Goal: Complete application form: Complete application form

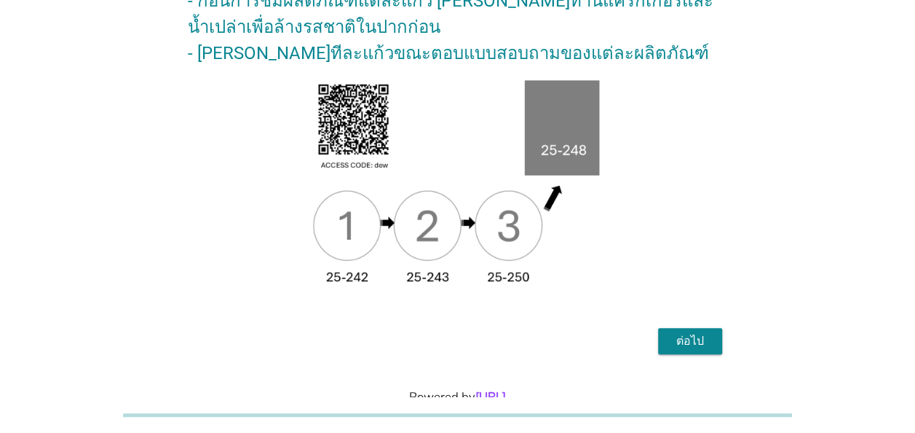
scroll to position [267, 0]
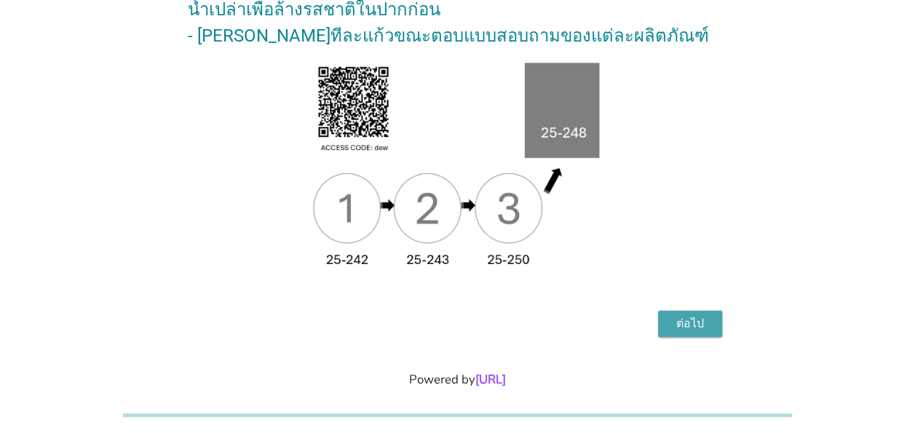
click at [694, 315] on div "ต่อไป" at bounding box center [690, 323] width 41 height 17
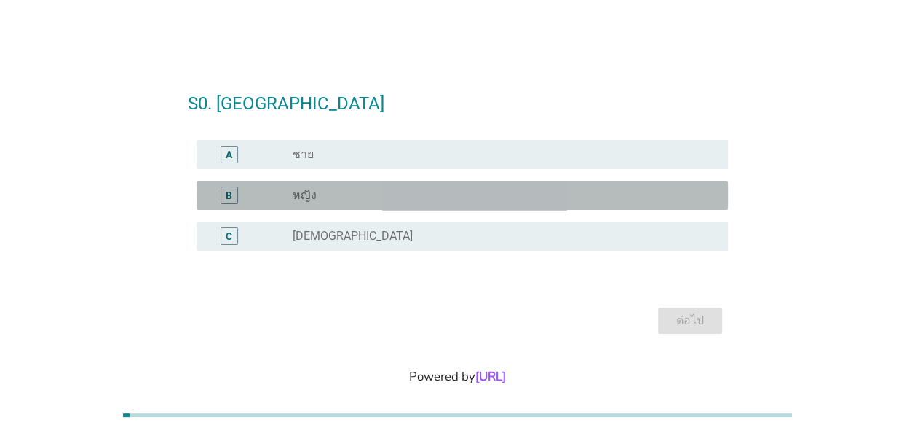
click at [230, 197] on div "B" at bounding box center [229, 195] width 7 height 15
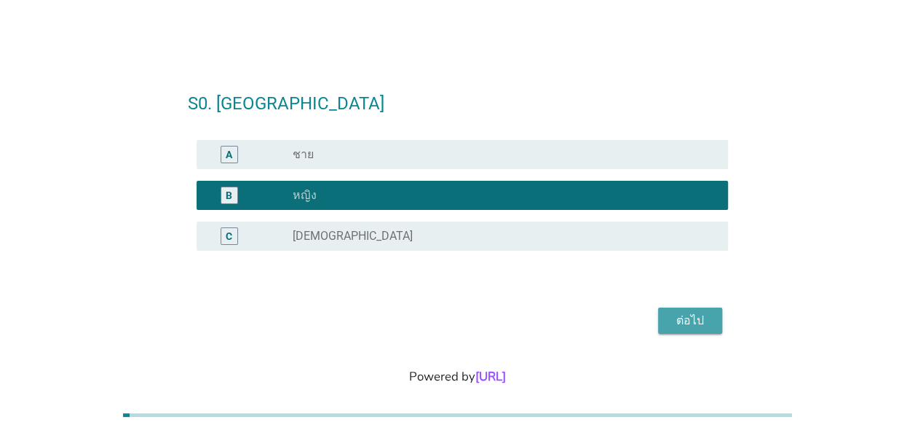
click at [702, 320] on div "ต่อไป" at bounding box center [690, 320] width 41 height 17
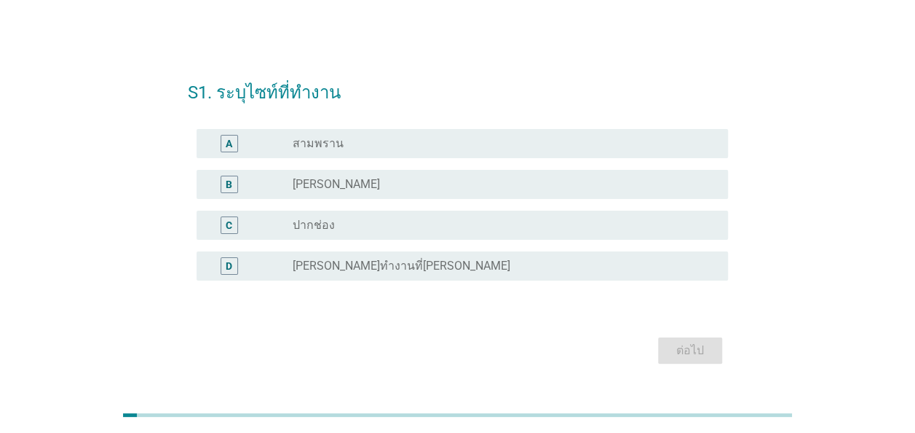
click at [334, 182] on div "radio_button_unchecked [PERSON_NAME]" at bounding box center [499, 184] width 412 height 15
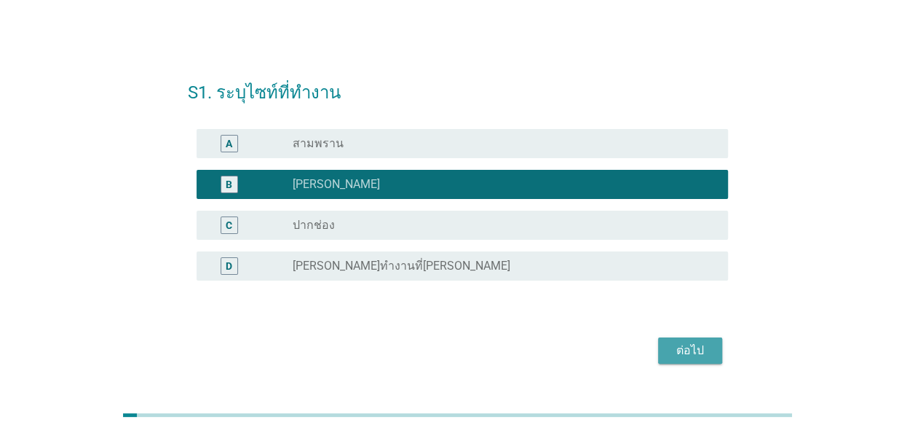
click at [703, 357] on div "ต่อไป" at bounding box center [690, 350] width 41 height 17
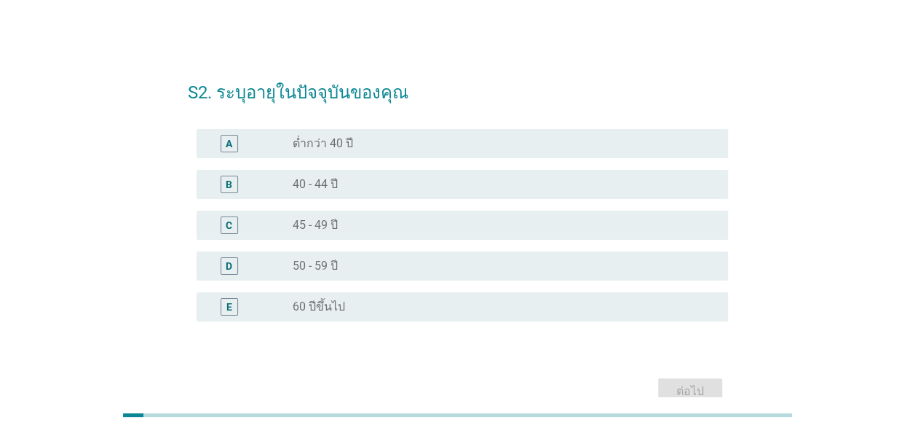
click at [344, 221] on div "radio_button_unchecked 45 - 49 ปี" at bounding box center [499, 225] width 412 height 15
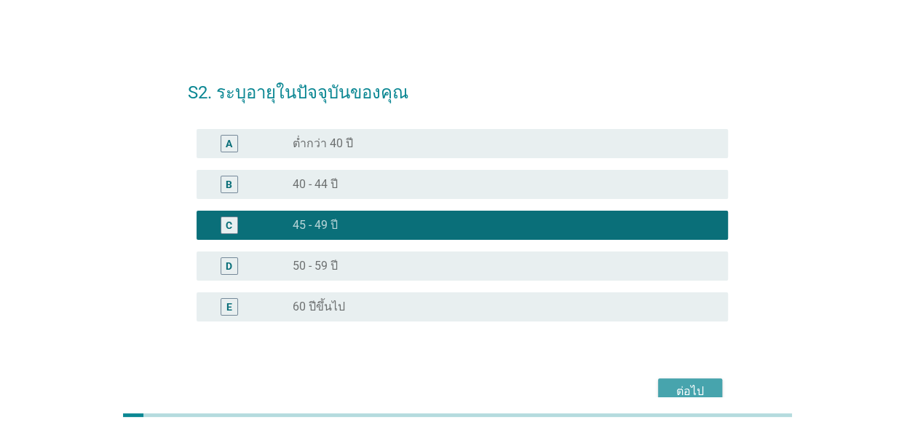
click at [702, 382] on div "ต่อไป" at bounding box center [690, 390] width 41 height 17
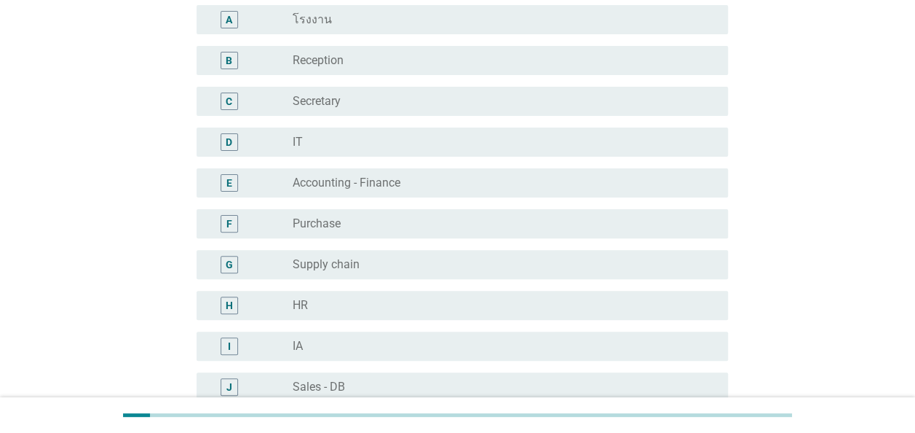
scroll to position [146, 0]
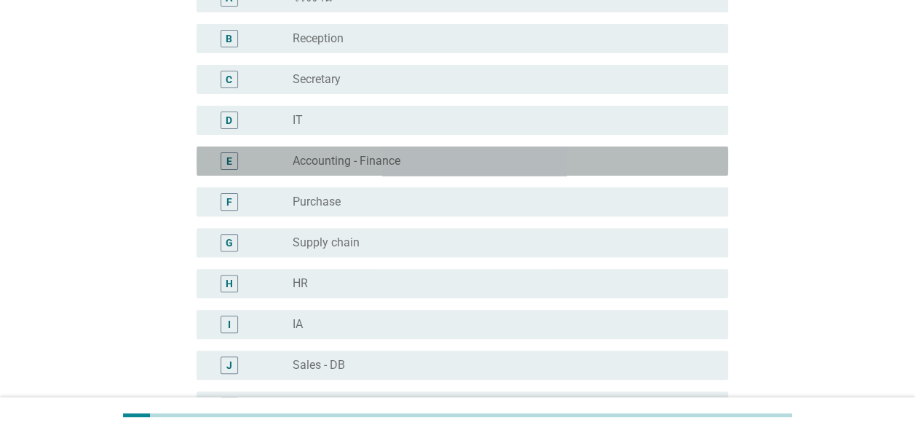
click at [386, 166] on label "Accounting - Finance" at bounding box center [347, 161] width 108 height 15
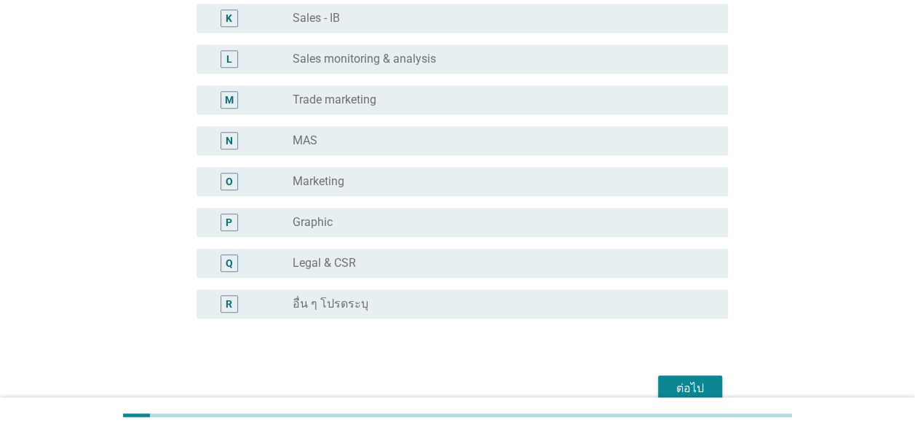
scroll to position [583, 0]
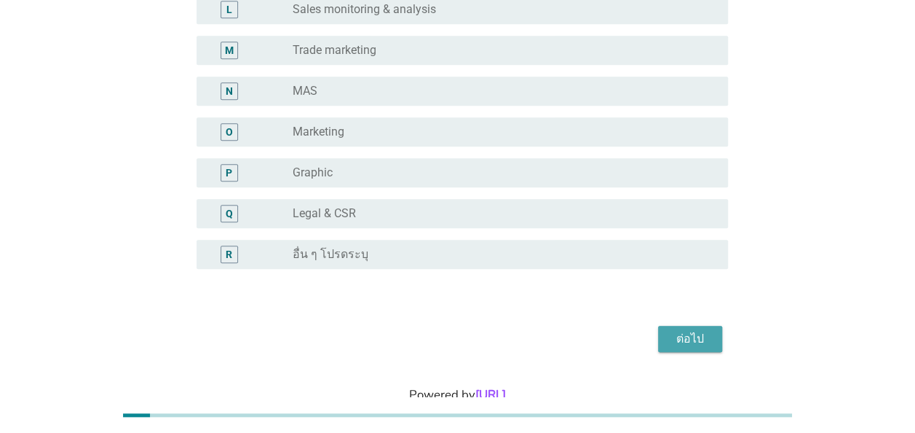
click at [693, 342] on div "ต่อไป" at bounding box center [690, 338] width 41 height 17
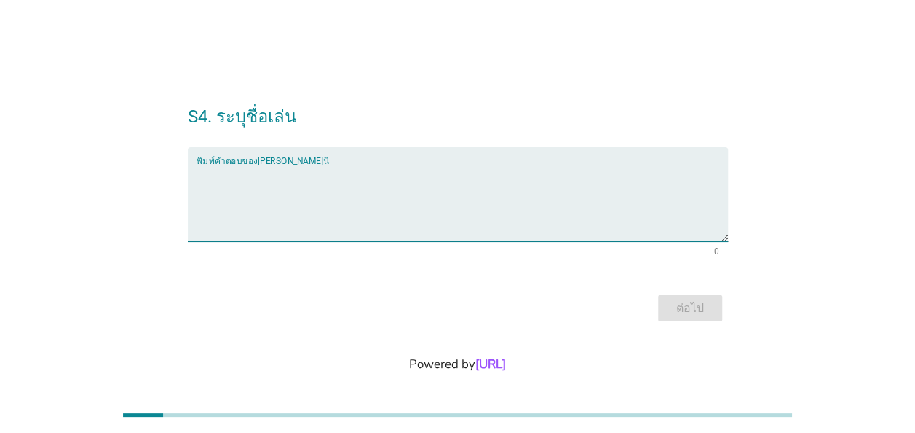
click at [332, 197] on textarea "พิมพ์คำตอบของคุณ ที่นี่" at bounding box center [463, 203] width 532 height 76
type textarea ","
type textarea "มรี"
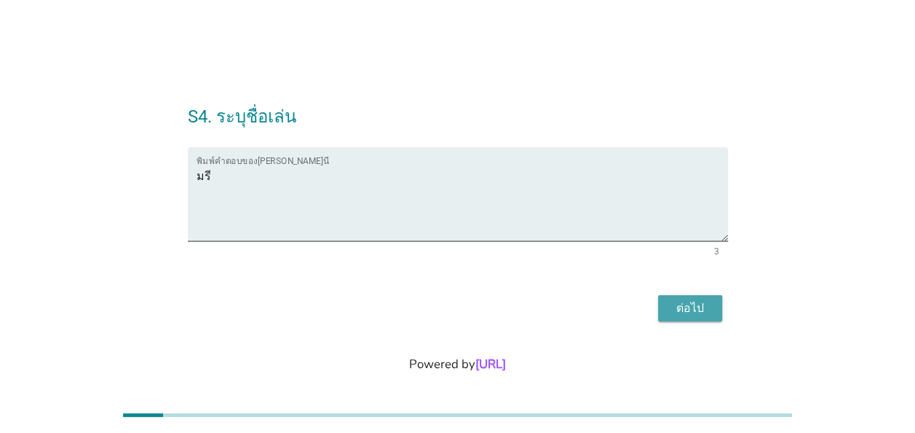
click at [699, 309] on div "ต่อไป" at bounding box center [690, 307] width 41 height 17
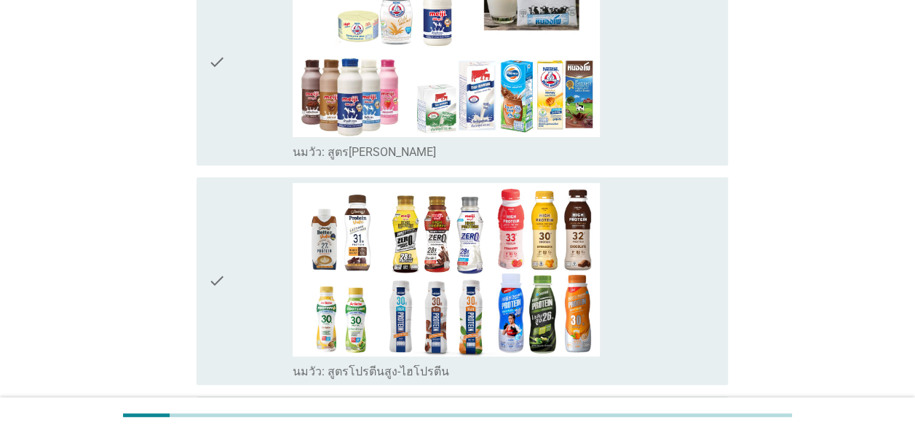
scroll to position [73, 0]
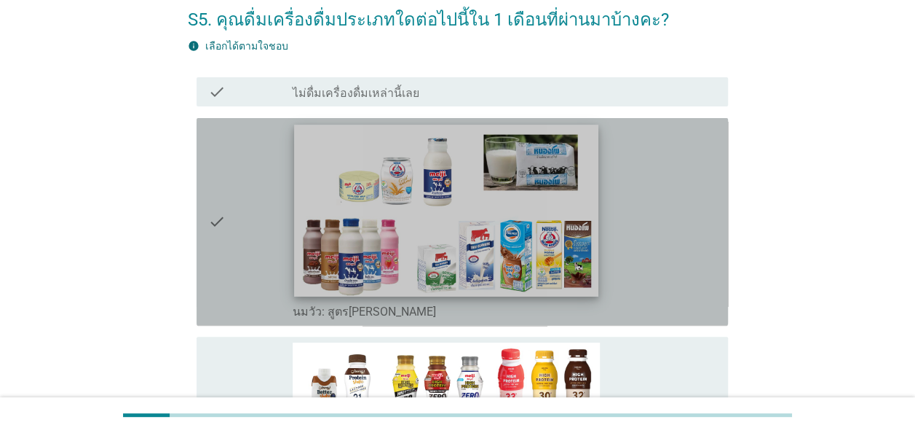
click at [300, 255] on img at bounding box center [446, 210] width 304 height 171
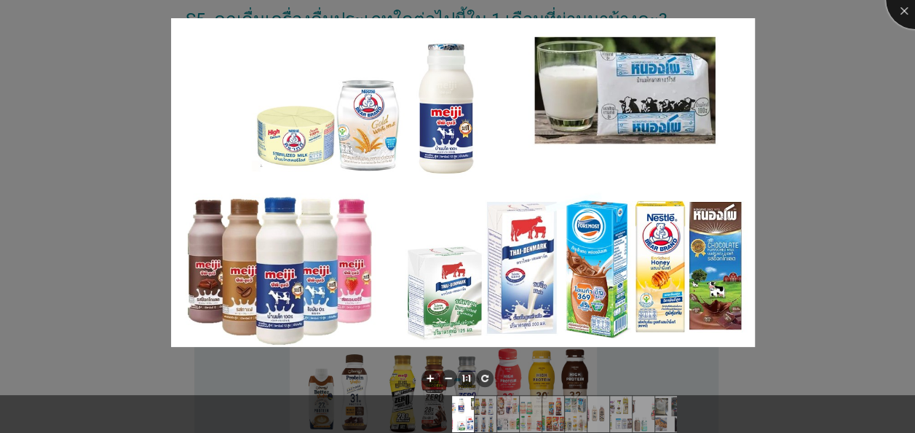
click at [904, 10] on div at bounding box center [915, 0] width 58 height 58
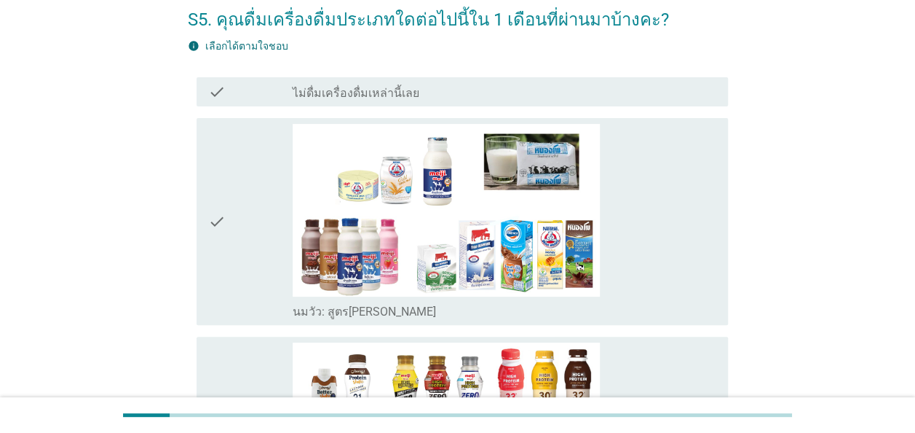
click at [213, 218] on icon "check" at bounding box center [216, 222] width 17 height 196
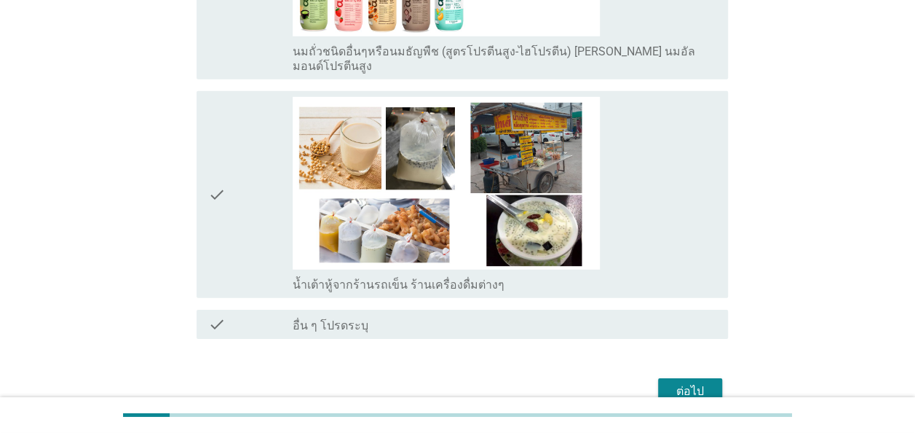
scroll to position [2161, 0]
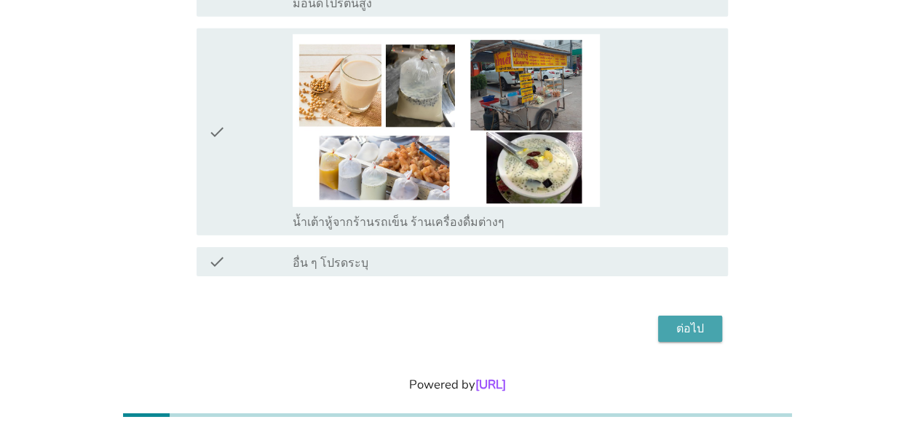
click at [681, 320] on div "ต่อไป" at bounding box center [690, 328] width 41 height 17
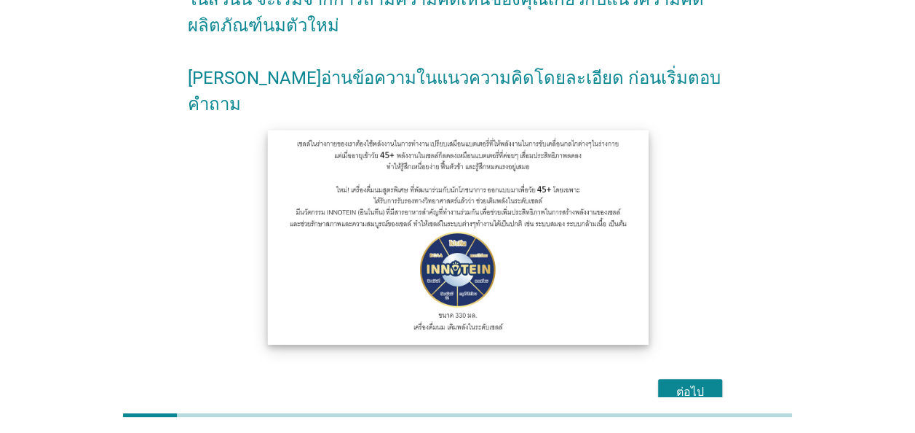
scroll to position [162, 0]
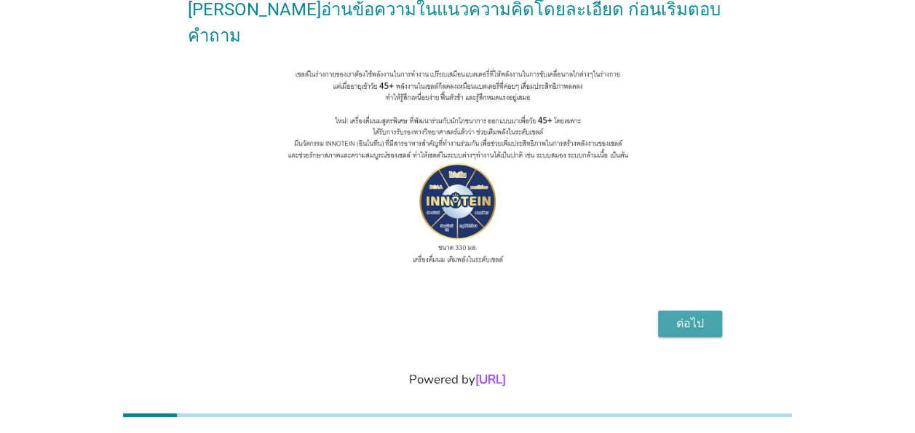
click at [695, 315] on div "ต่อไป" at bounding box center [690, 323] width 41 height 17
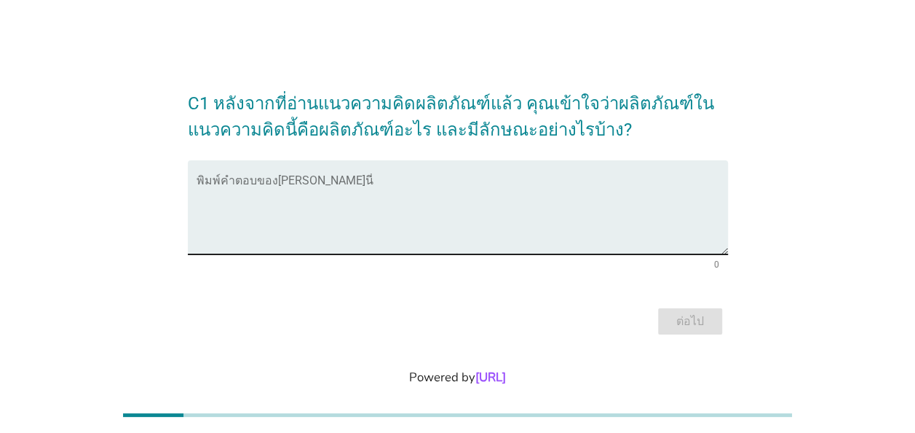
click at [331, 189] on textarea "พิมพ์คำตอบของคุณ ที่นี่" at bounding box center [463, 216] width 532 height 76
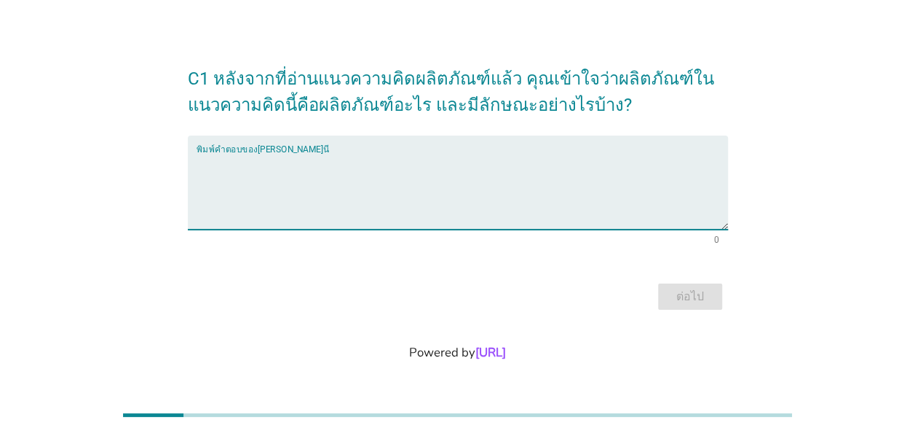
scroll to position [36, 0]
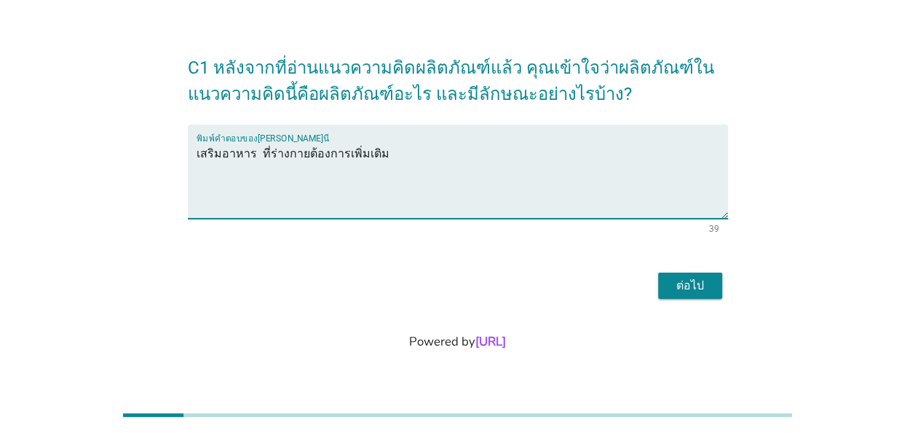
type textarea "เสริมอาหาร ที่ร่างกายต้องการเพิ่มเติม"
click at [671, 285] on div "ต่อไป" at bounding box center [690, 285] width 41 height 17
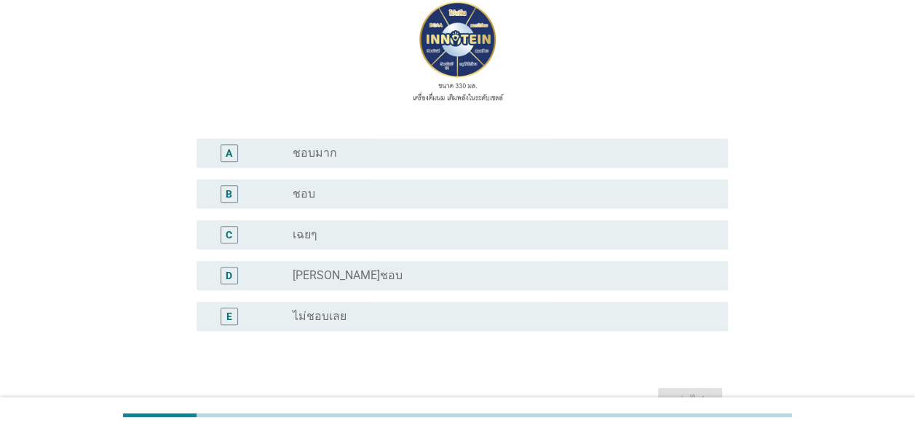
scroll to position [146, 0]
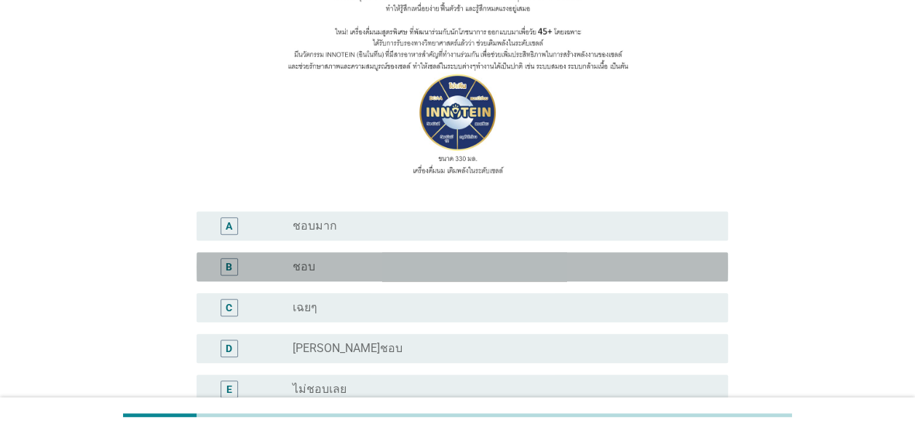
click at [227, 276] on div "B radio_button_unchecked ชอบ" at bounding box center [463, 266] width 532 height 29
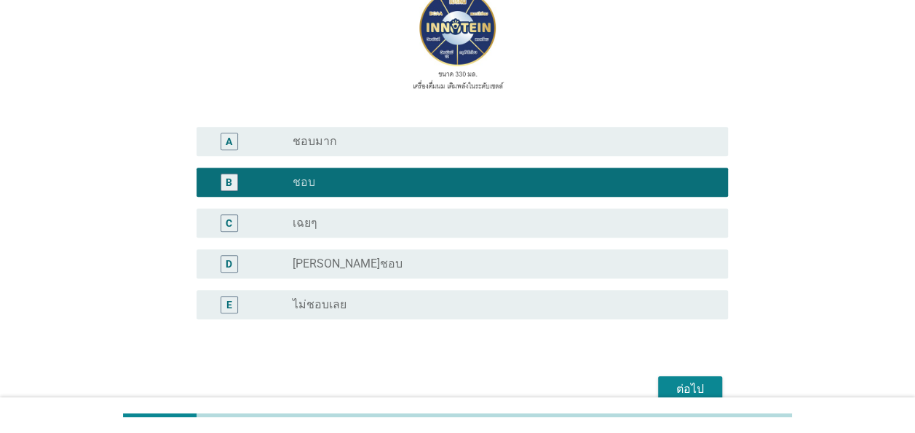
scroll to position [322, 0]
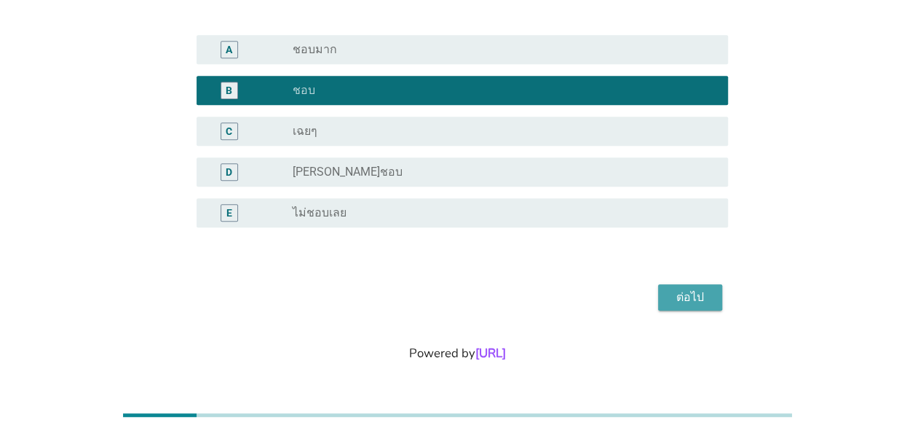
click at [683, 299] on div "ต่อไป" at bounding box center [690, 296] width 41 height 17
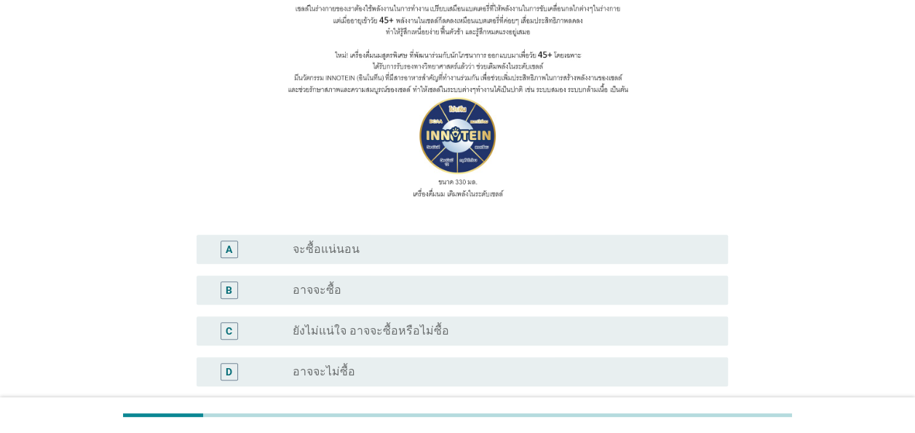
scroll to position [146, 0]
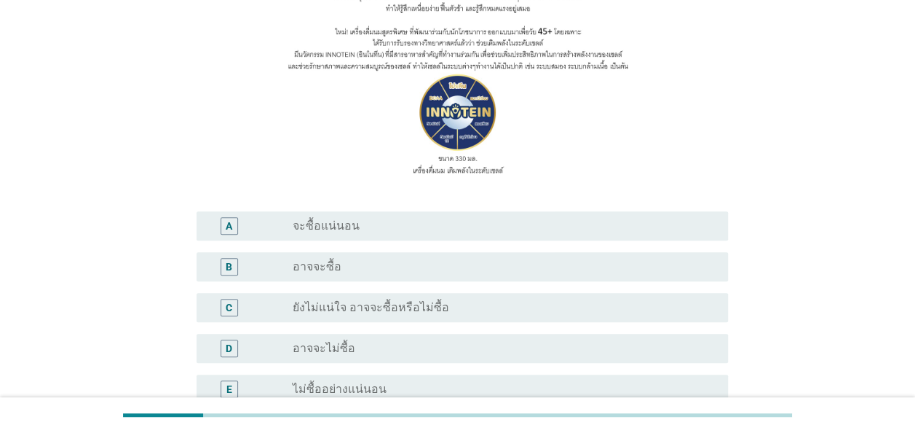
click at [342, 267] on div "radio_button_unchecked อาจจะซื้อ" at bounding box center [499, 266] width 412 height 15
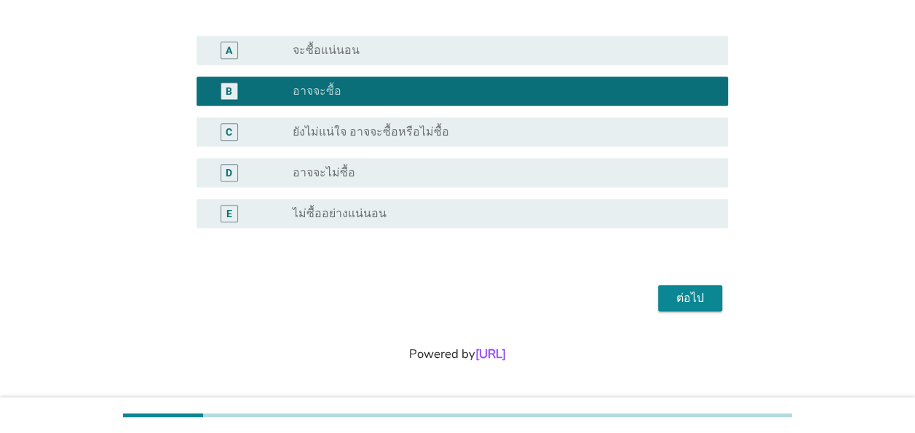
scroll to position [322, 0]
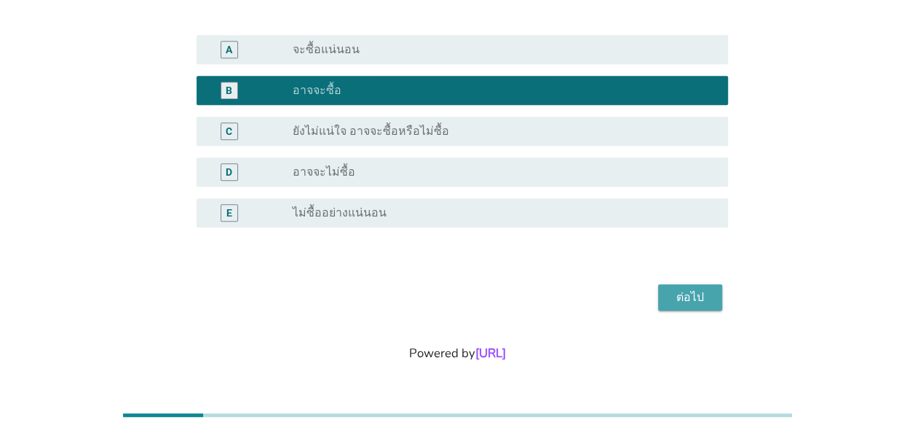
click at [698, 299] on div "ต่อไป" at bounding box center [690, 296] width 41 height 17
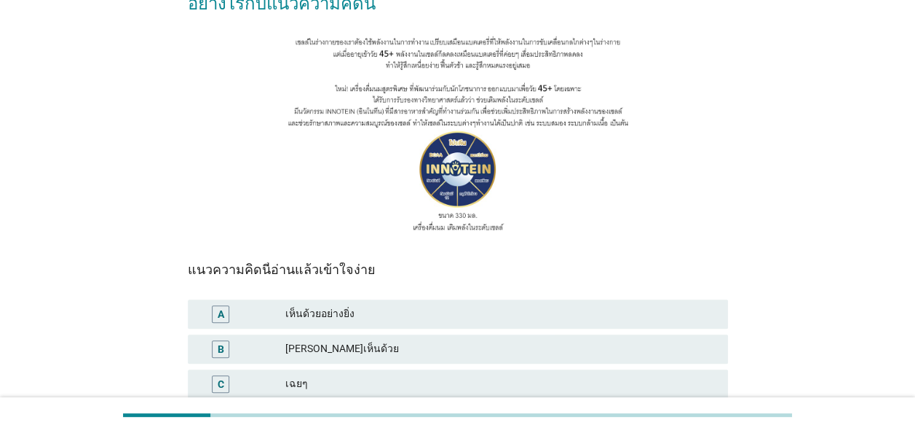
scroll to position [146, 0]
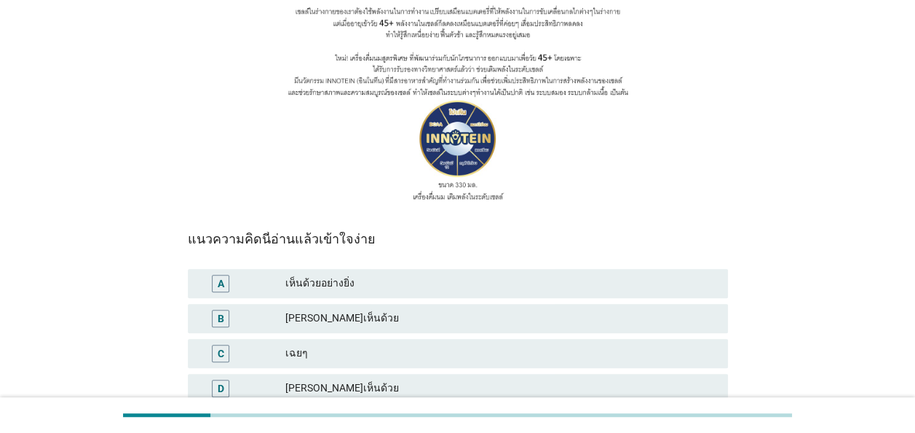
click at [325, 276] on div "เห็นด้วยอย่างยิ่ง" at bounding box center [500, 283] width 431 height 17
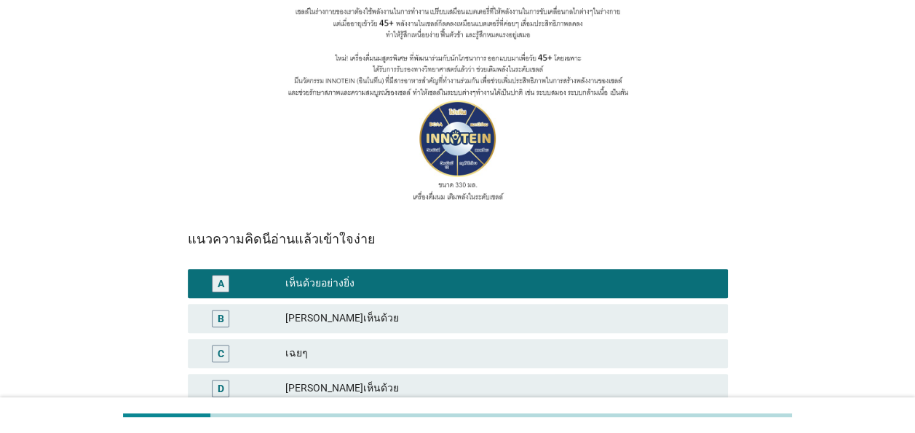
scroll to position [327, 0]
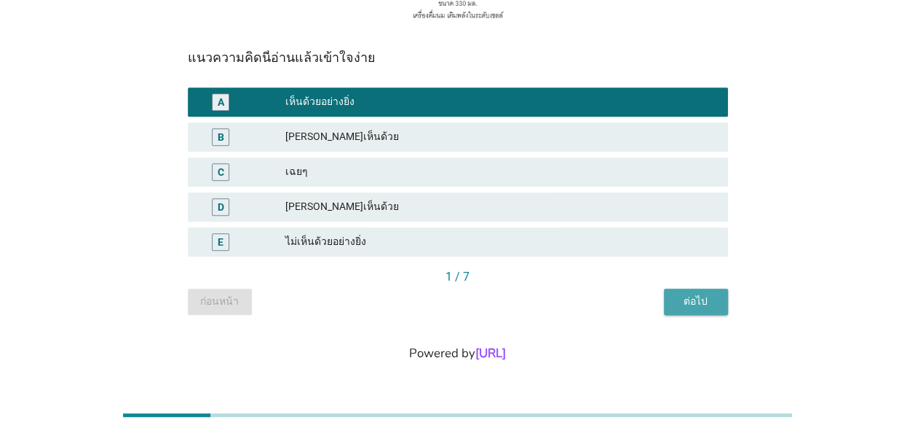
click at [702, 296] on div "ต่อไป" at bounding box center [696, 300] width 41 height 15
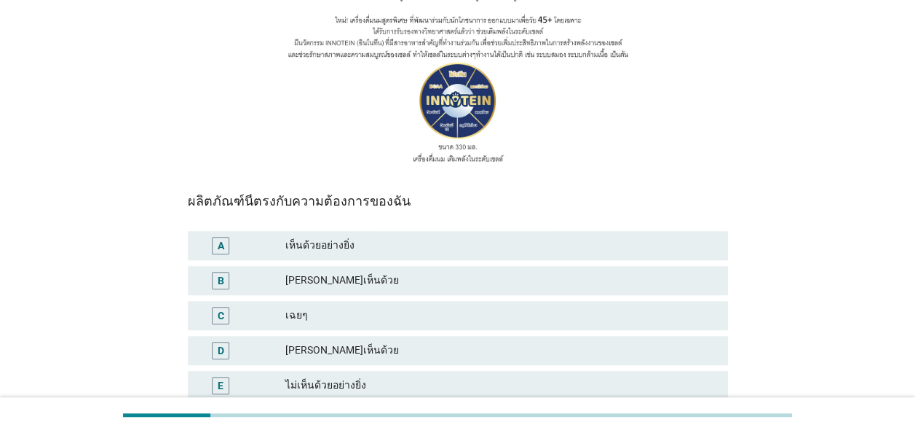
scroll to position [218, 0]
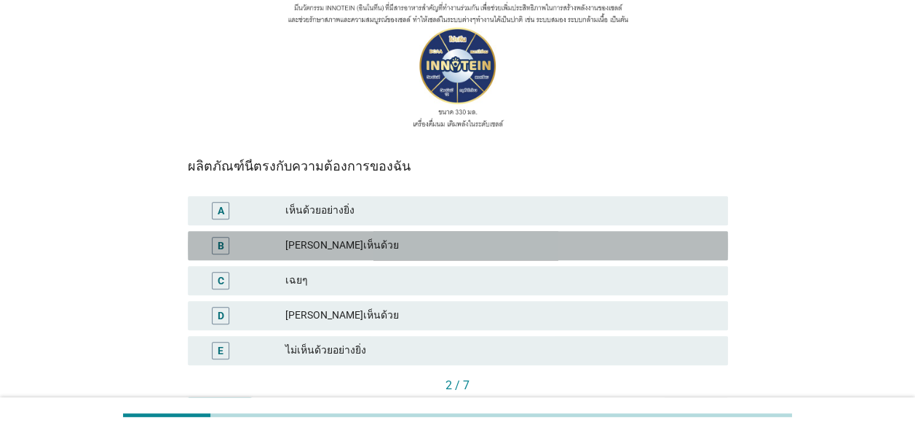
click at [286, 245] on div "[PERSON_NAME]เห็นด้วย" at bounding box center [500, 245] width 431 height 17
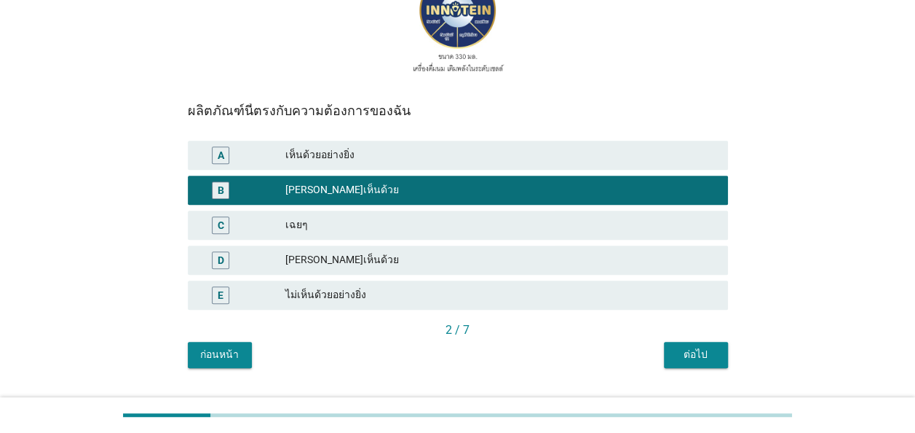
scroll to position [327, 0]
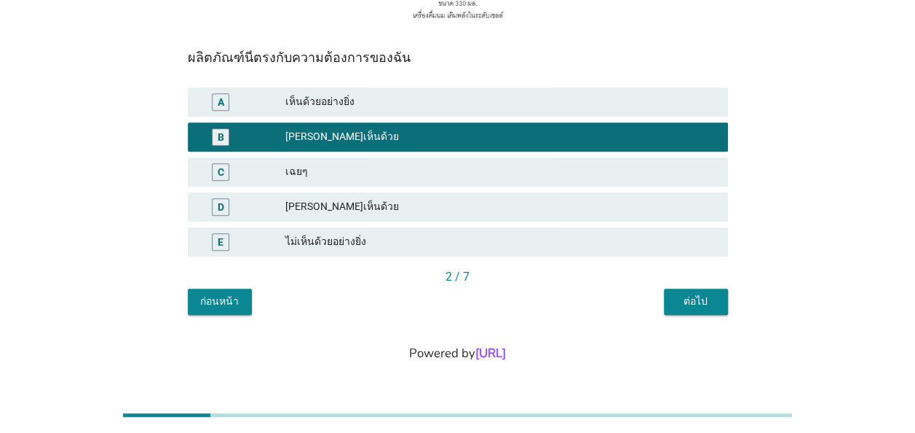
click at [695, 305] on div "ต่อไป" at bounding box center [696, 300] width 41 height 15
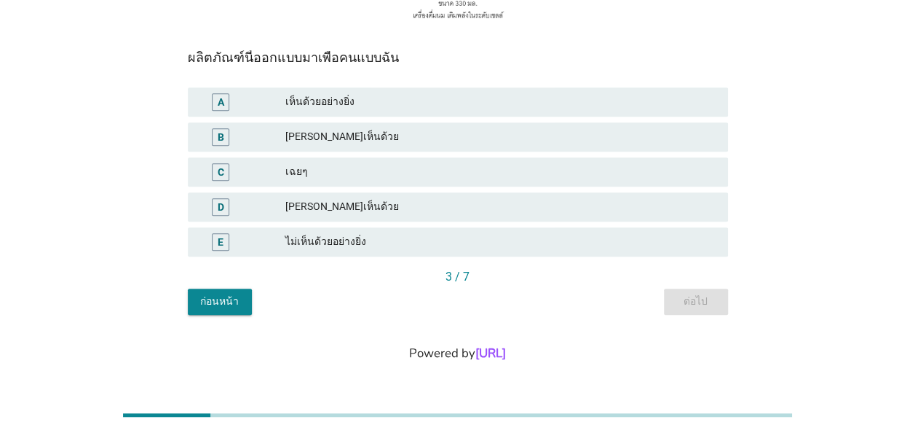
click at [365, 134] on div "[PERSON_NAME]เห็นด้วย" at bounding box center [500, 136] width 431 height 17
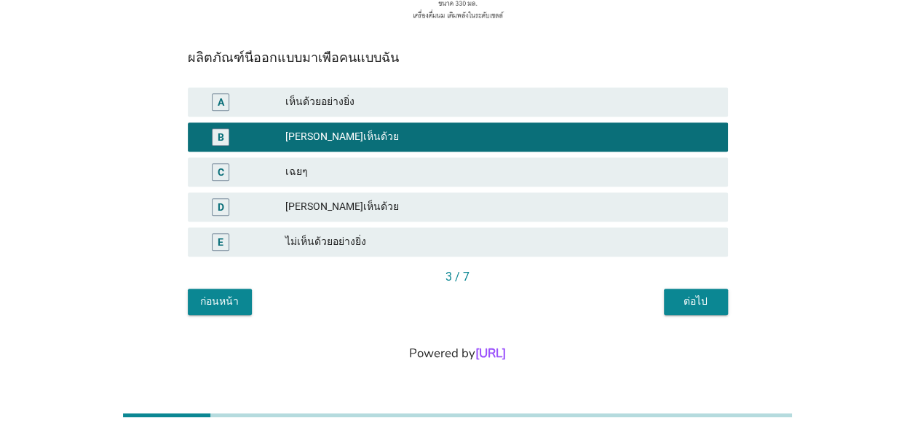
drag, startPoint x: 693, startPoint y: 300, endPoint x: 673, endPoint y: 297, distance: 20.6
click at [686, 299] on div "ต่อไป" at bounding box center [696, 300] width 41 height 15
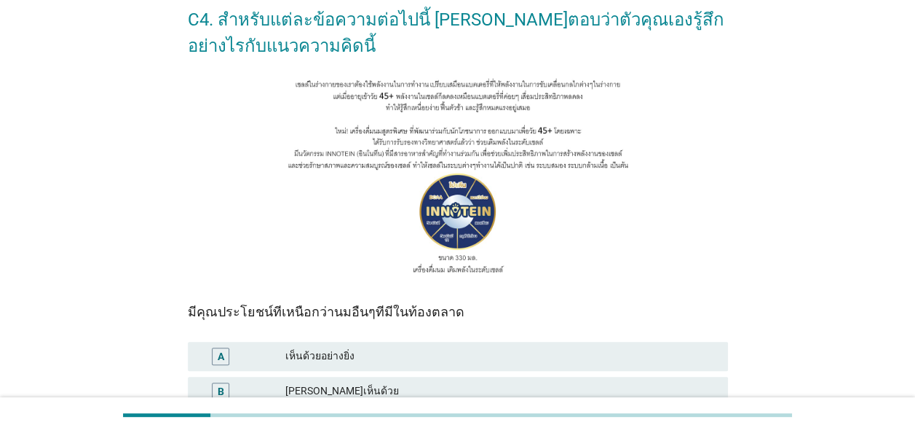
scroll to position [146, 0]
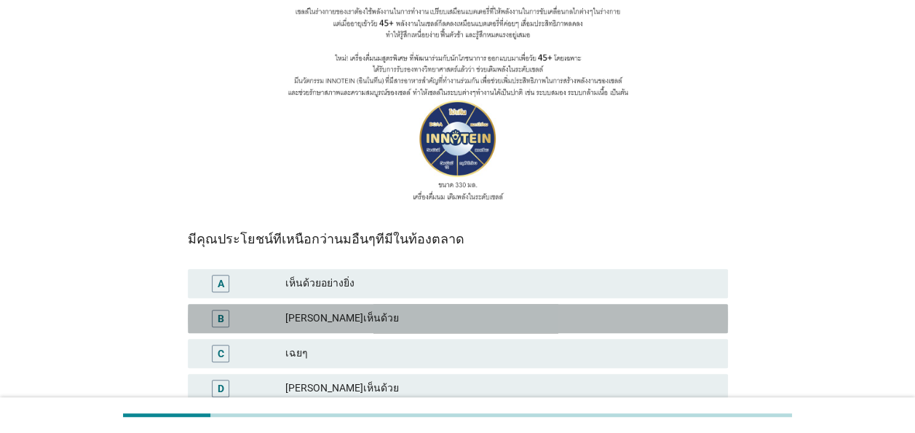
click at [365, 313] on div "[PERSON_NAME]เห็นด้วย" at bounding box center [500, 318] width 431 height 17
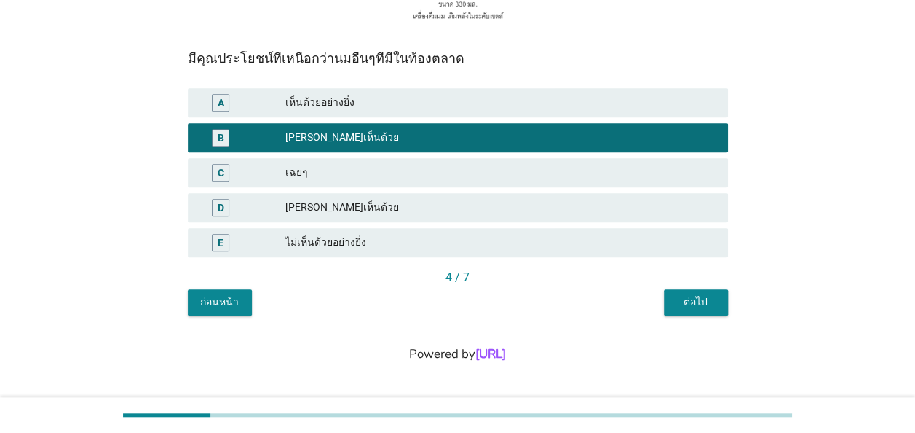
scroll to position [327, 0]
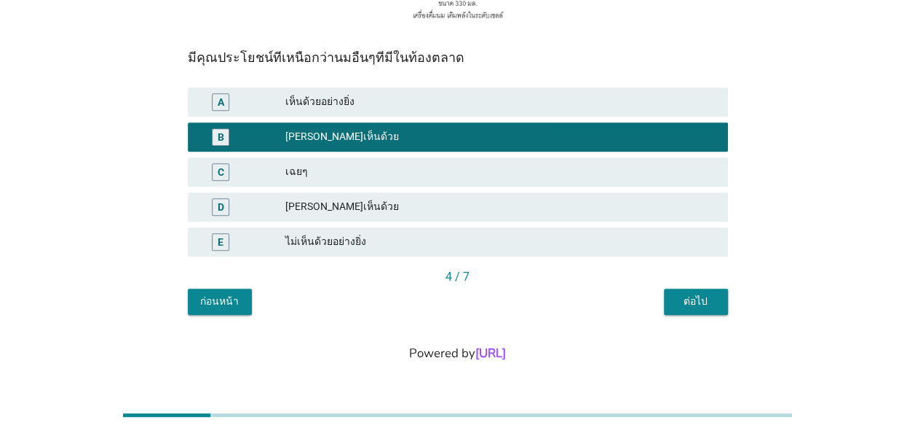
click at [703, 297] on div "ต่อไป" at bounding box center [696, 300] width 41 height 15
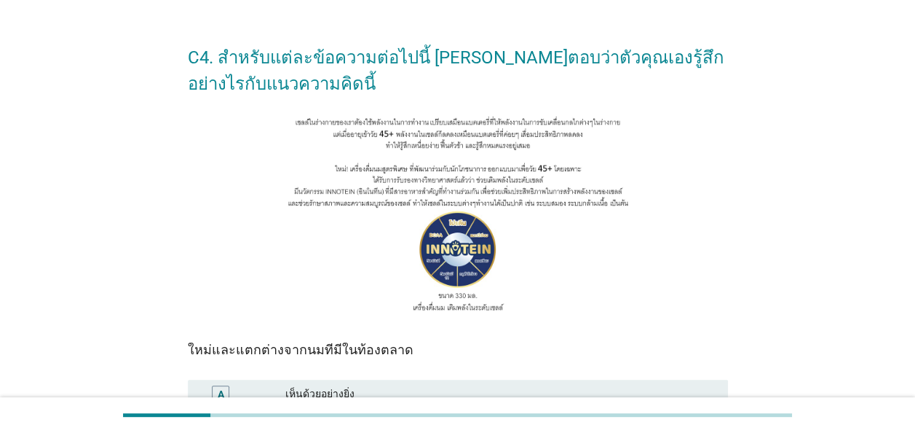
scroll to position [218, 0]
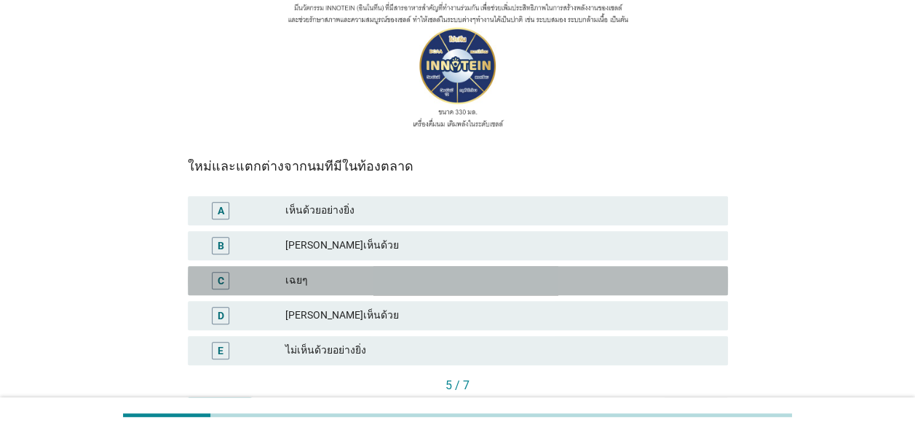
drag, startPoint x: 346, startPoint y: 280, endPoint x: 403, endPoint y: 289, distance: 58.2
click at [350, 282] on div "เฉยๆ" at bounding box center [500, 280] width 431 height 17
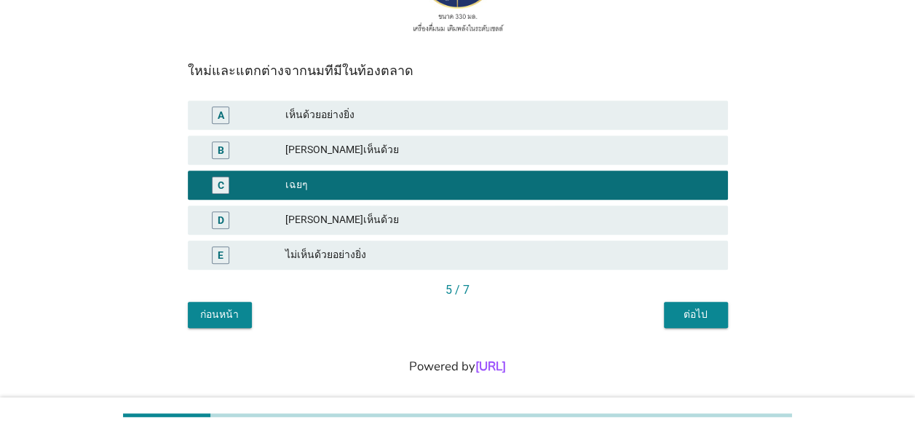
scroll to position [327, 0]
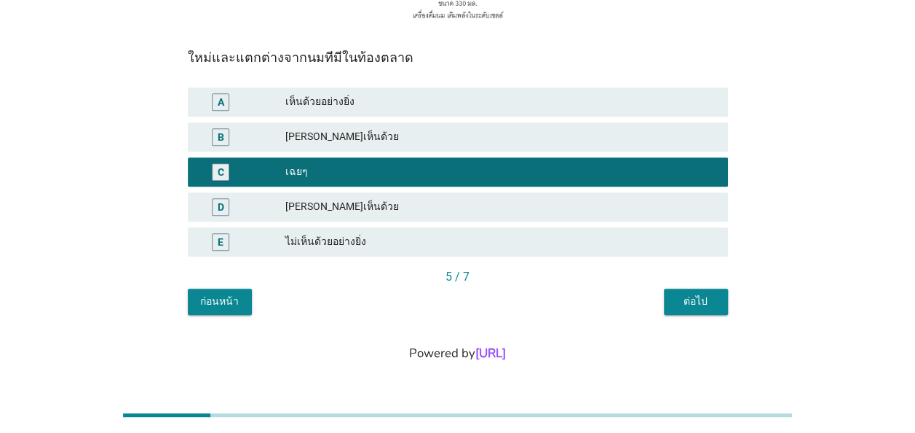
click at [231, 306] on div "ก่อนหน้า" at bounding box center [220, 300] width 41 height 15
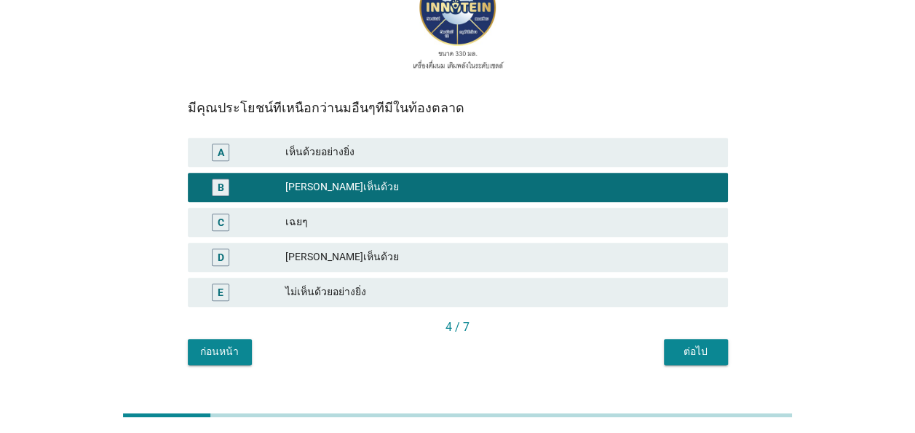
scroll to position [254, 0]
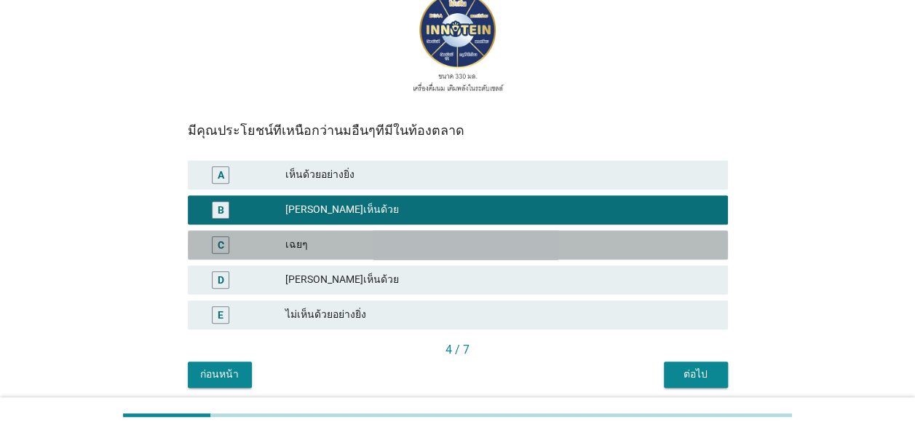
click at [323, 248] on div "เฉยๆ" at bounding box center [500, 244] width 431 height 17
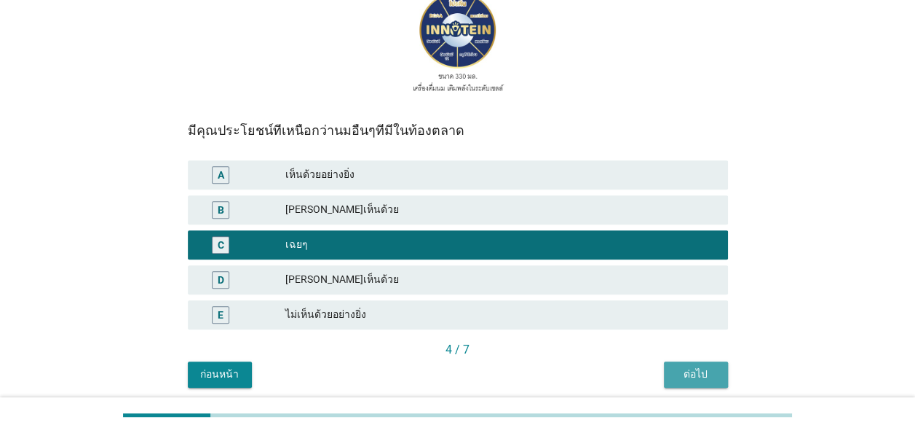
click at [707, 376] on div "ต่อไป" at bounding box center [696, 373] width 41 height 15
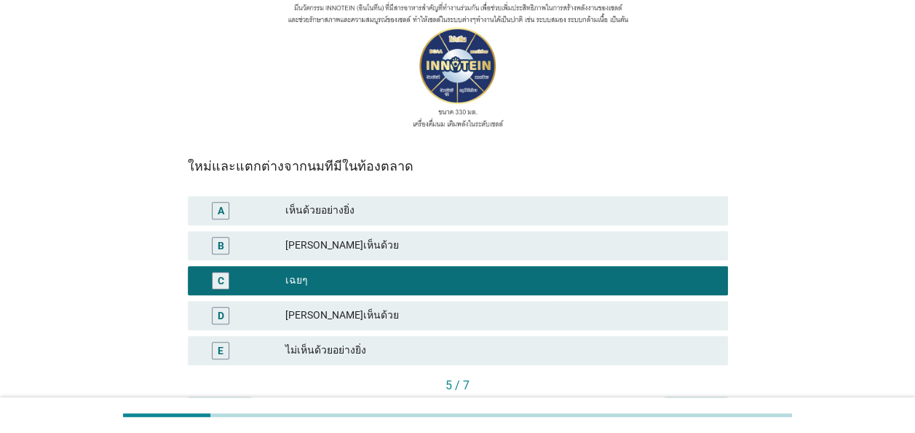
scroll to position [327, 0]
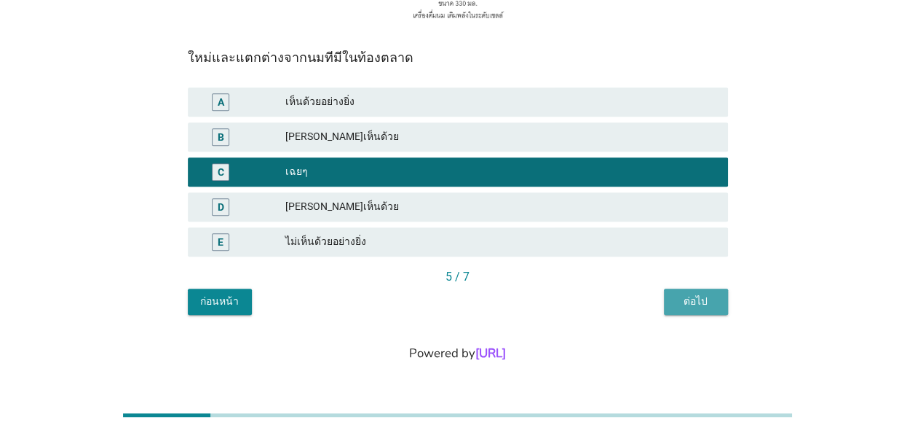
click at [699, 301] on div "ต่อไป" at bounding box center [696, 300] width 41 height 15
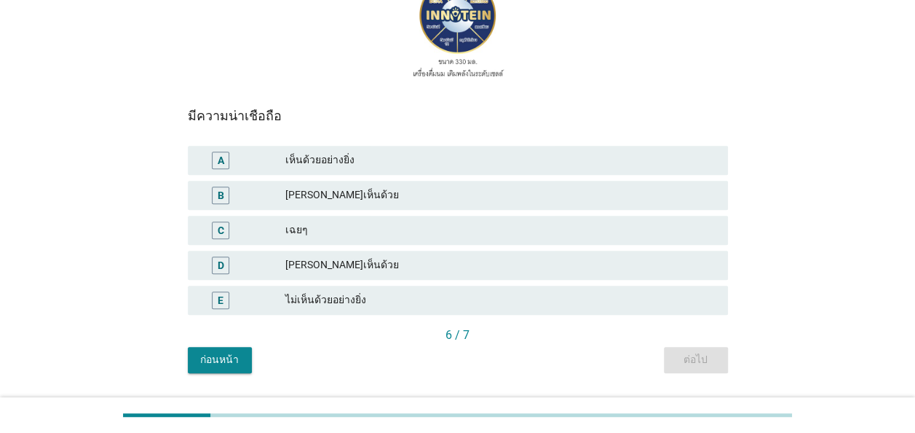
scroll to position [291, 0]
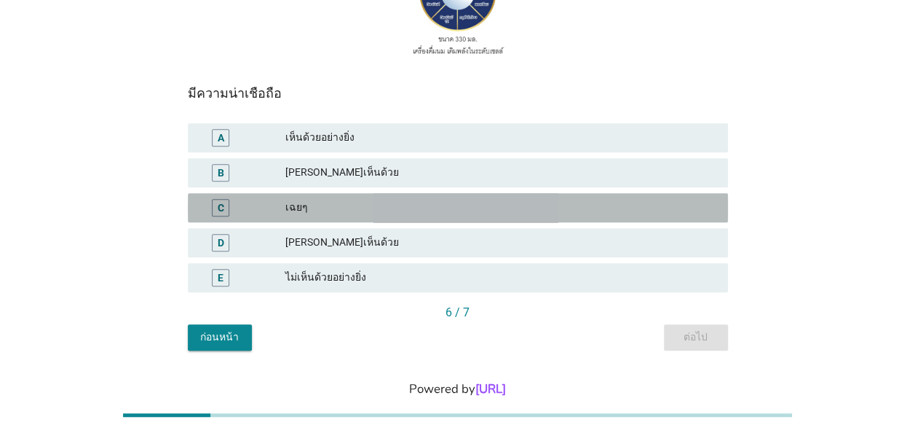
click at [339, 208] on div "เฉยๆ" at bounding box center [500, 207] width 431 height 17
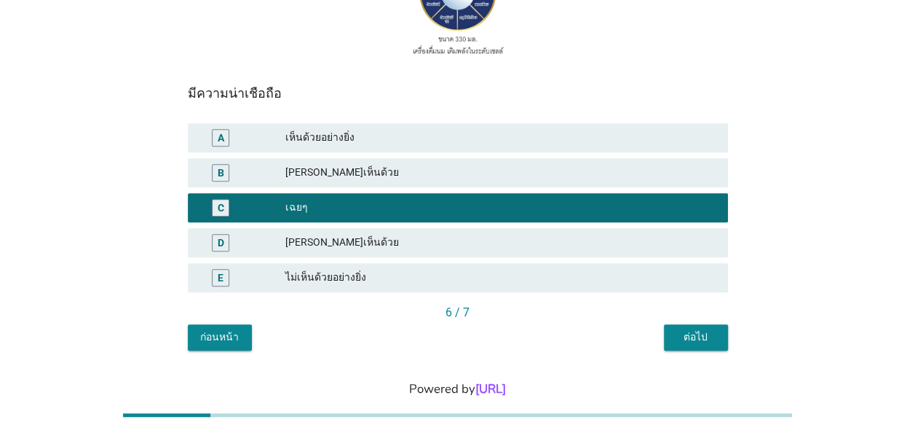
click at [703, 340] on div "ต่อไป" at bounding box center [696, 336] width 41 height 15
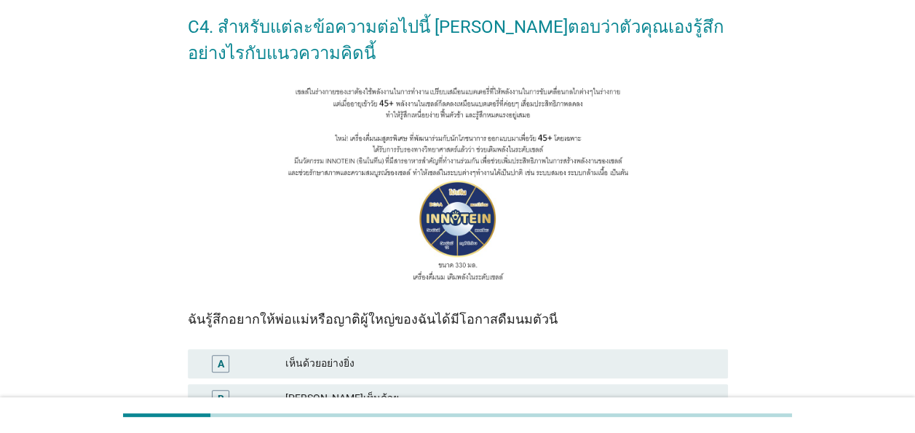
scroll to position [218, 0]
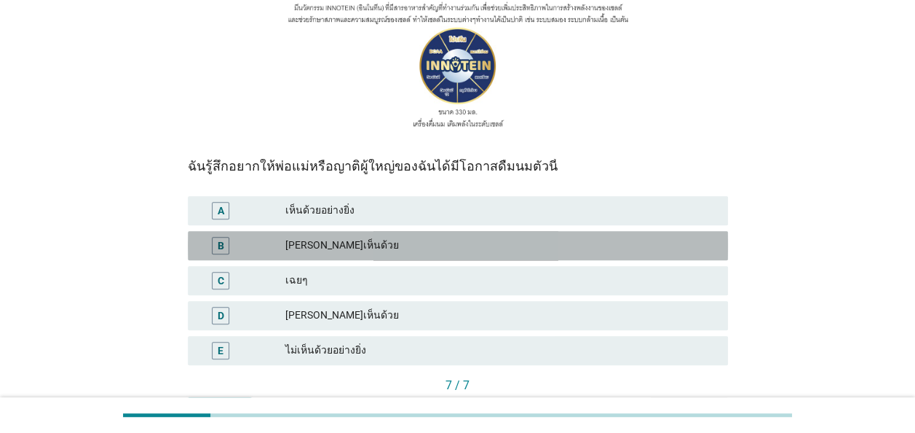
click at [348, 249] on div "[PERSON_NAME]เห็นด้วย" at bounding box center [500, 245] width 431 height 17
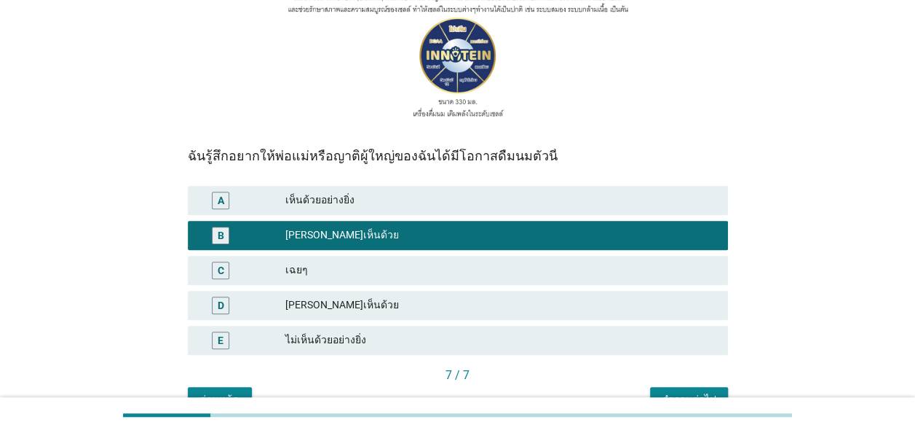
scroll to position [327, 0]
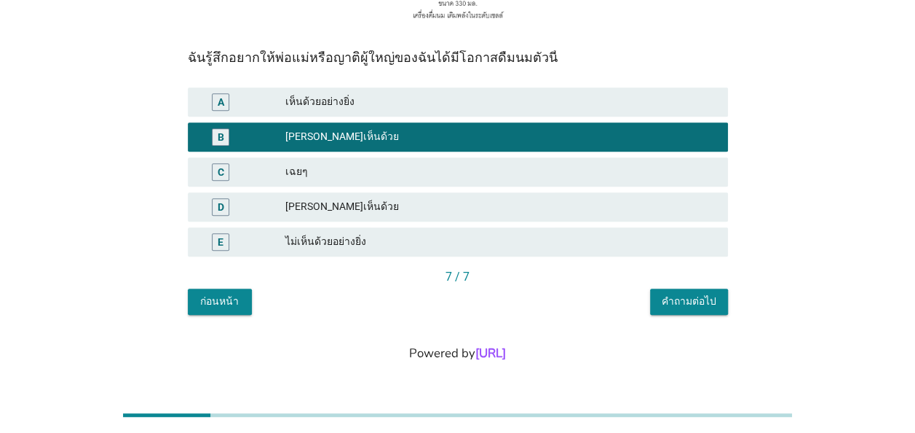
click at [691, 311] on button "คำถามต่อไป" at bounding box center [689, 301] width 78 height 26
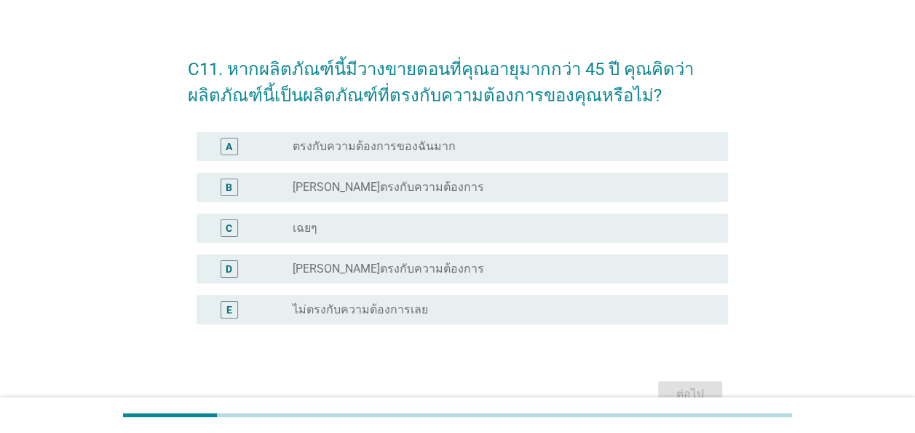
scroll to position [0, 0]
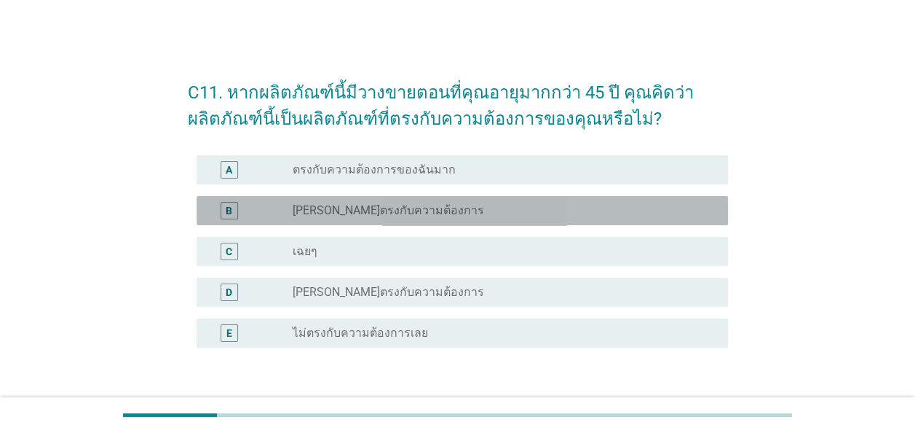
click at [395, 216] on label "[PERSON_NAME]ตรงกับความต้องการ" at bounding box center [389, 210] width 192 height 15
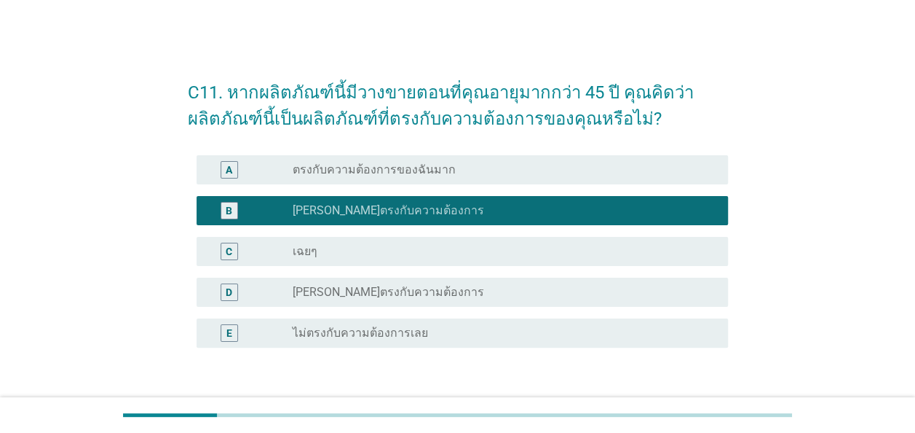
scroll to position [120, 0]
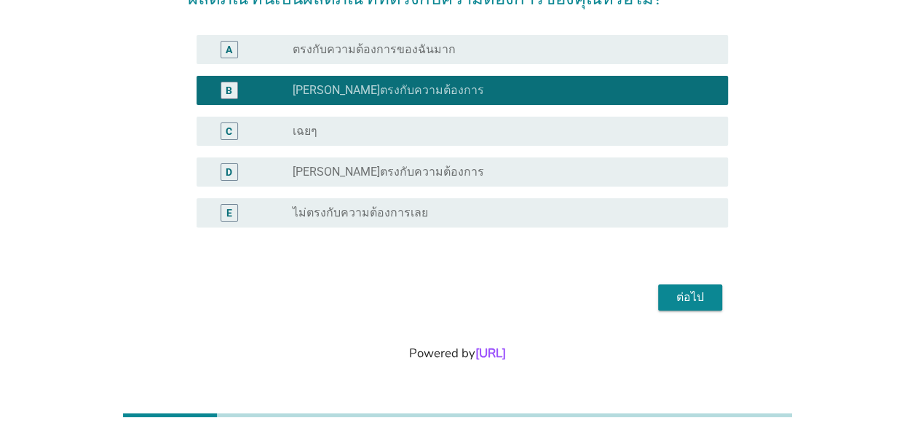
click at [690, 291] on div "ต่อไป" at bounding box center [690, 296] width 41 height 17
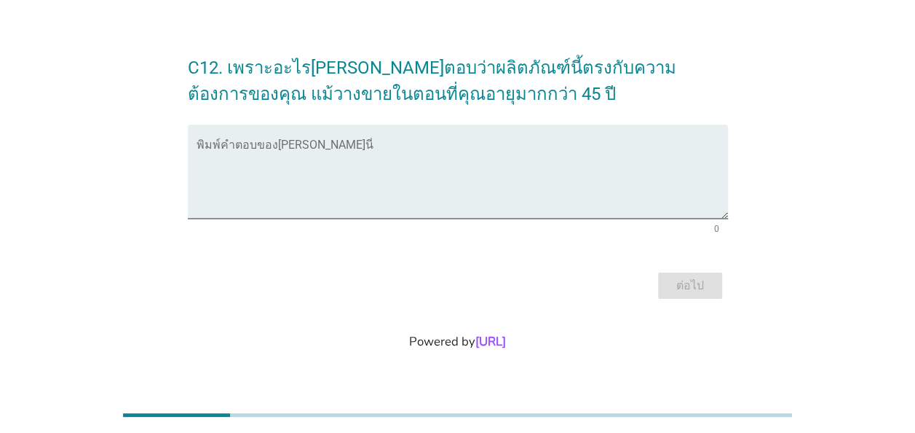
scroll to position [0, 0]
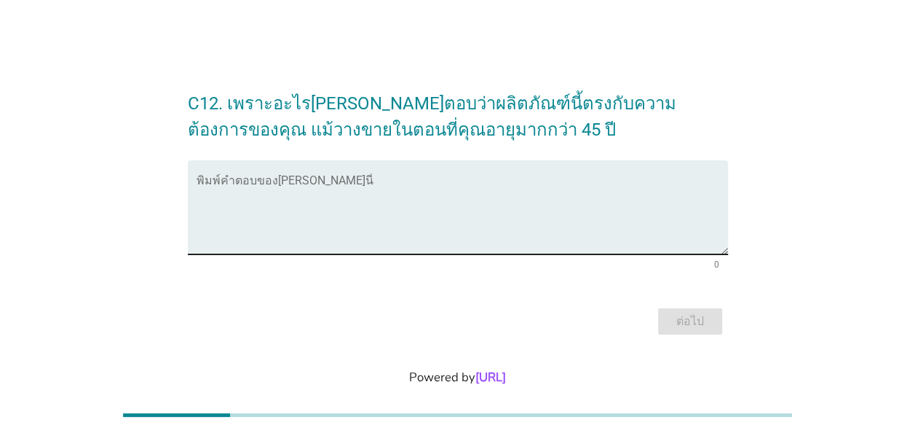
click at [338, 191] on textarea "พิมพ์คำตอบของคุณ ที่นี่" at bounding box center [463, 216] width 532 height 76
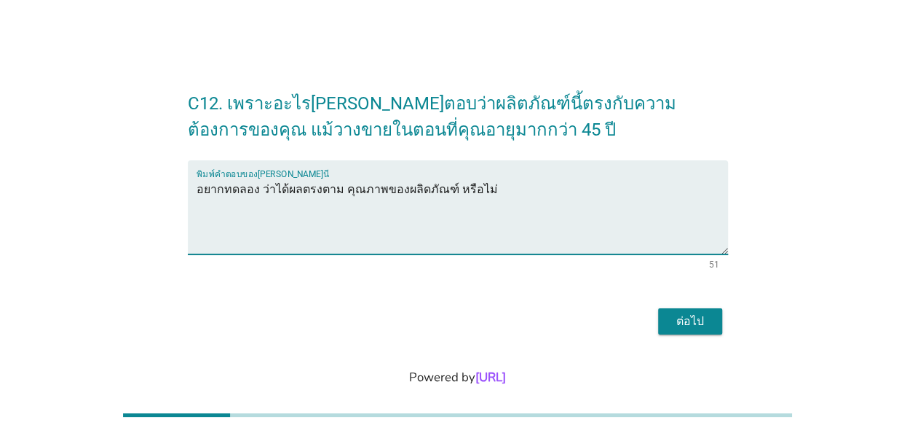
type textarea "อยากทดลอง ว่าได้ผลตรงตาม คุณภาพของผลิดภัณฑ์ หรือไม่"
click at [682, 326] on div "ต่อไป" at bounding box center [690, 320] width 41 height 17
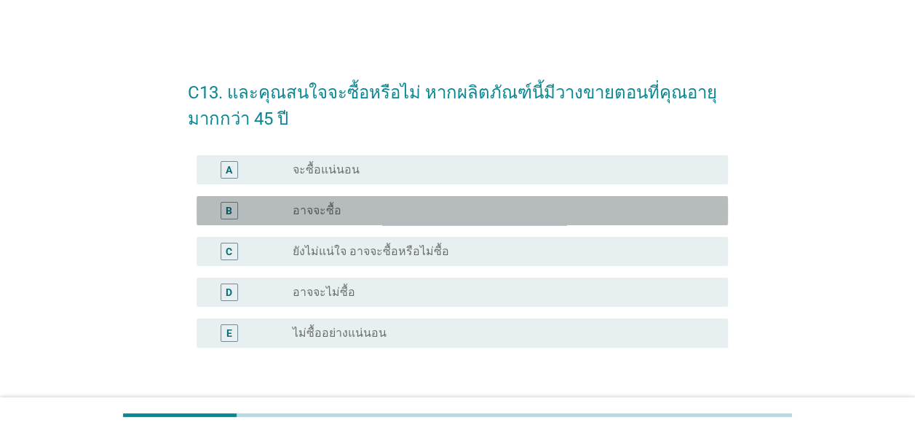
click at [357, 214] on div "radio_button_unchecked อาจจะซื้อ" at bounding box center [499, 210] width 412 height 15
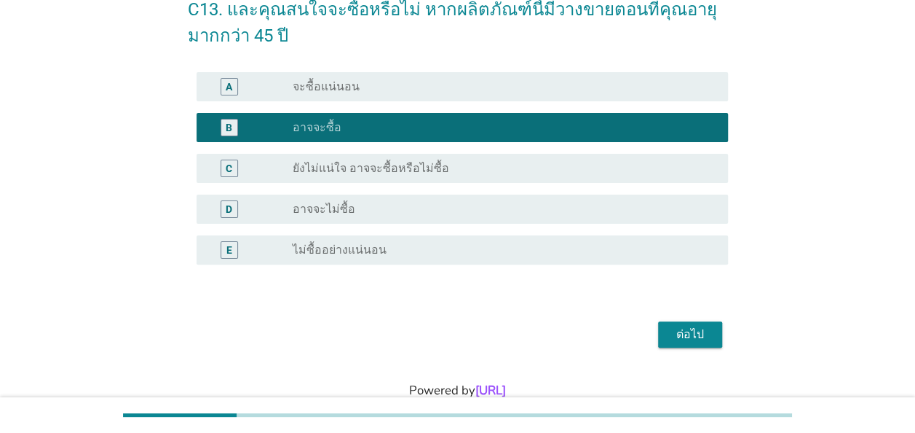
scroll to position [120, 0]
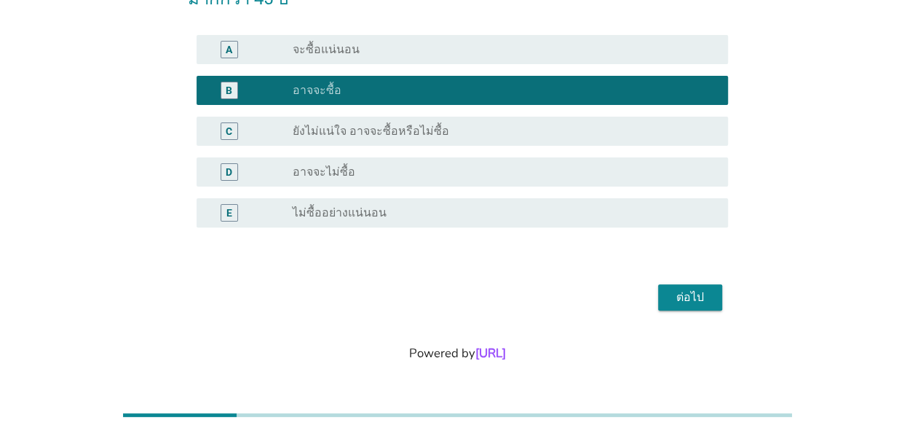
click at [695, 297] on div "ต่อไป" at bounding box center [690, 296] width 41 height 17
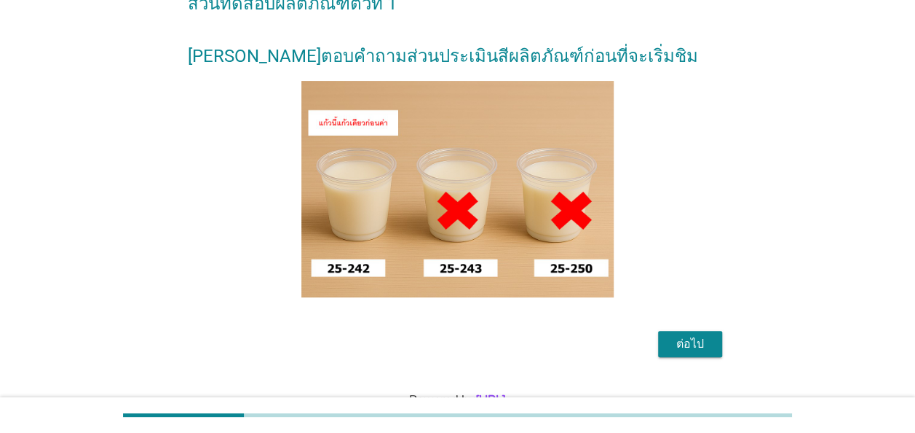
scroll to position [162, 0]
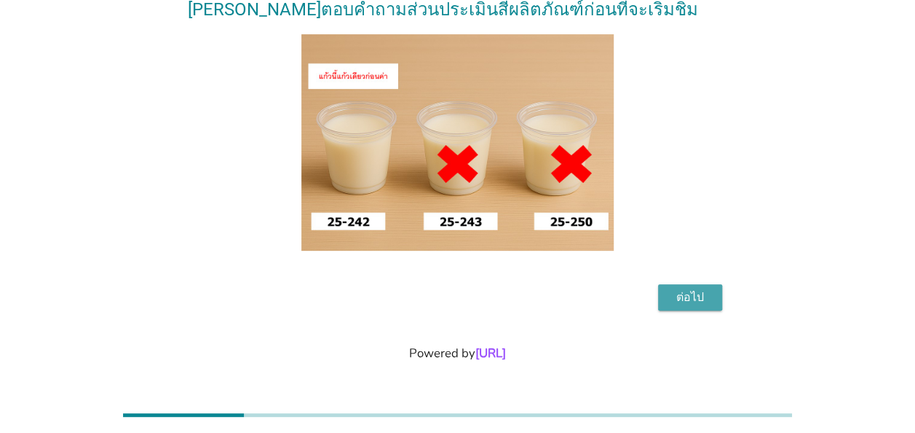
click at [696, 293] on div "ต่อไป" at bounding box center [690, 296] width 41 height 17
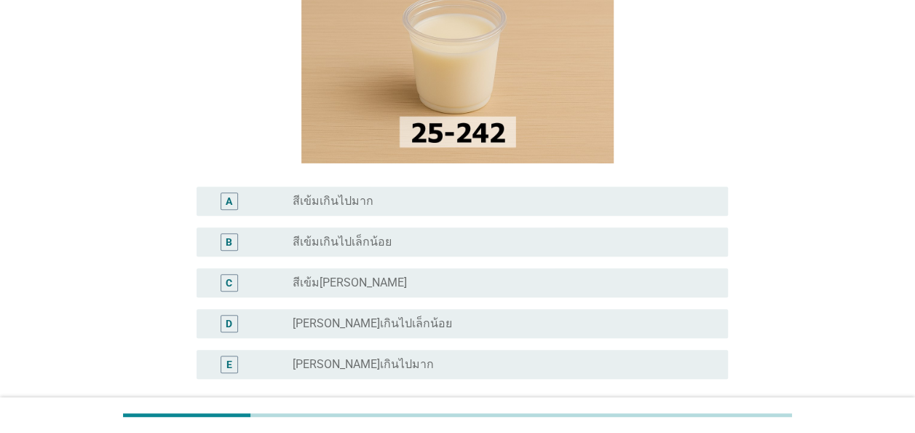
scroll to position [218, 0]
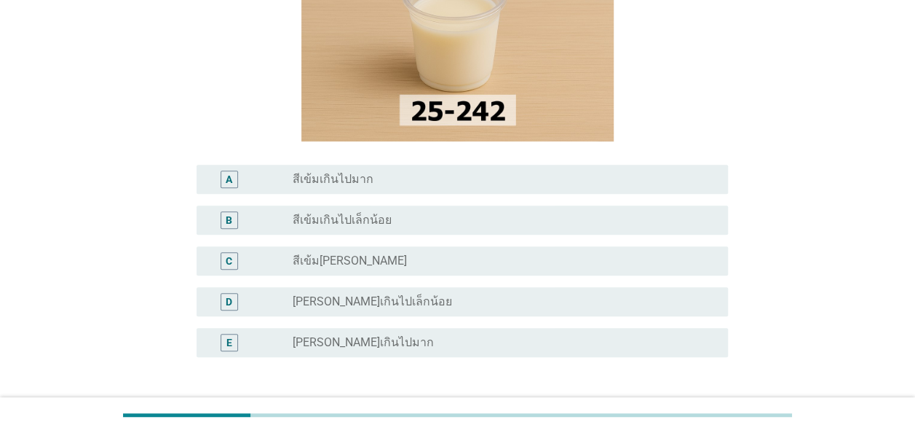
click at [353, 253] on div "radio_button_unchecked สีเข้ม[PERSON_NAME]" at bounding box center [499, 260] width 412 height 15
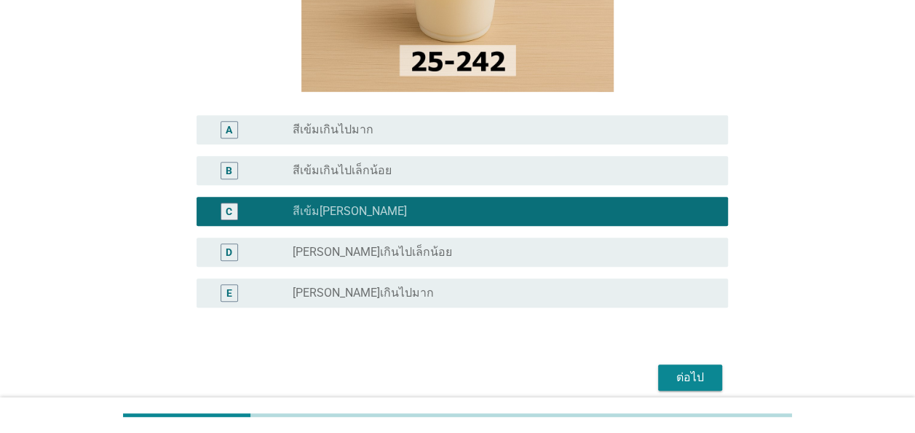
scroll to position [291, 0]
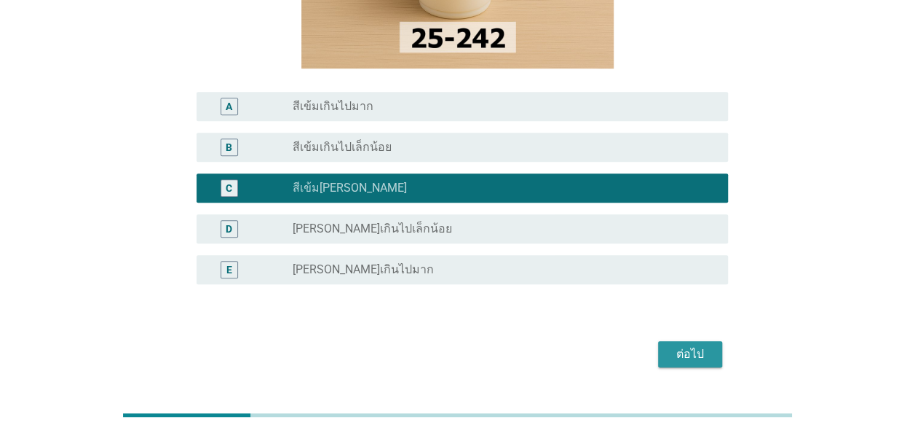
click at [693, 345] on div "ต่อไป" at bounding box center [690, 353] width 41 height 17
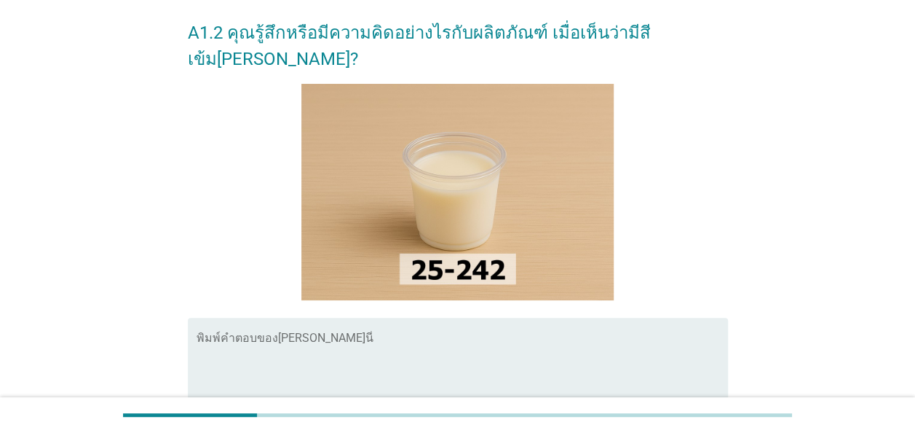
scroll to position [73, 0]
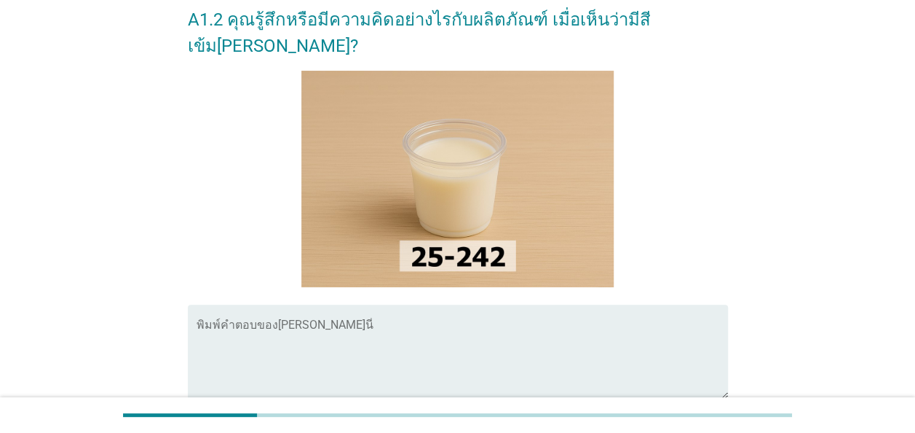
click at [306, 322] on textarea "พิมพ์คำตอบของคุณ ที่นี่" at bounding box center [463, 360] width 532 height 76
click at [343, 322] on textarea "พิมพ์คำตอบของคุณ ที่นี่" at bounding box center [463, 360] width 532 height 76
click at [362, 304] on div "พิมพ์คำตอบของ[PERSON_NAME]นี่" at bounding box center [463, 351] width 532 height 94
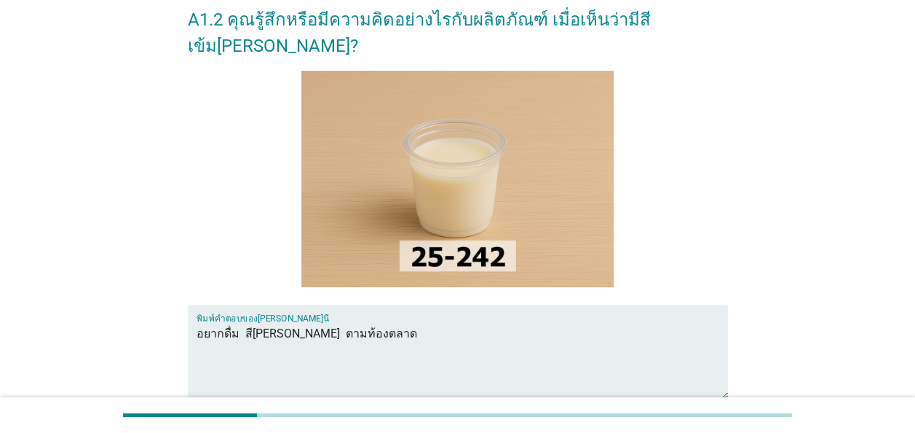
scroll to position [215, 0]
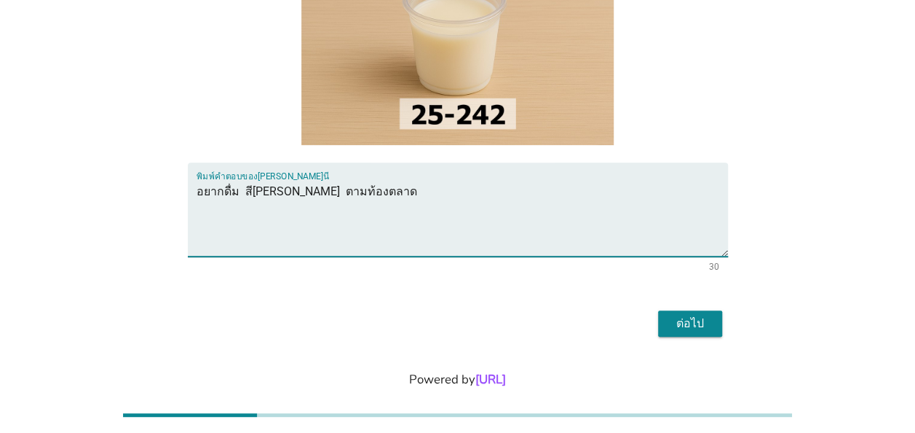
type textarea "อยากดื่ม สี[PERSON_NAME] ตามท้องตลาด"
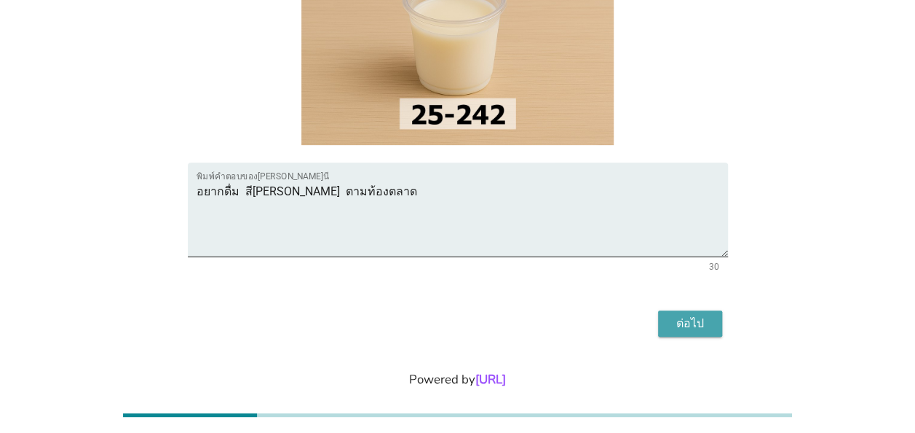
click at [699, 315] on div "ต่อไป" at bounding box center [690, 323] width 41 height 17
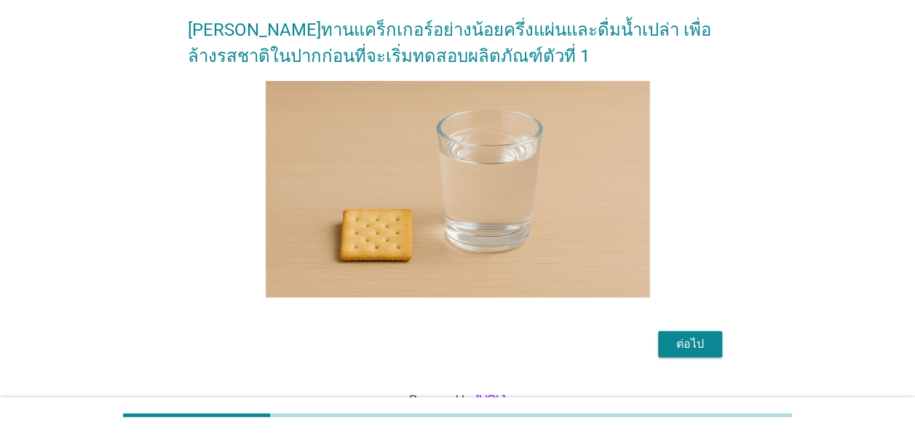
scroll to position [109, 0]
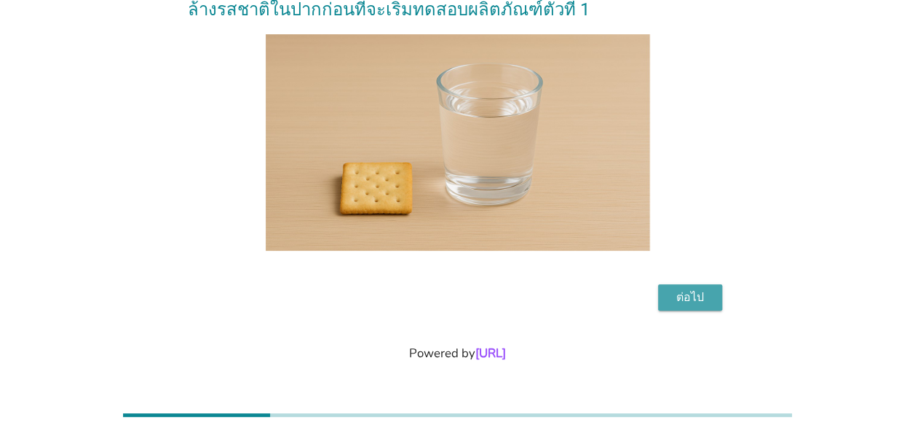
click at [695, 293] on div "ต่อไป" at bounding box center [690, 296] width 41 height 17
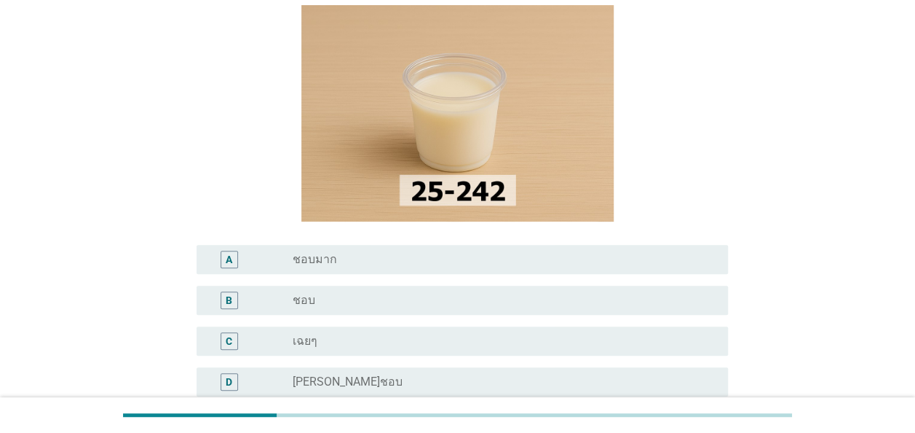
scroll to position [146, 0]
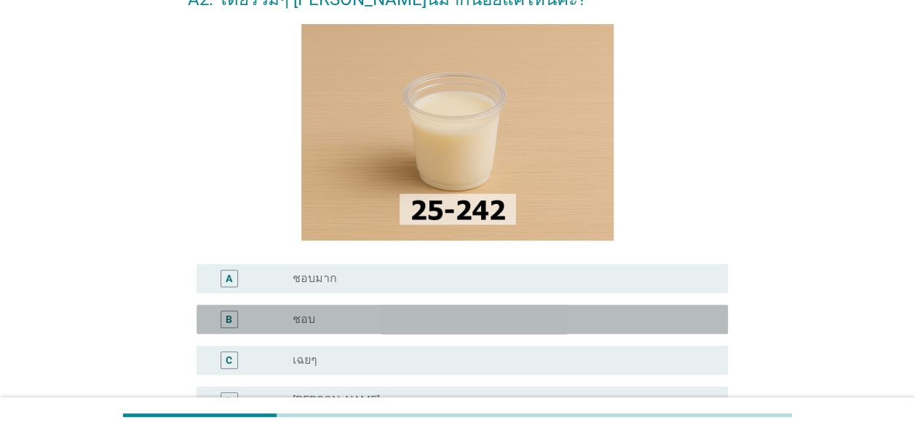
click at [339, 321] on div "radio_button_unchecked ชอบ" at bounding box center [499, 319] width 412 height 15
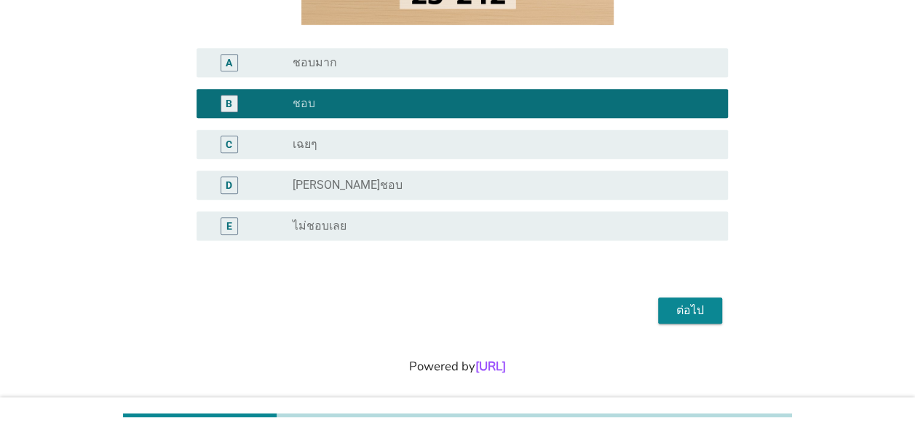
scroll to position [364, 0]
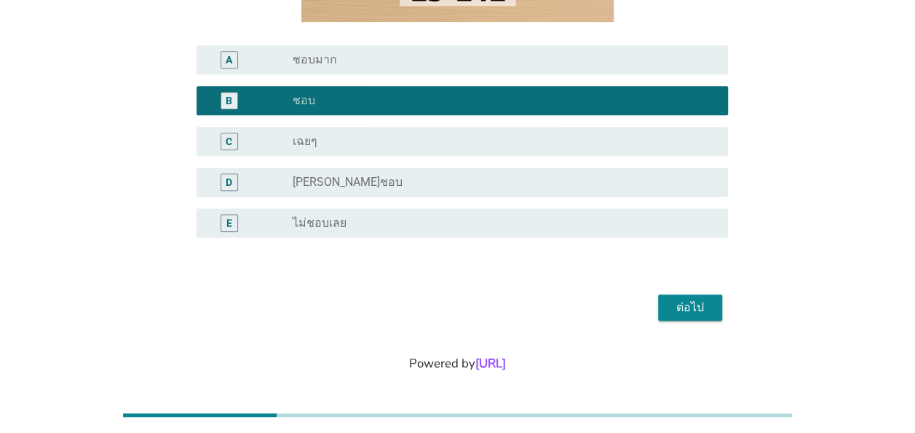
click at [683, 309] on div "ต่อไป" at bounding box center [690, 307] width 41 height 17
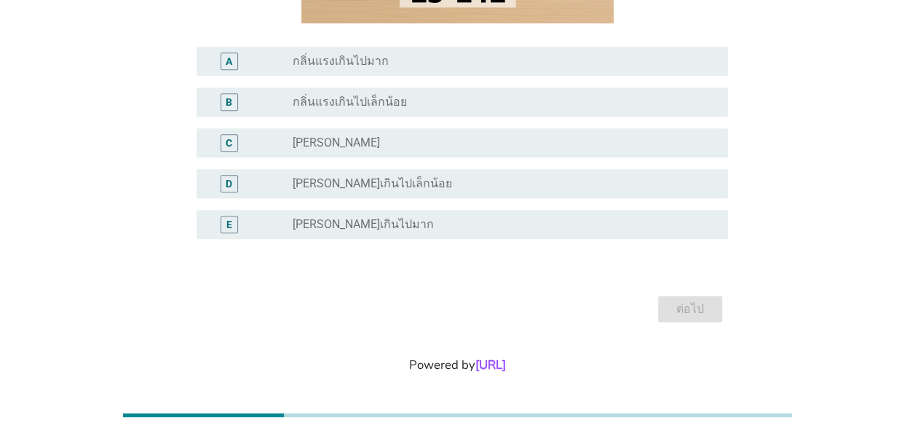
scroll to position [322, 0]
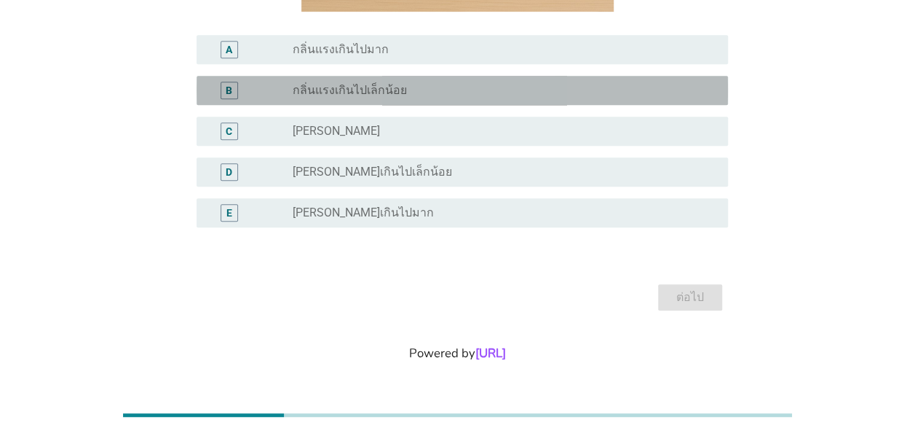
click at [390, 89] on label "กลิ่นแรงเกินไปเล็กน้อย" at bounding box center [350, 90] width 114 height 15
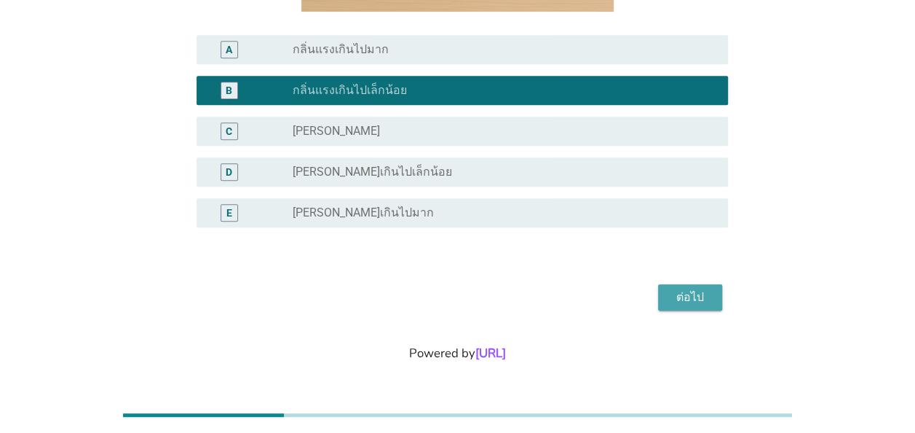
click at [698, 299] on div "ต่อไป" at bounding box center [690, 296] width 41 height 17
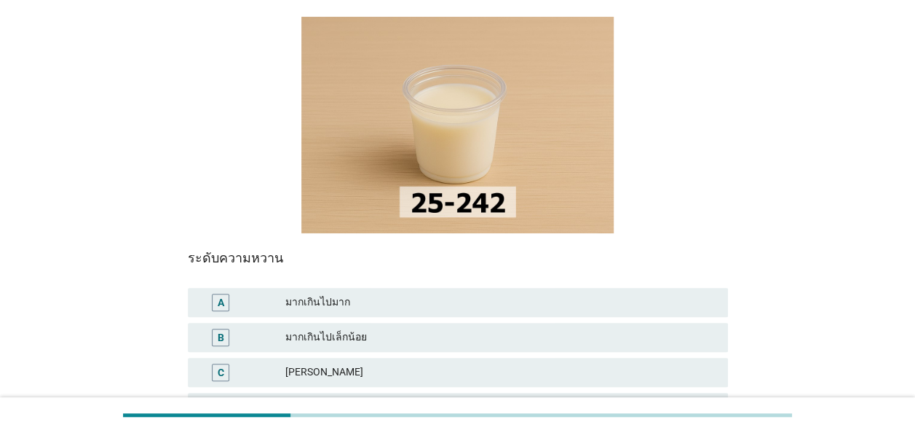
scroll to position [146, 0]
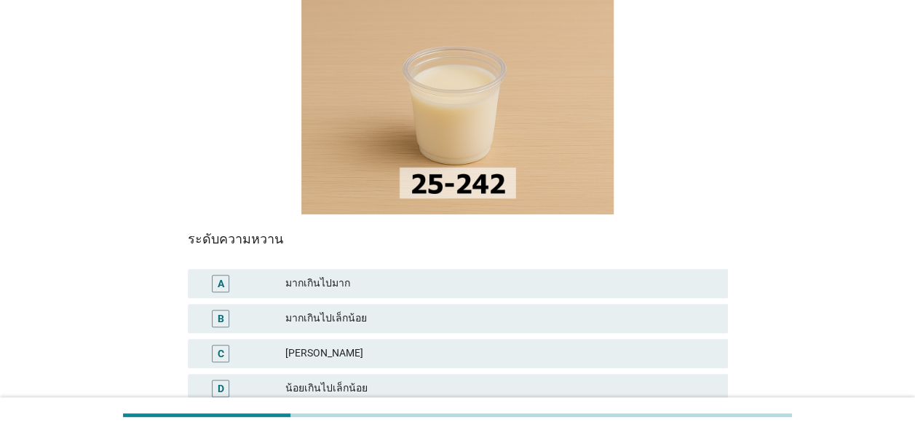
click at [347, 344] on div "[PERSON_NAME]" at bounding box center [500, 352] width 431 height 17
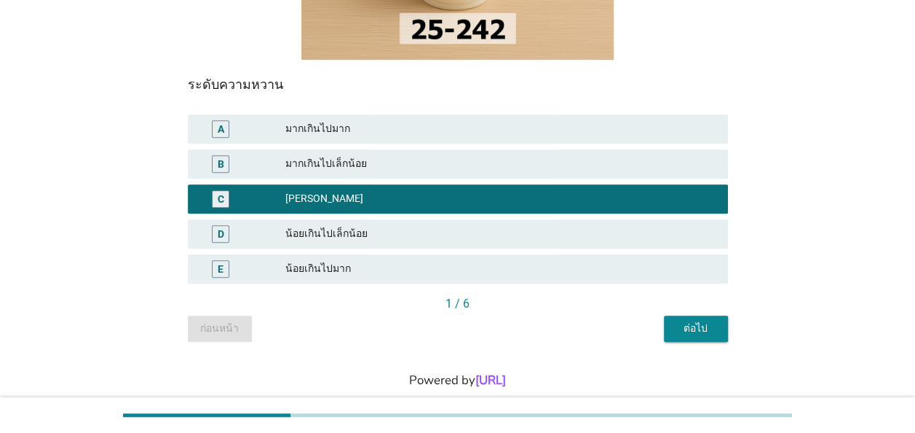
scroll to position [301, 0]
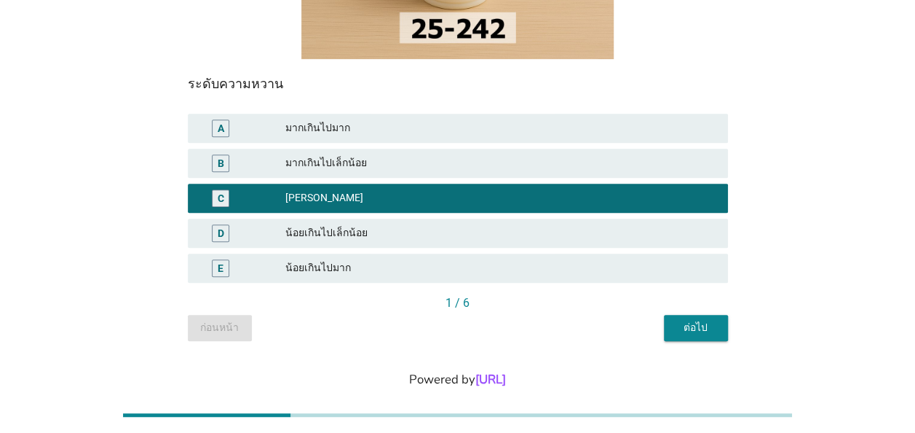
click at [700, 320] on div "ต่อไป" at bounding box center [696, 327] width 41 height 15
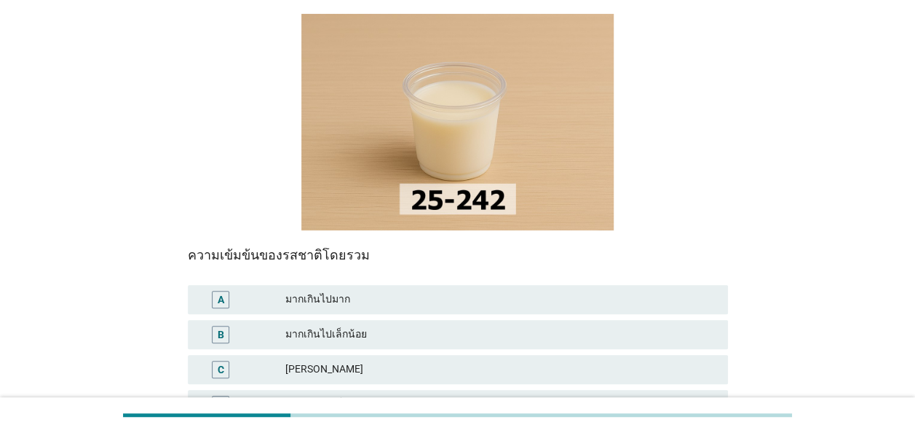
scroll to position [146, 0]
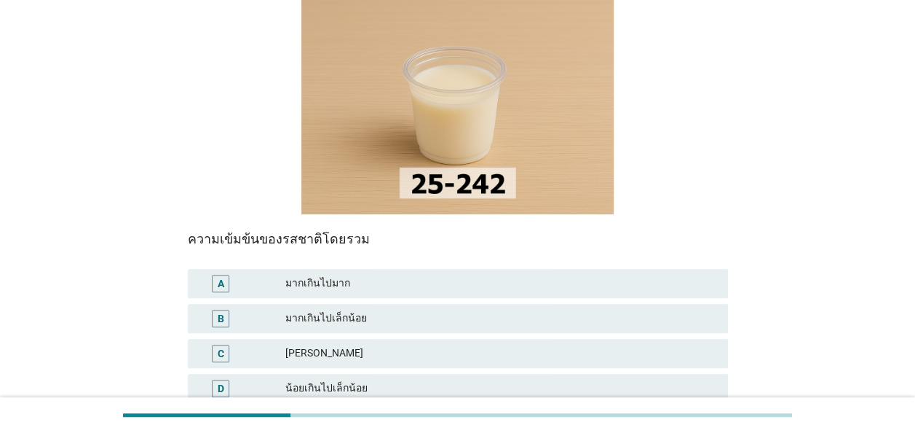
click at [357, 379] on div "น้อยเกินไปเล็กน้อย" at bounding box center [500, 387] width 431 height 17
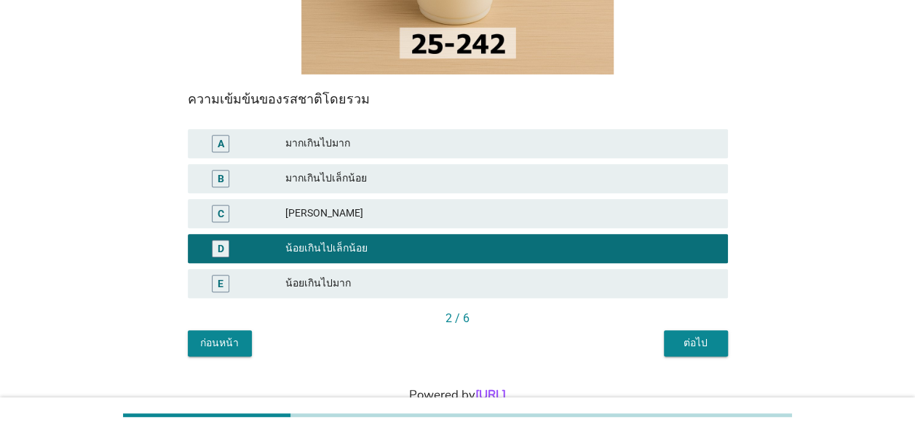
scroll to position [291, 0]
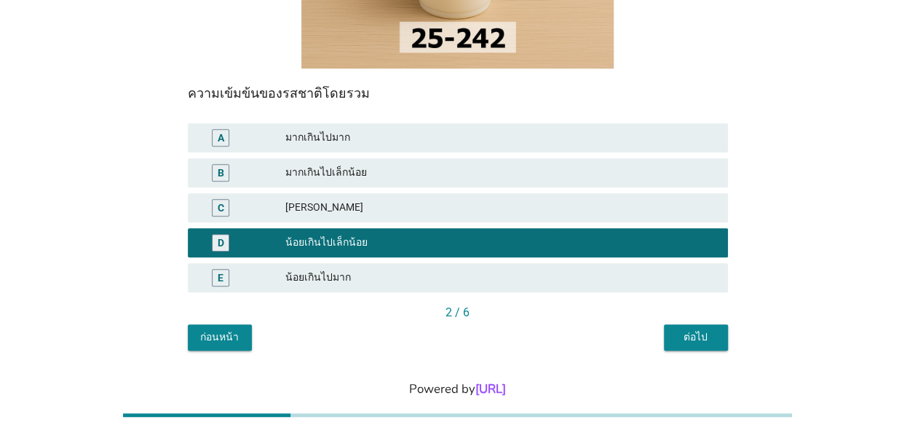
click at [693, 329] on div "ต่อไป" at bounding box center [696, 336] width 41 height 15
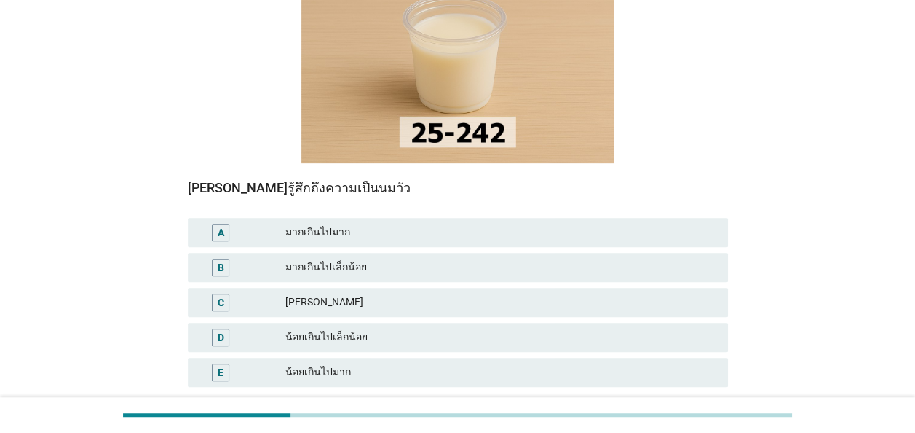
scroll to position [218, 0]
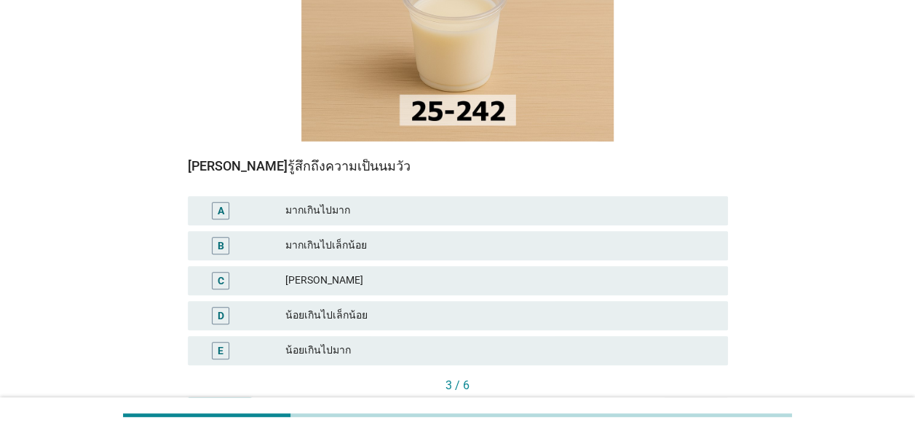
click at [319, 272] on div "[PERSON_NAME]" at bounding box center [500, 280] width 431 height 17
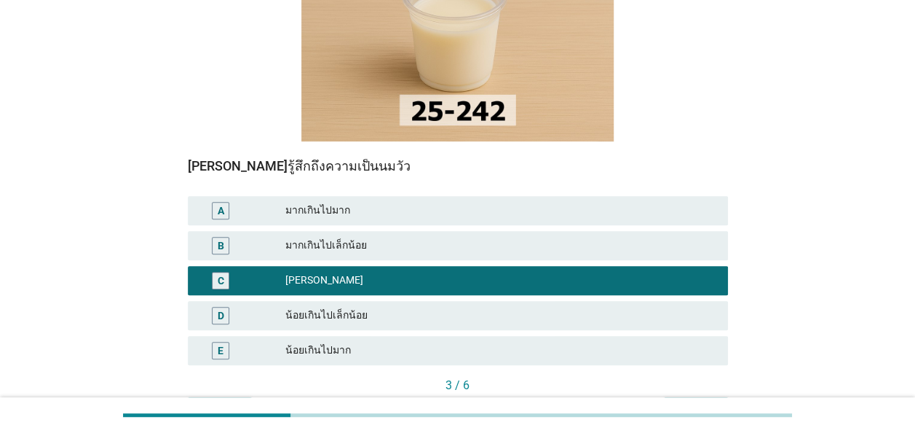
click at [713, 402] on div "ต่อไป" at bounding box center [696, 409] width 41 height 15
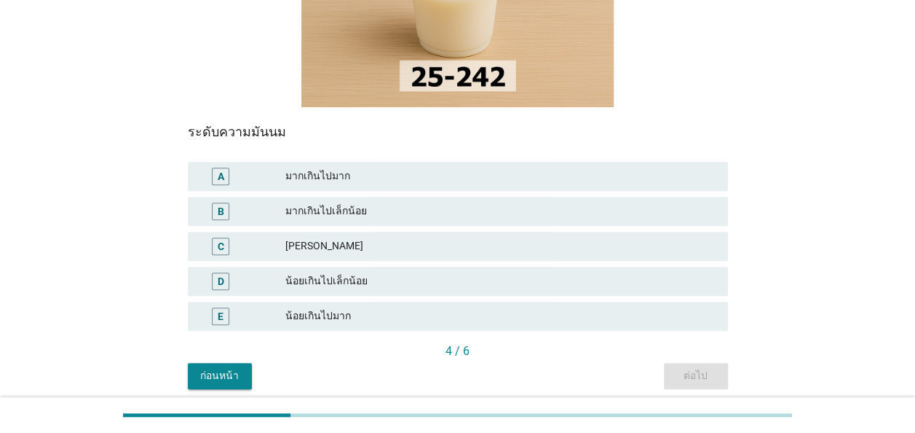
scroll to position [291, 0]
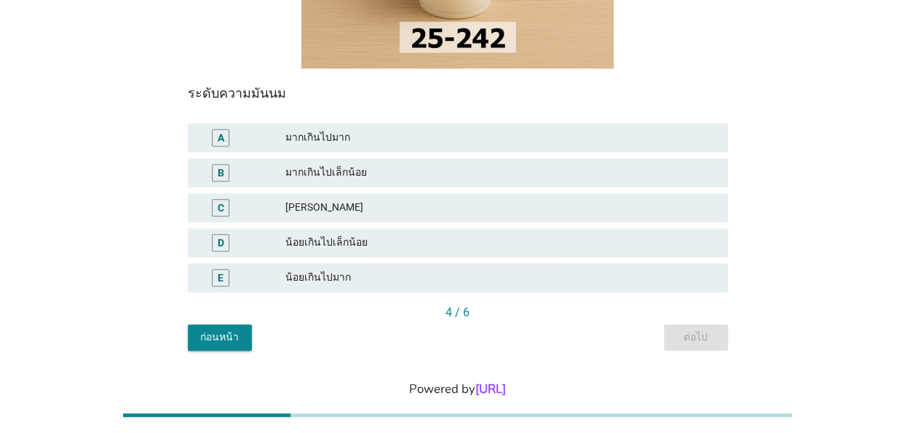
click at [335, 199] on div "[PERSON_NAME]" at bounding box center [500, 207] width 431 height 17
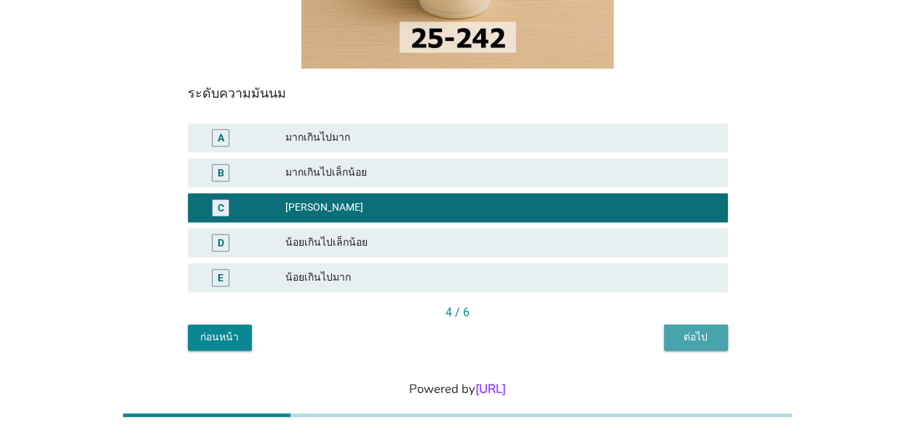
click at [699, 329] on div "ต่อไป" at bounding box center [696, 336] width 41 height 15
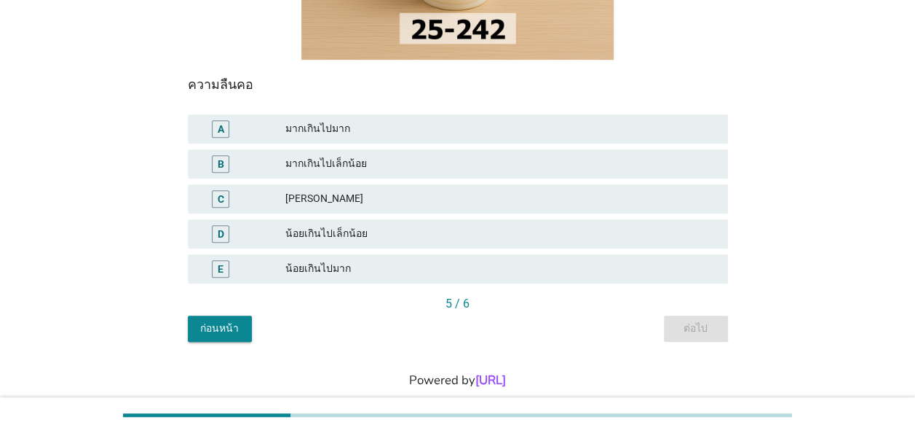
scroll to position [301, 0]
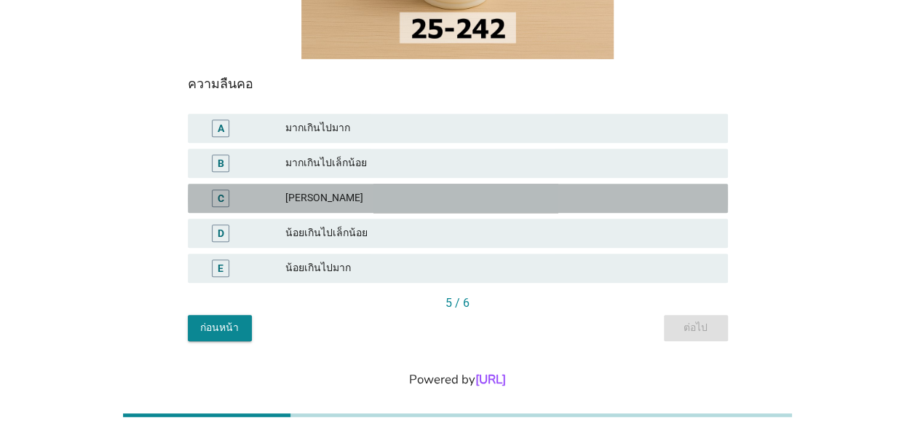
click at [357, 189] on div "[PERSON_NAME]" at bounding box center [500, 197] width 431 height 17
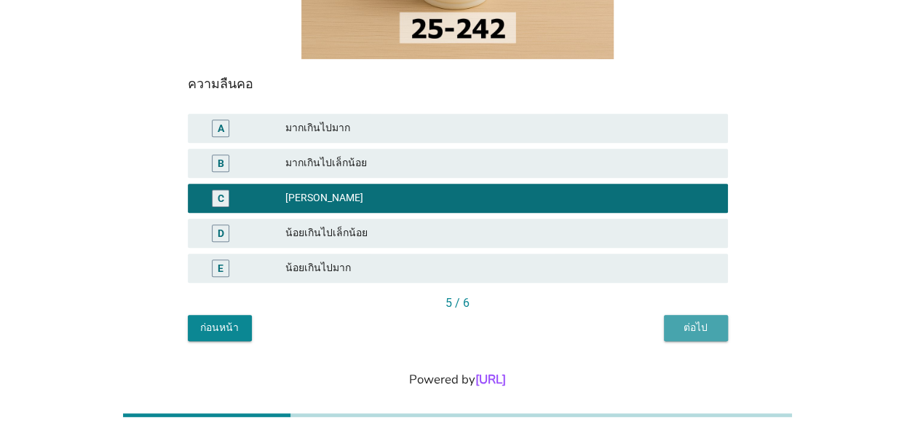
click at [686, 315] on button "ต่อไป" at bounding box center [696, 328] width 64 height 26
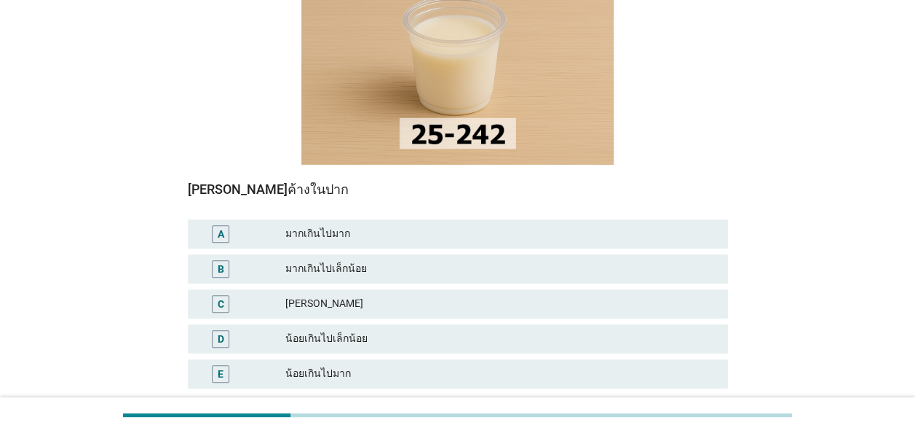
scroll to position [218, 0]
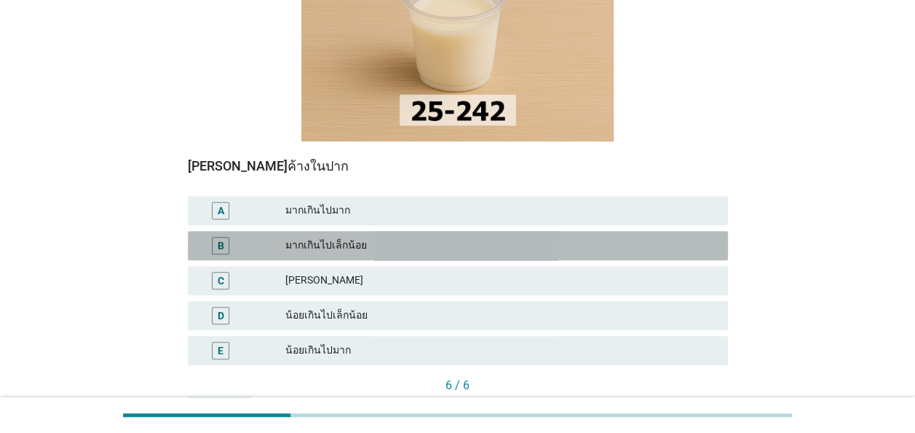
drag, startPoint x: 364, startPoint y: 218, endPoint x: 645, endPoint y: 326, distance: 300.1
click at [365, 237] on div "มากเกินไปเล็กน้อย" at bounding box center [500, 245] width 431 height 17
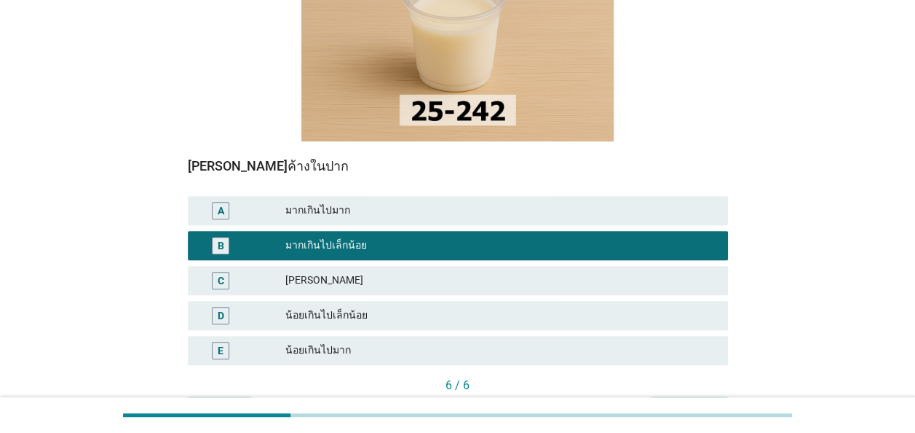
scroll to position [291, 0]
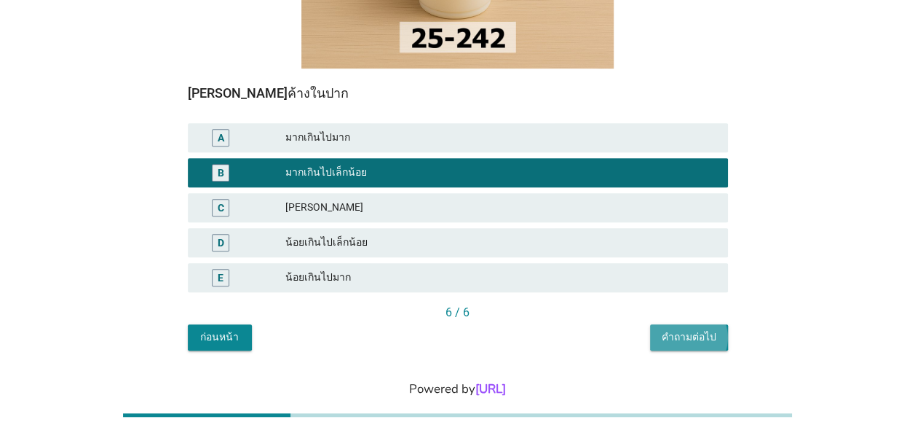
click at [701, 329] on div "คำถามต่อไป" at bounding box center [689, 336] width 55 height 15
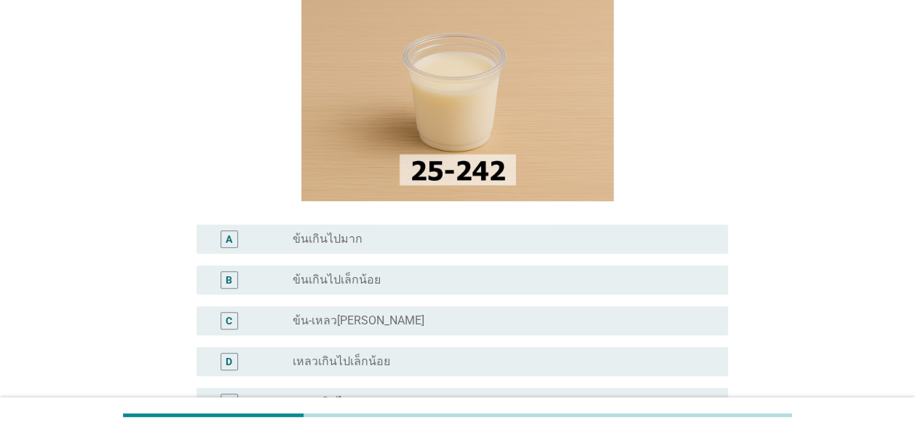
scroll to position [146, 0]
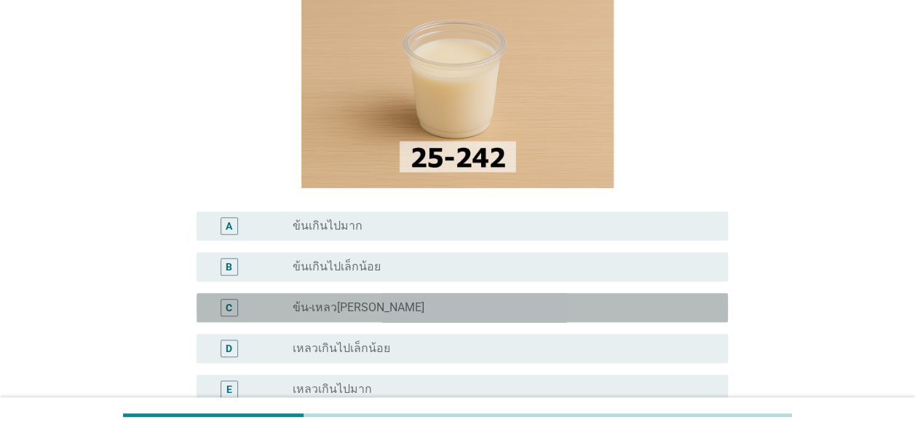
click at [393, 312] on div "radio_button_unchecked ข้น-เหลว[PERSON_NAME]" at bounding box center [499, 307] width 412 height 15
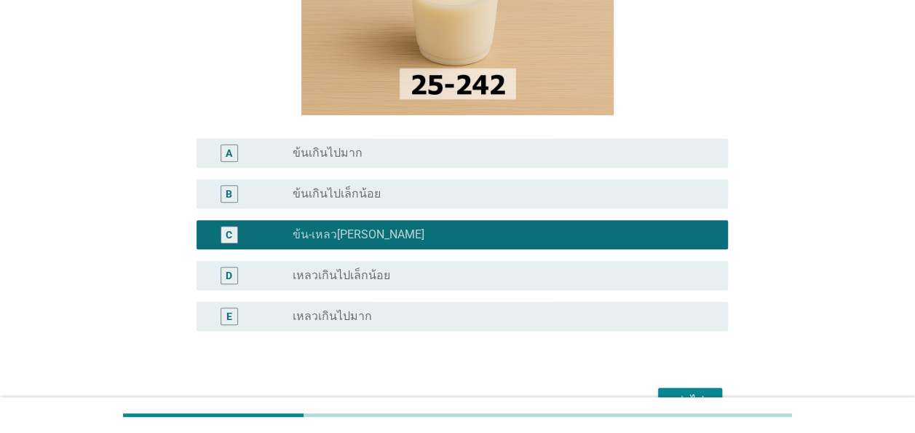
scroll to position [291, 0]
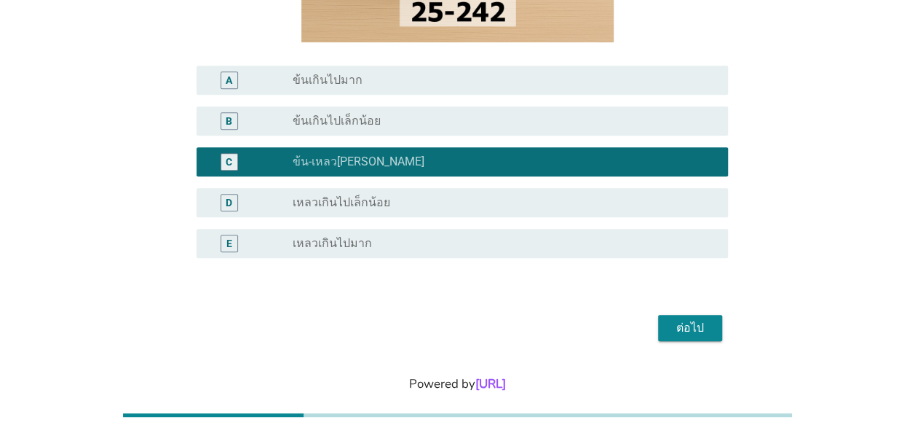
click at [698, 335] on div "ต่อไป" at bounding box center [690, 327] width 41 height 17
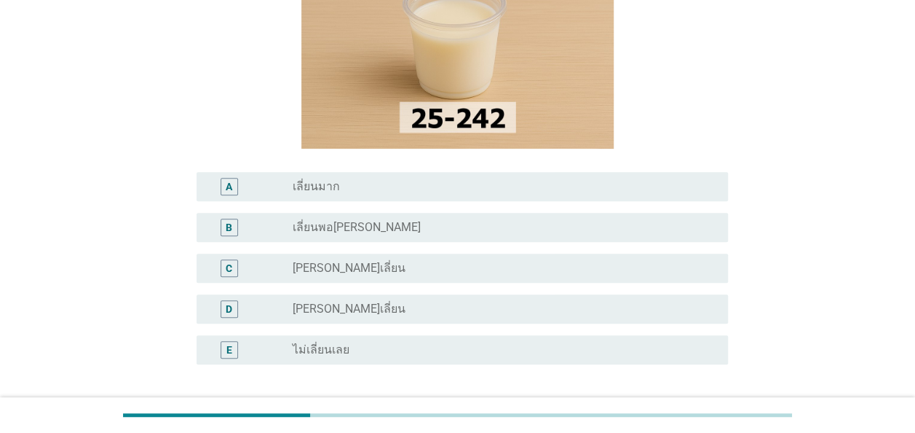
scroll to position [218, 0]
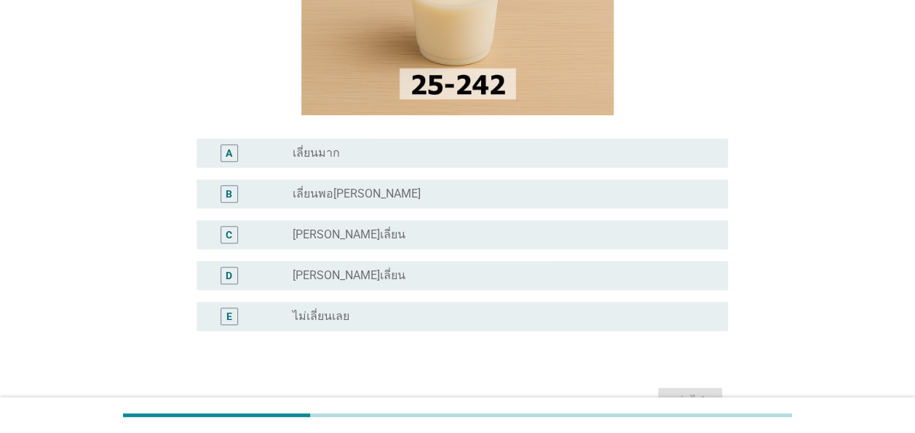
click at [360, 276] on div "radio_button_unchecked [PERSON_NAME]เลี่ยน" at bounding box center [499, 275] width 412 height 15
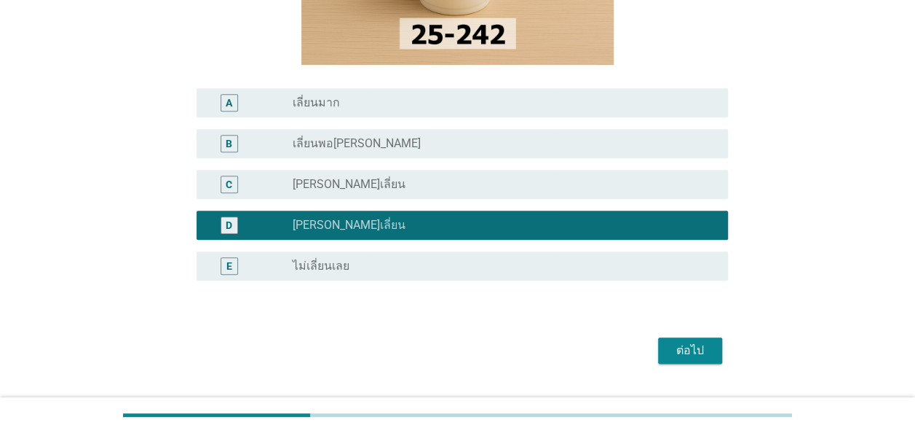
scroll to position [291, 0]
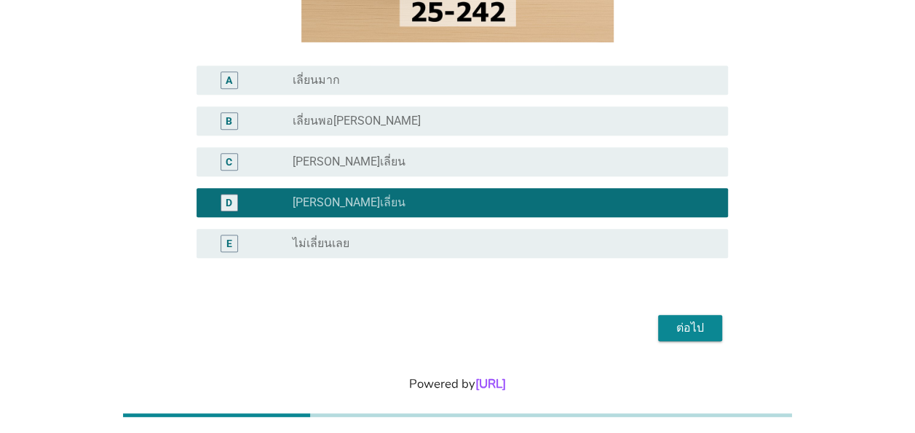
click at [687, 325] on div "ต่อไป" at bounding box center [690, 327] width 41 height 17
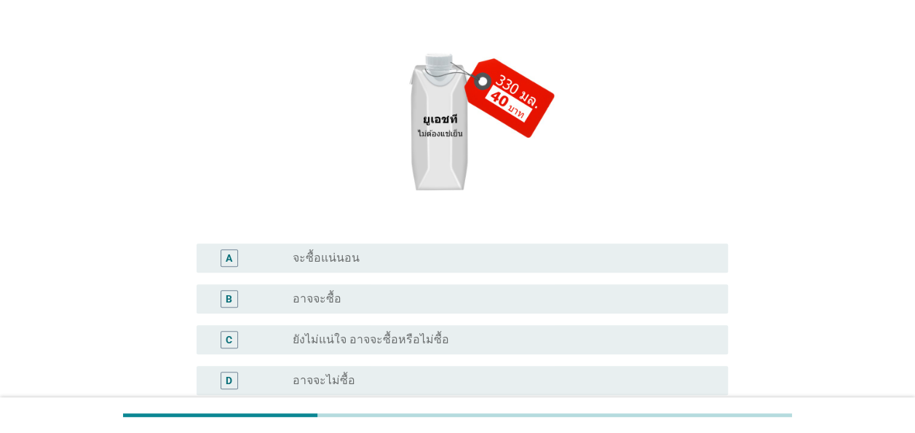
scroll to position [218, 0]
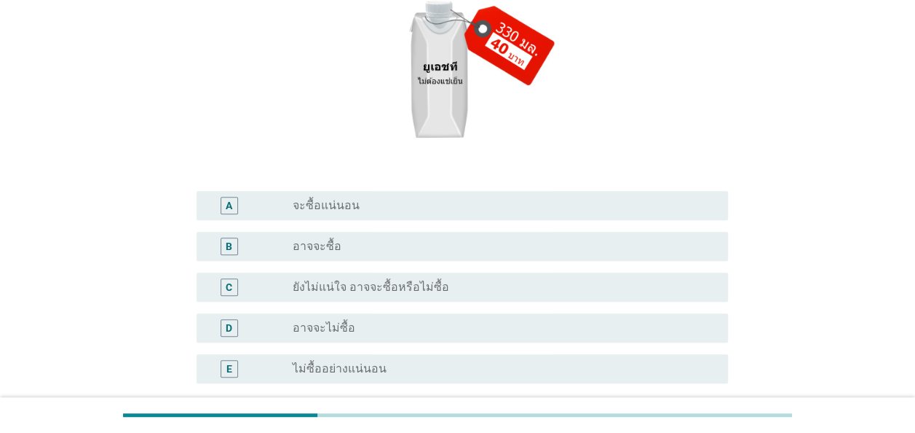
click at [403, 324] on div "radio_button_unchecked อาจจะไม่ซื้อ" at bounding box center [499, 327] width 412 height 15
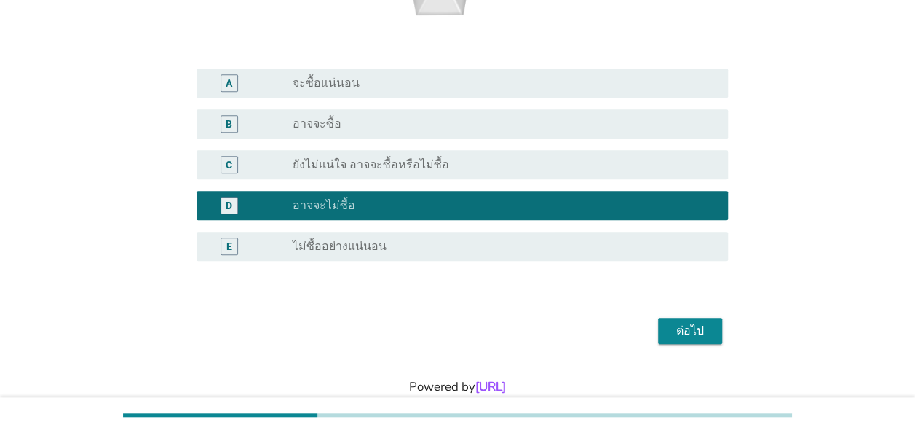
scroll to position [364, 0]
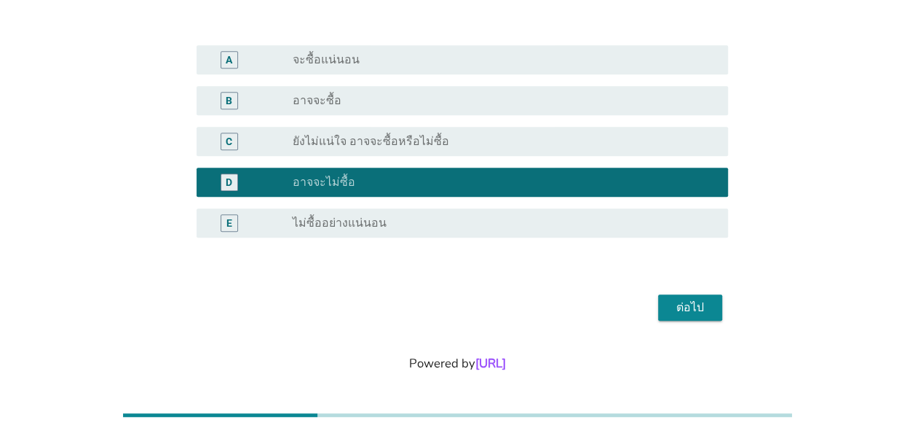
click at [699, 301] on div "ต่อไป" at bounding box center [690, 307] width 41 height 17
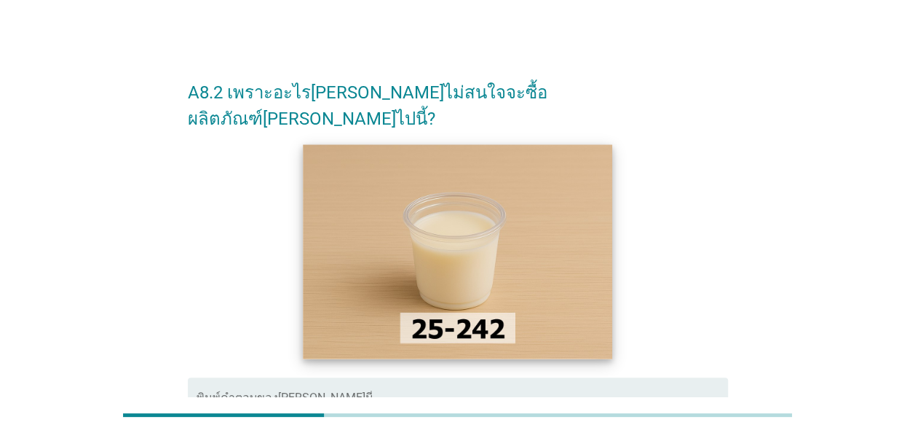
scroll to position [73, 0]
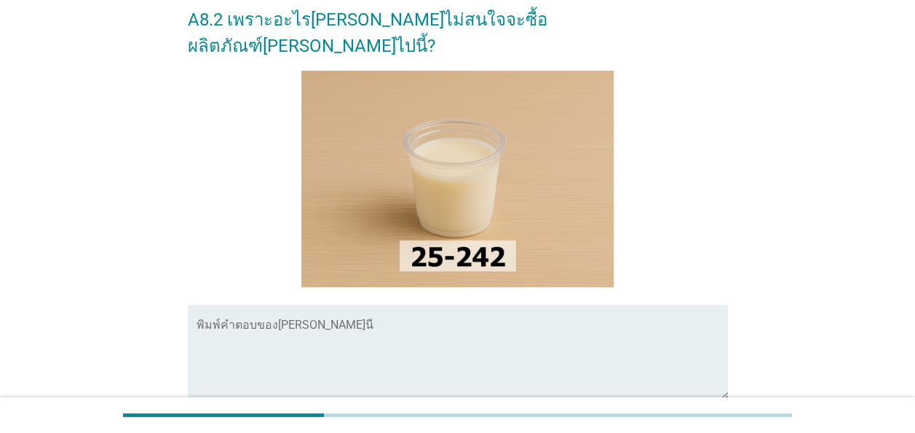
click at [306, 322] on textarea "พิมพ์คำตอบของคุณ ที่นี่" at bounding box center [463, 360] width 532 height 76
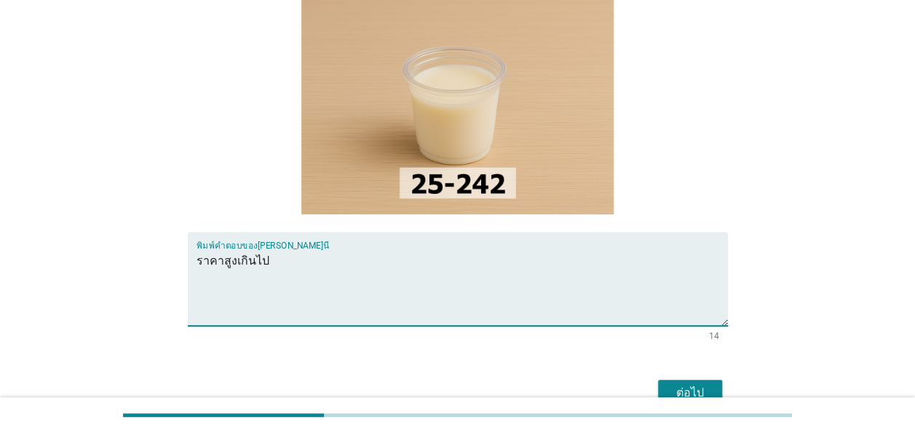
scroll to position [215, 0]
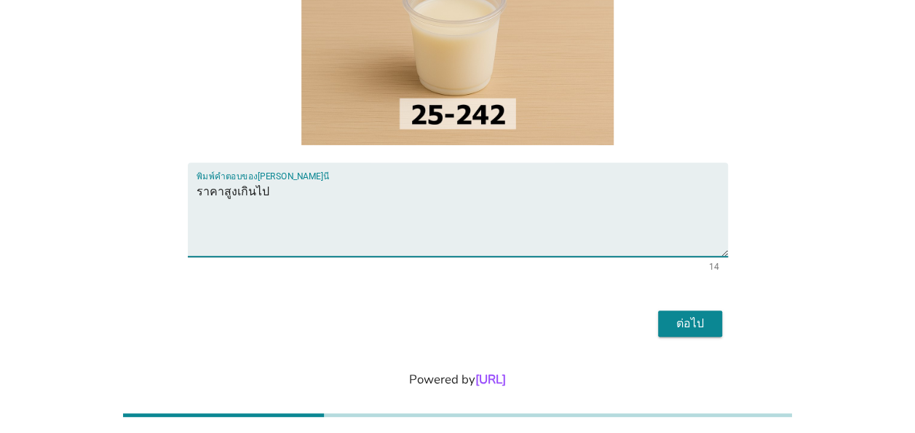
type textarea "ราคาสูงเกินไป"
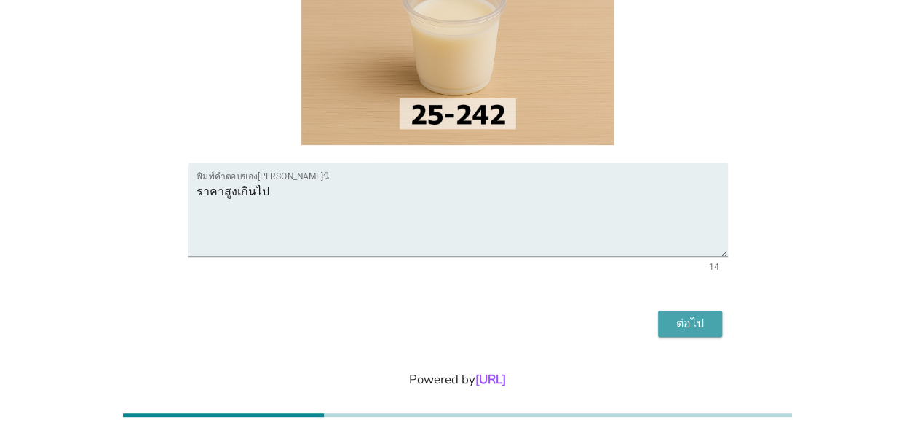
click at [689, 315] on div "ต่อไป" at bounding box center [690, 323] width 41 height 17
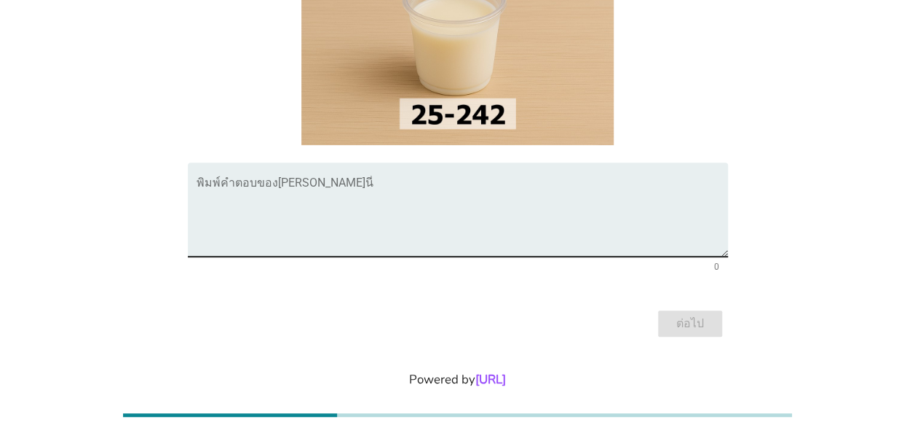
click at [303, 162] on div "พิมพ์คำตอบของ[PERSON_NAME]นี่" at bounding box center [463, 209] width 532 height 94
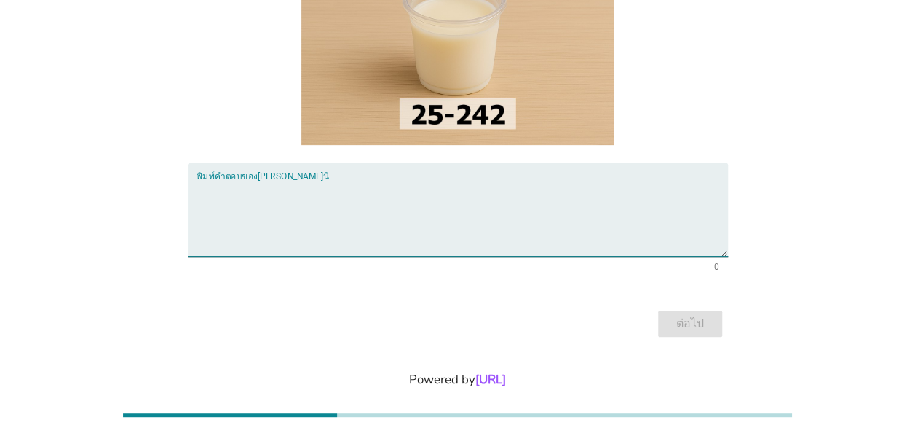
type textarea "ค"
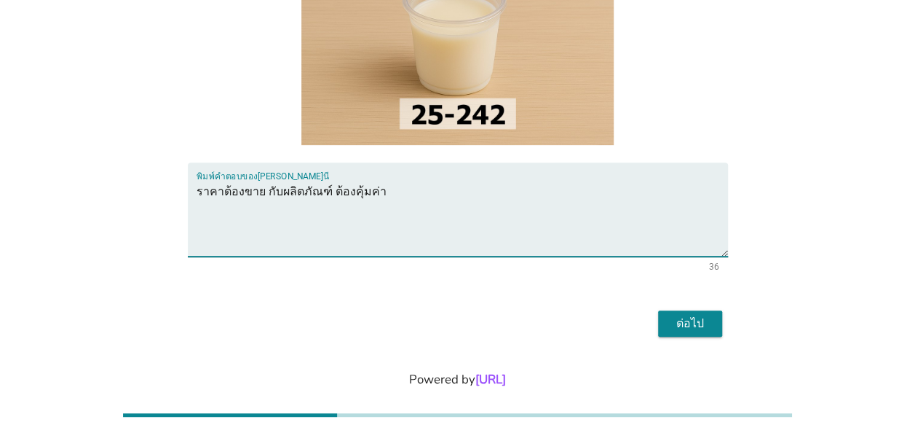
type textarea "ราคาต้องขาย กับผลิตภัณฑ์ ต้องคุ้มค่า"
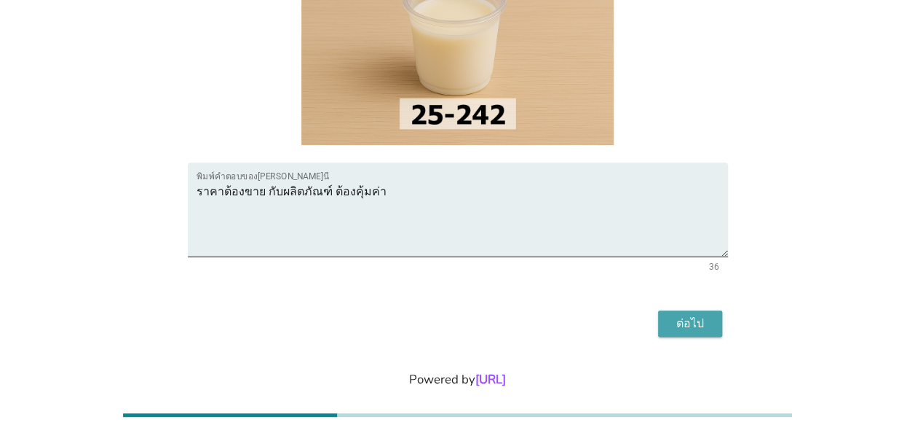
click at [699, 315] on div "ต่อไป" at bounding box center [690, 323] width 41 height 17
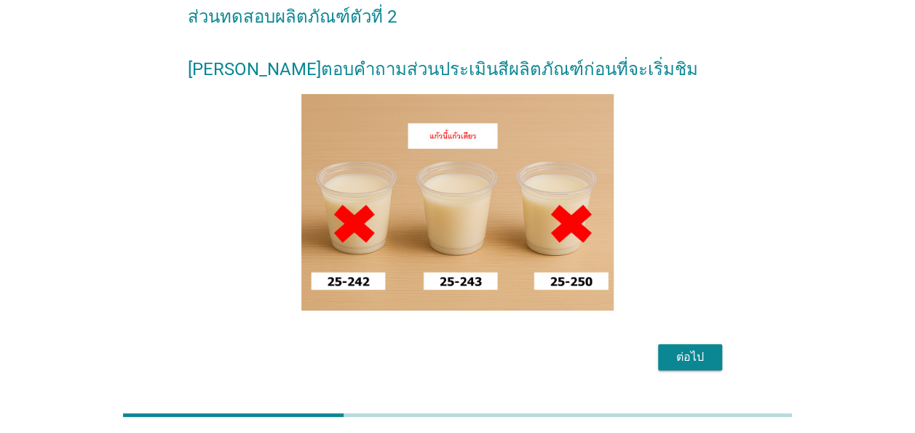
scroll to position [135, 0]
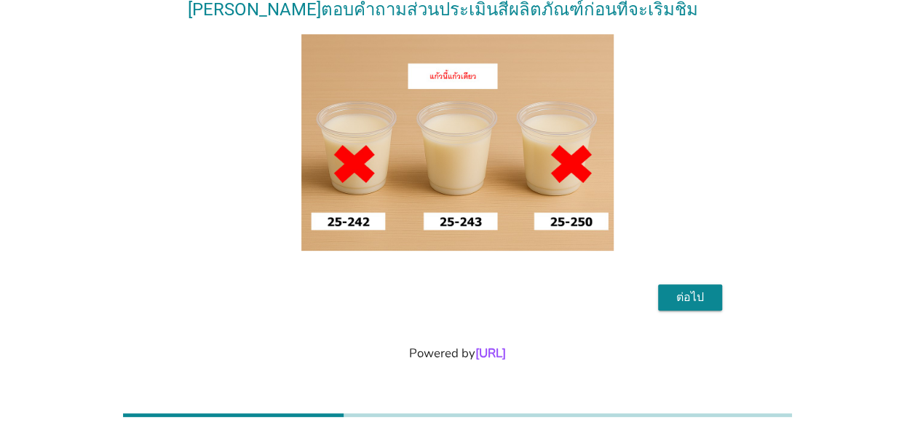
click at [710, 303] on button "ต่อไป" at bounding box center [690, 297] width 64 height 26
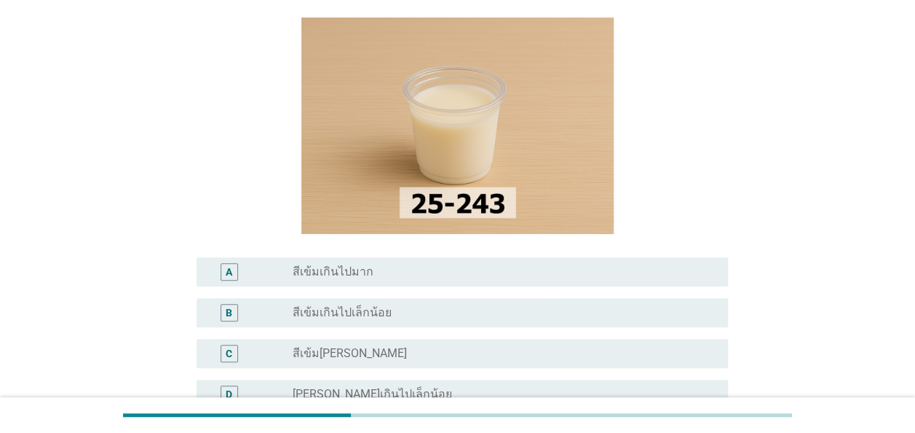
scroll to position [146, 0]
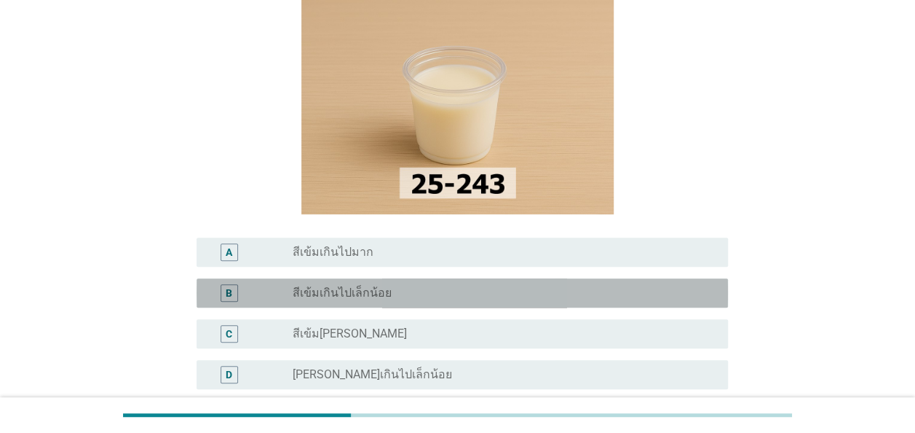
click at [358, 285] on label "สีเข้มเกินไปเล็กน้อย" at bounding box center [342, 292] width 99 height 15
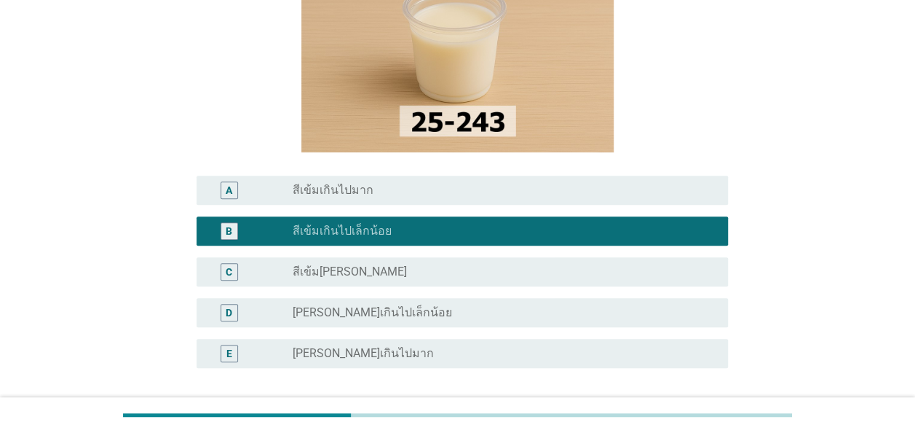
scroll to position [291, 0]
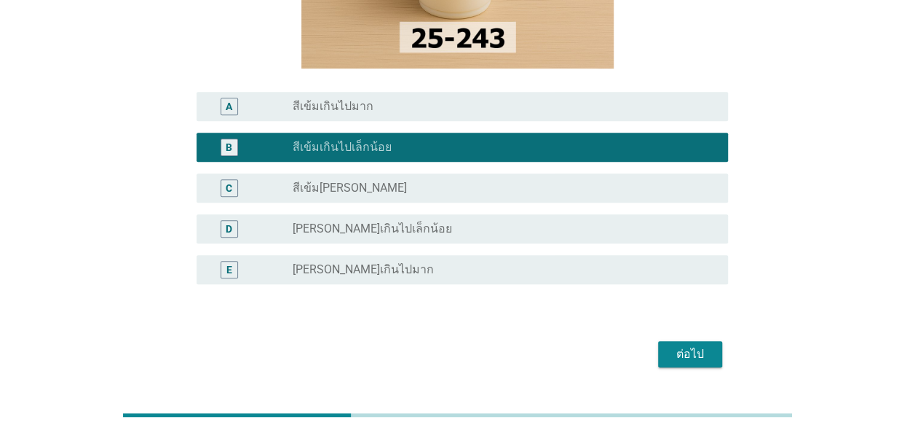
click at [699, 345] on div "ต่อไป" at bounding box center [690, 353] width 41 height 17
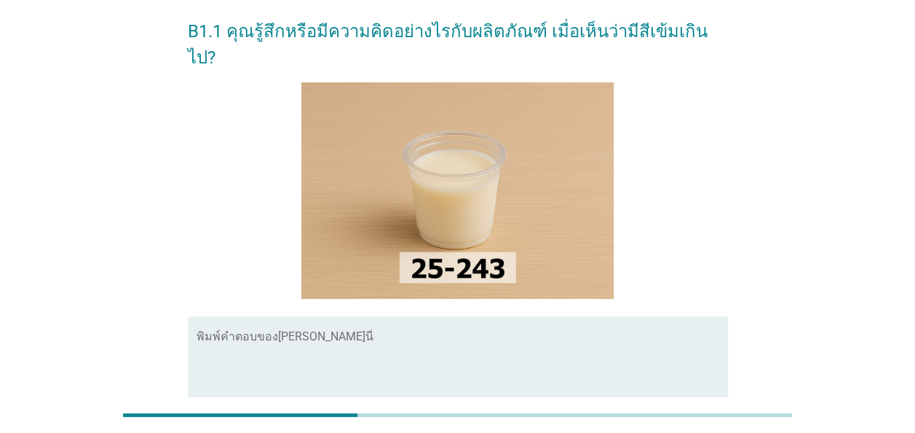
scroll to position [146, 0]
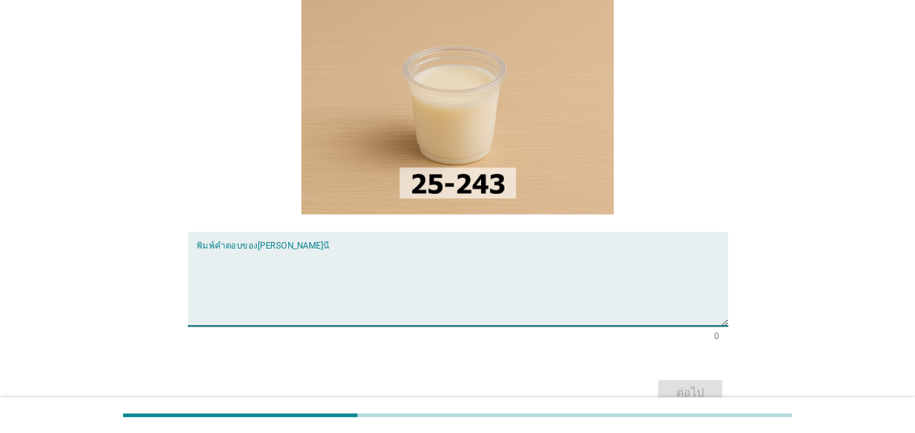
click at [280, 249] on textarea "พิมพ์คำตอบของคุณ ที่นี่" at bounding box center [463, 287] width 532 height 76
type textarea "คิดว่ามีส่วนผสมอื่น มากกว่านม"
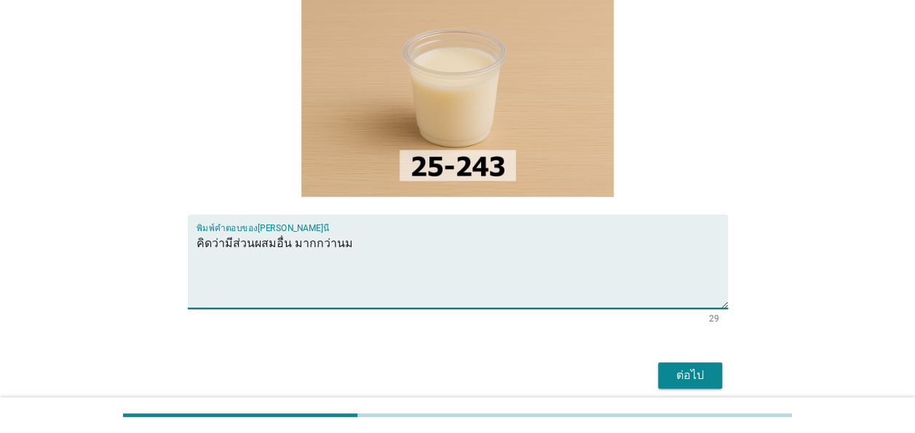
scroll to position [215, 0]
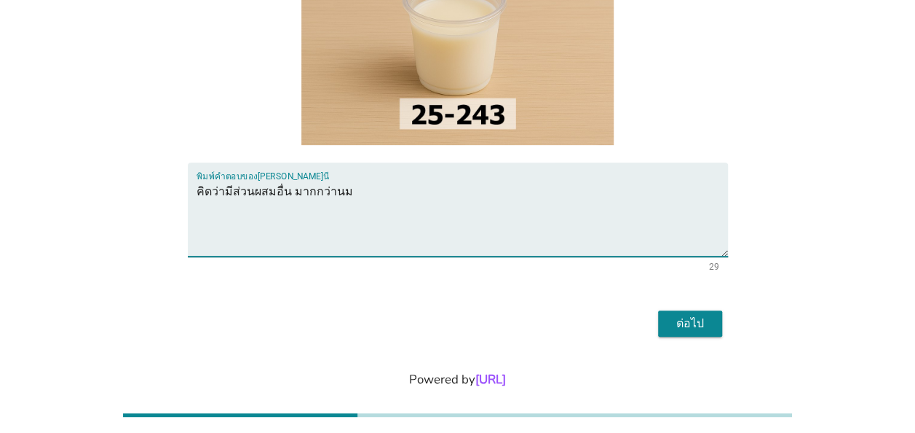
drag, startPoint x: 369, startPoint y: 168, endPoint x: 82, endPoint y: 143, distance: 288.7
click at [82, 143] on div "B1.1 คุณรู้สึกหรือมีความคิดอย่างไรกับผลิตภัณฑ์ เมื่อเห็นว่ามีสีเข้มเกินไป? พิมพ…" at bounding box center [458, 95] width 846 height 514
type textarea "ไ"
type textarea "ทำให้ไม่น่าดื่ม"
click at [699, 315] on div "ต่อไป" at bounding box center [690, 323] width 41 height 17
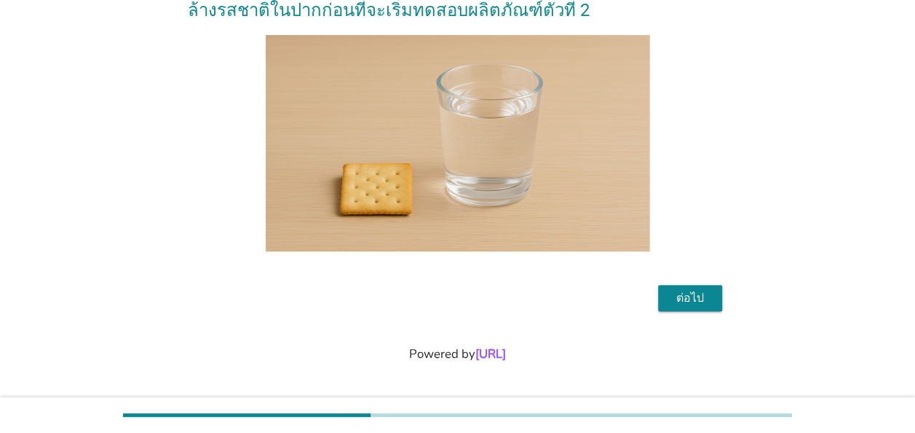
scroll to position [109, 0]
click at [692, 301] on div "ต่อไป" at bounding box center [690, 296] width 41 height 17
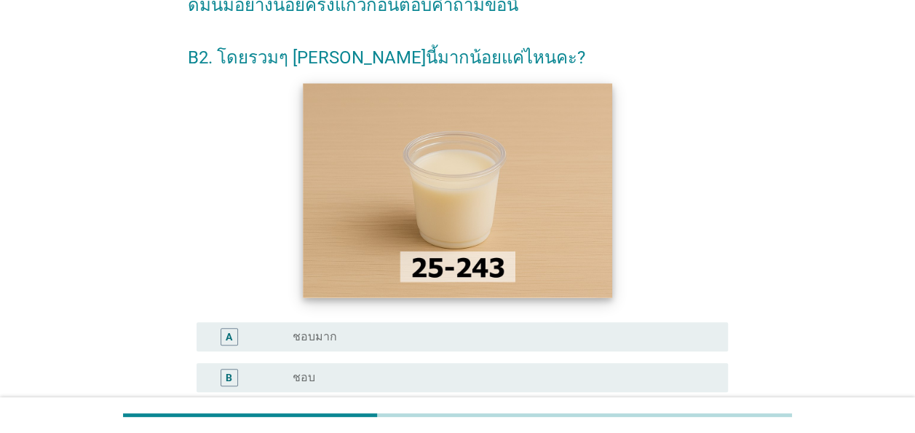
scroll to position [218, 0]
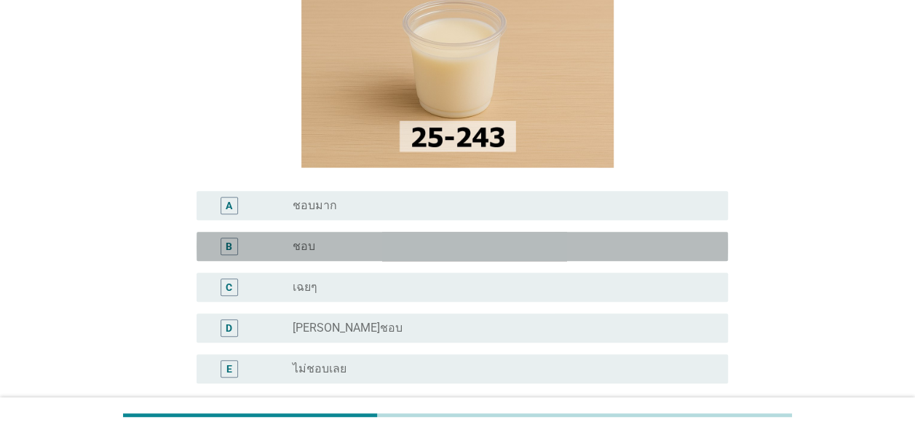
drag, startPoint x: 334, startPoint y: 246, endPoint x: 464, endPoint y: 309, distance: 144.6
click at [342, 253] on div "radio_button_unchecked ชอบ" at bounding box center [505, 245] width 424 height 17
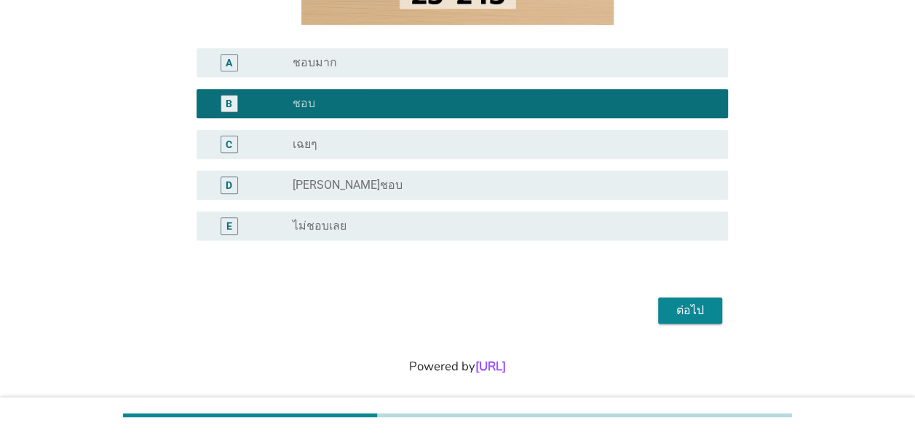
scroll to position [374, 0]
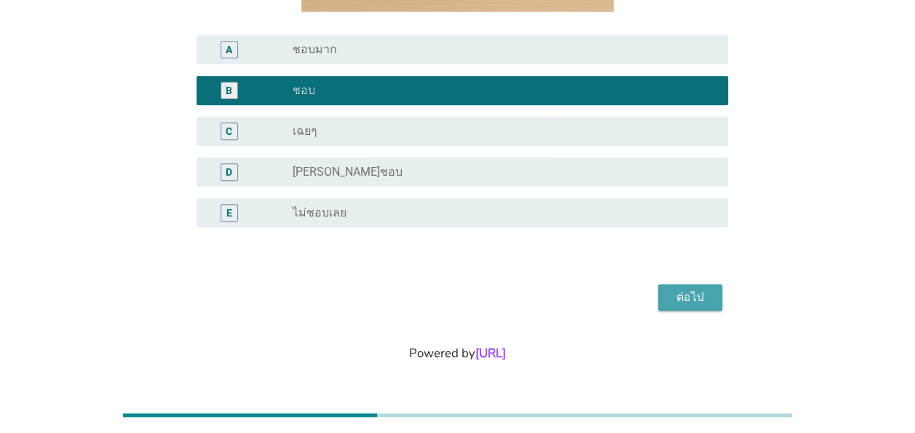
click at [701, 296] on div "ต่อไป" at bounding box center [690, 296] width 41 height 17
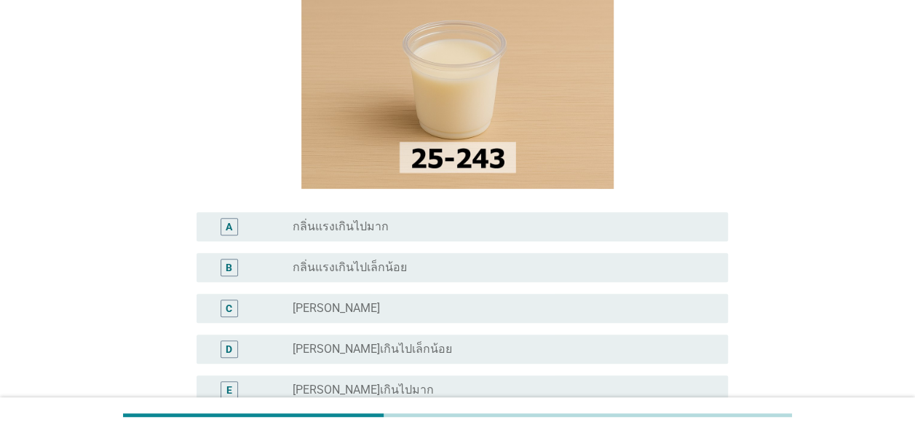
scroll to position [146, 0]
click at [338, 307] on label "[PERSON_NAME]" at bounding box center [336, 307] width 87 height 15
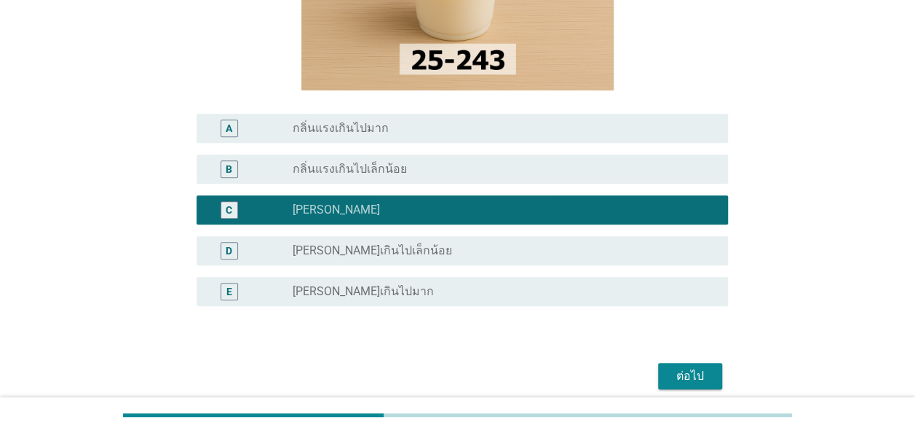
scroll to position [291, 0]
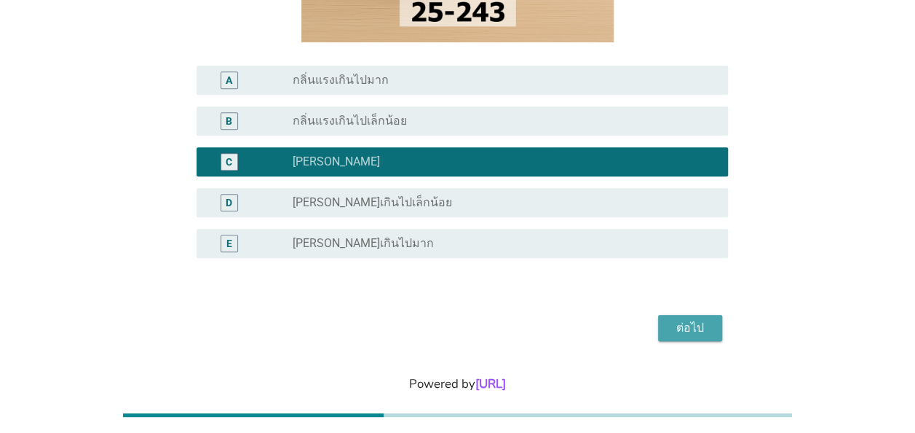
click at [691, 332] on div "ต่อไป" at bounding box center [690, 327] width 41 height 17
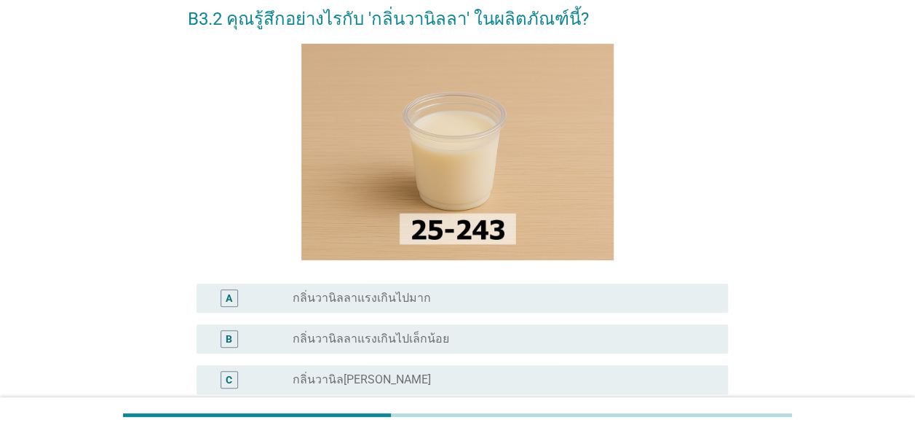
scroll to position [218, 0]
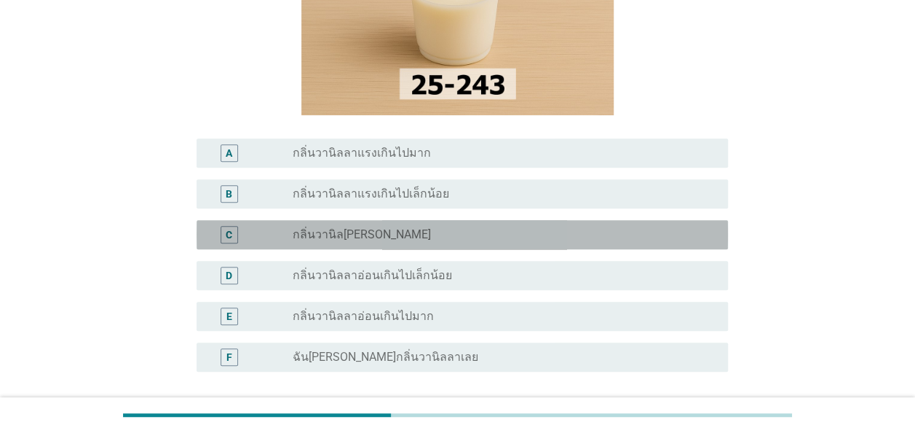
click at [366, 239] on label "กลิ่นวานิล[PERSON_NAME]" at bounding box center [362, 234] width 138 height 15
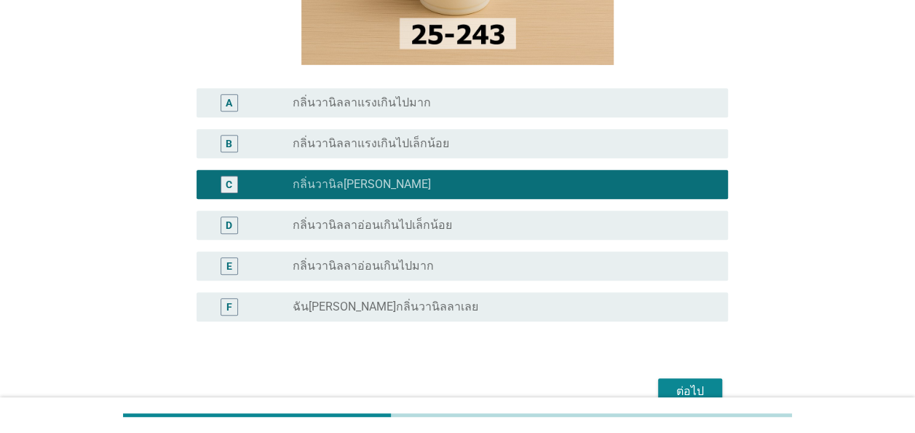
scroll to position [291, 0]
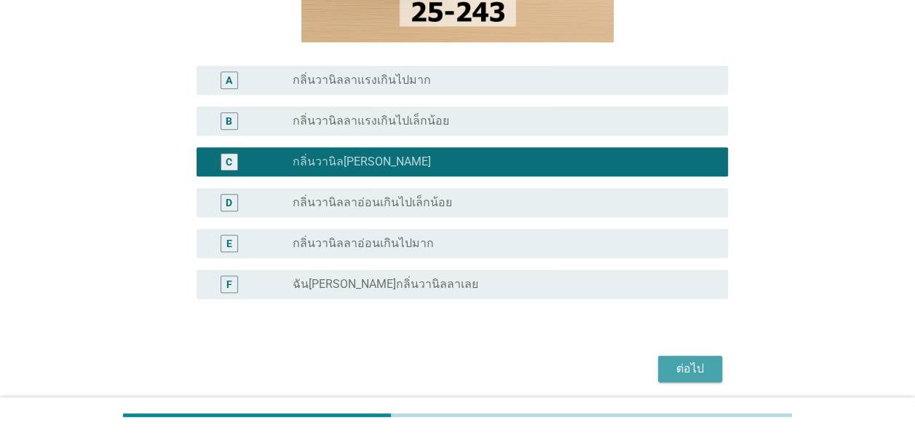
click at [705, 362] on div "ต่อไป" at bounding box center [690, 368] width 41 height 17
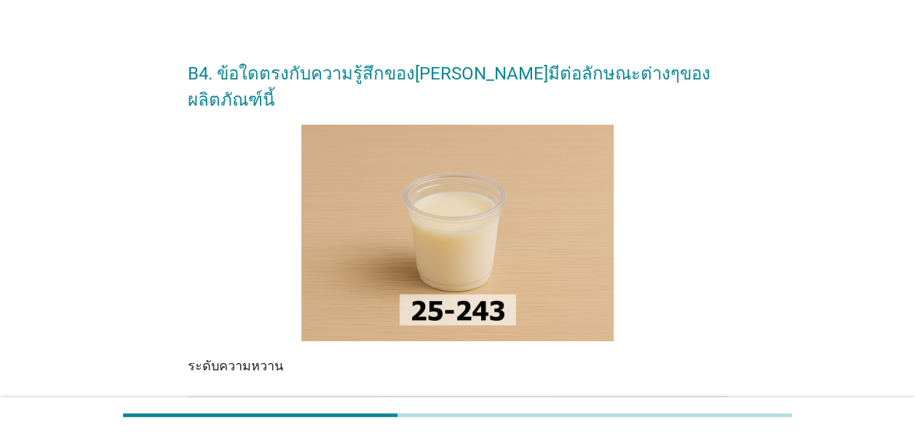
scroll to position [218, 0]
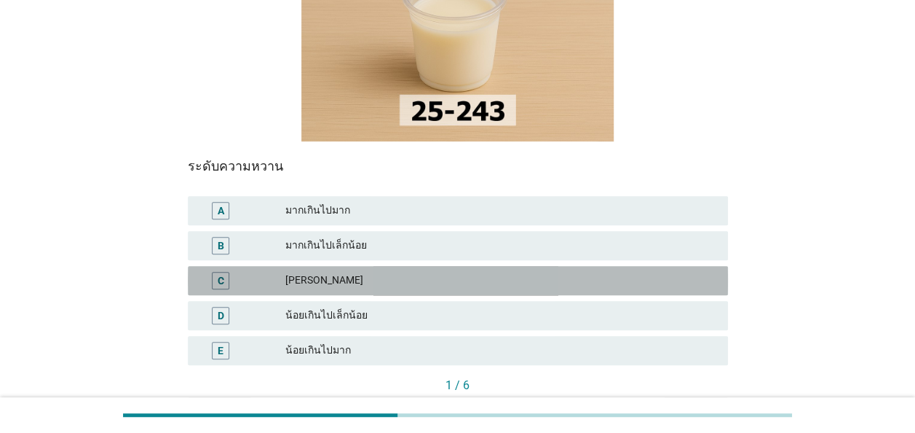
click at [327, 272] on div "[PERSON_NAME]" at bounding box center [500, 280] width 431 height 17
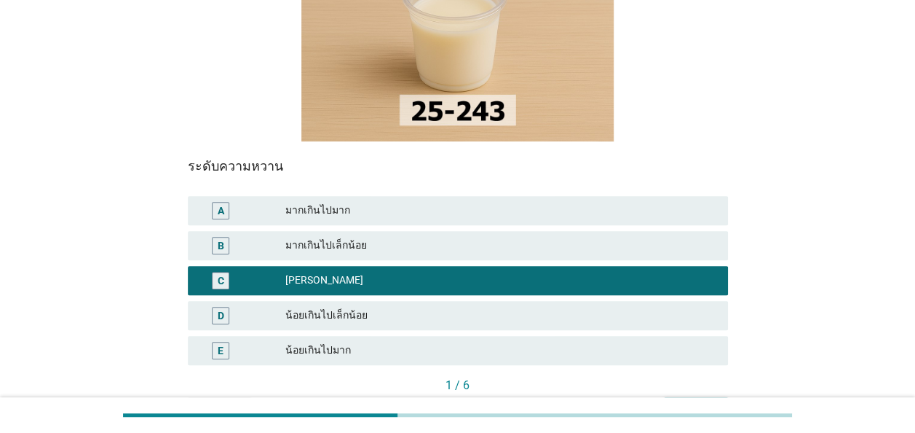
click at [698, 402] on div "ต่อไป" at bounding box center [696, 409] width 41 height 15
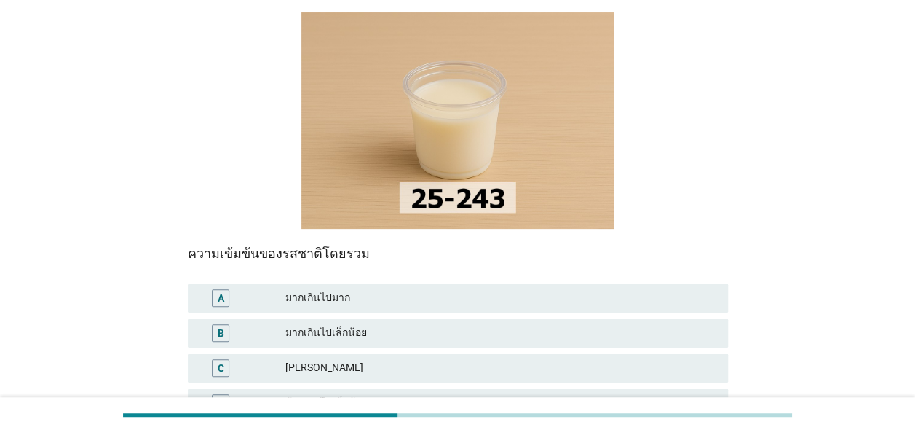
scroll to position [291, 0]
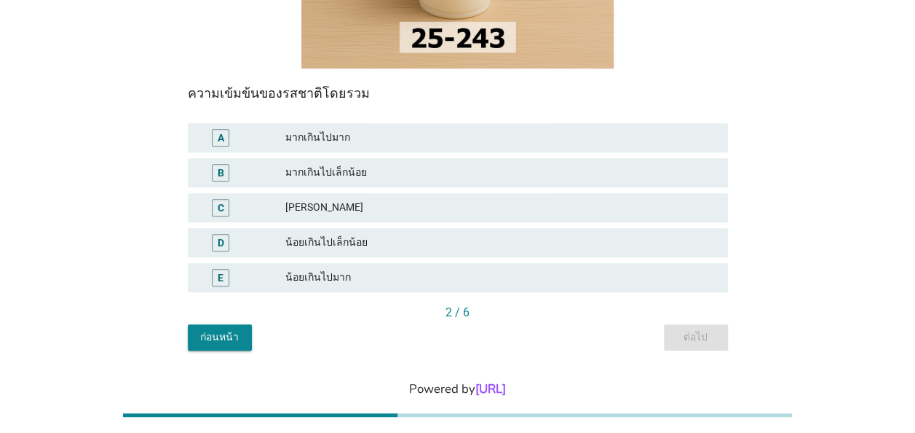
click at [326, 199] on div "[PERSON_NAME]" at bounding box center [500, 207] width 431 height 17
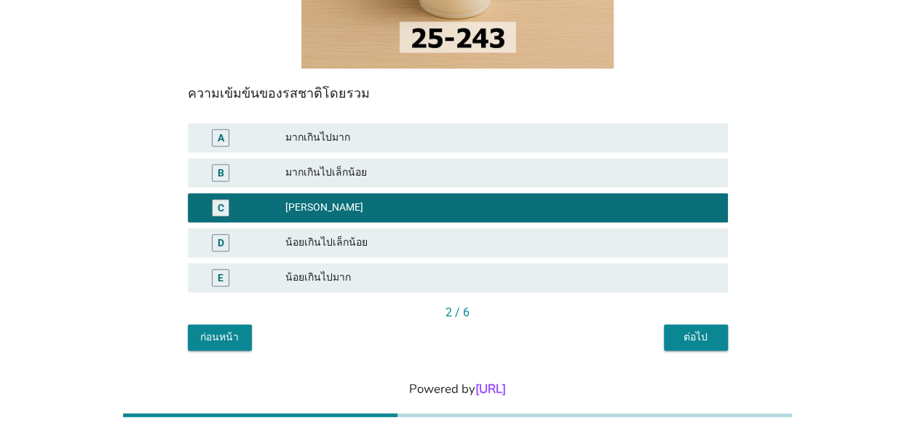
click at [685, 329] on div "ต่อไป" at bounding box center [696, 336] width 41 height 15
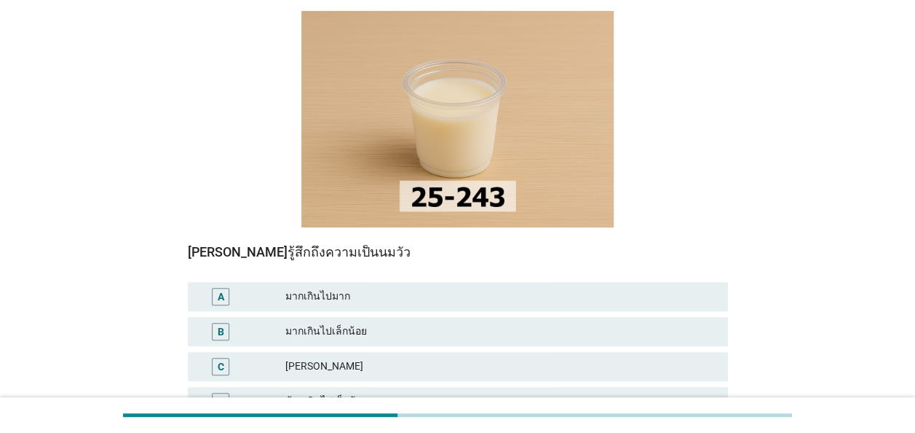
scroll to position [146, 0]
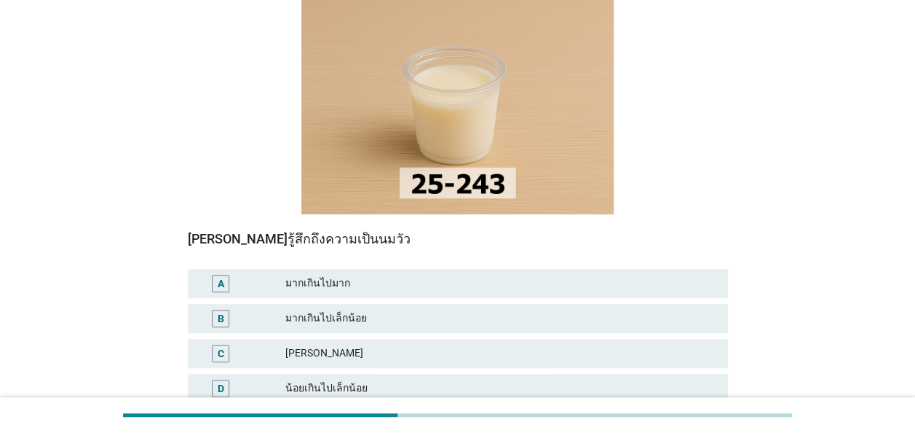
click at [331, 344] on div "[PERSON_NAME]" at bounding box center [500, 352] width 431 height 17
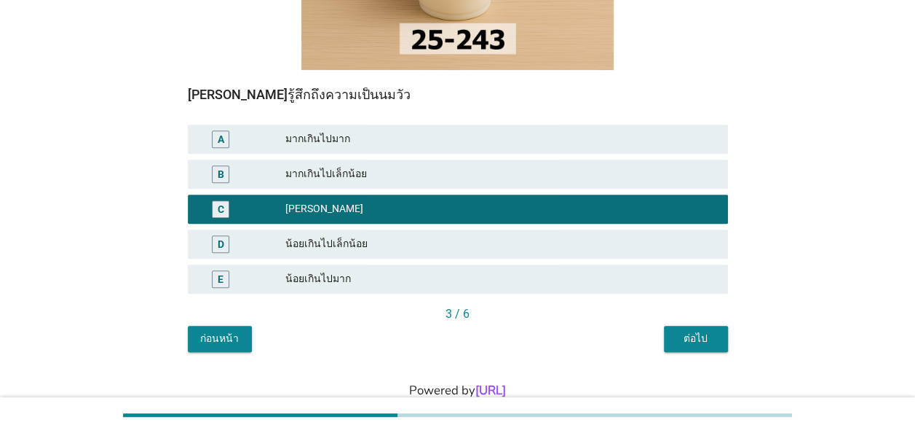
scroll to position [291, 0]
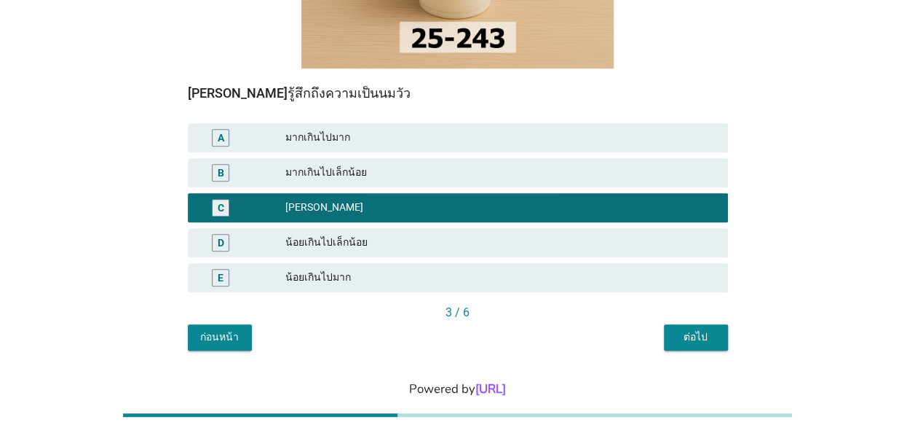
click at [703, 329] on div "ต่อไป" at bounding box center [696, 336] width 41 height 15
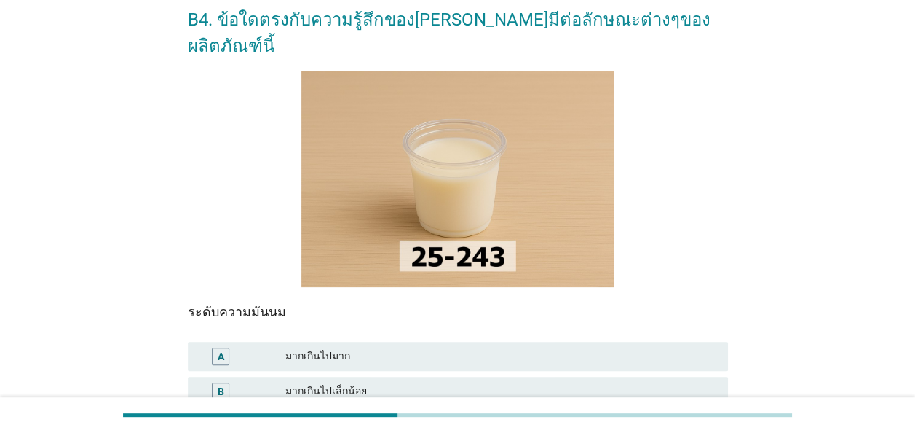
scroll to position [218, 0]
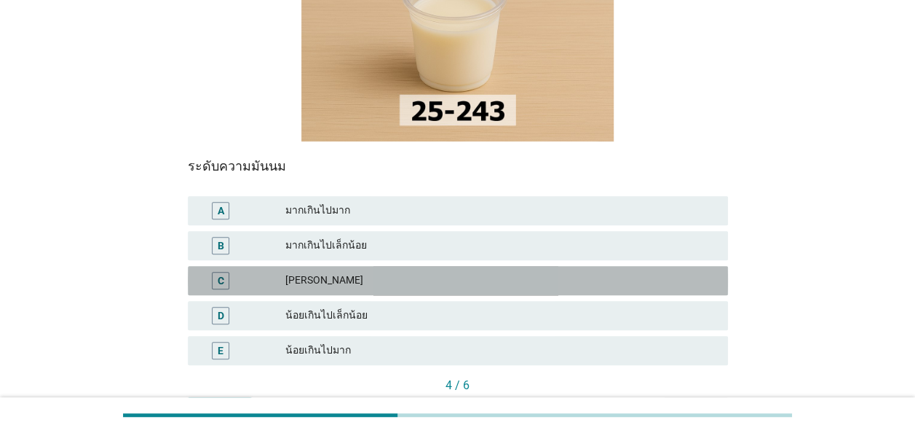
click at [358, 272] on div "[PERSON_NAME]" at bounding box center [500, 280] width 431 height 17
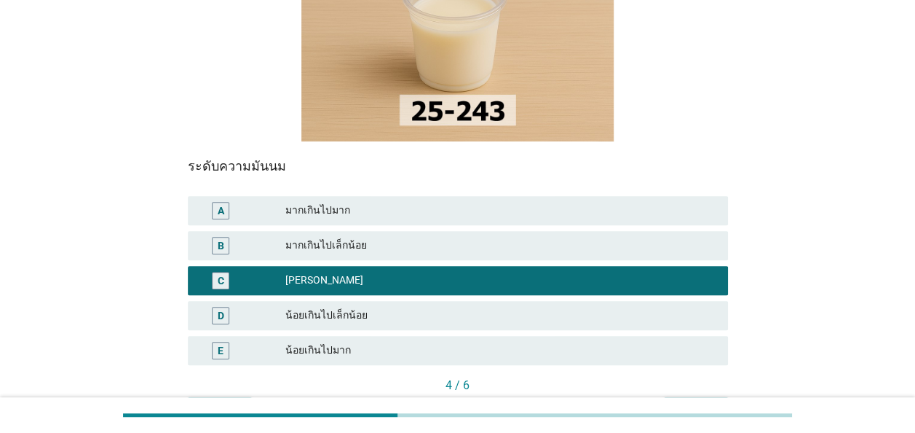
click at [687, 402] on div "ต่อไป" at bounding box center [696, 409] width 41 height 15
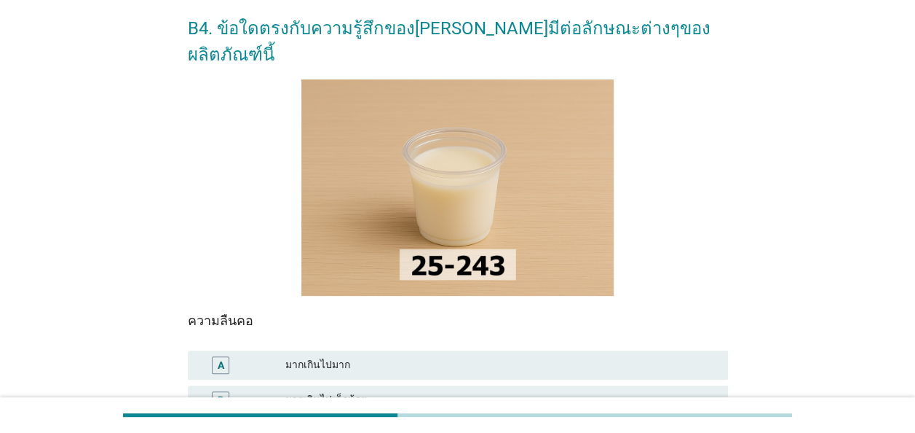
scroll to position [146, 0]
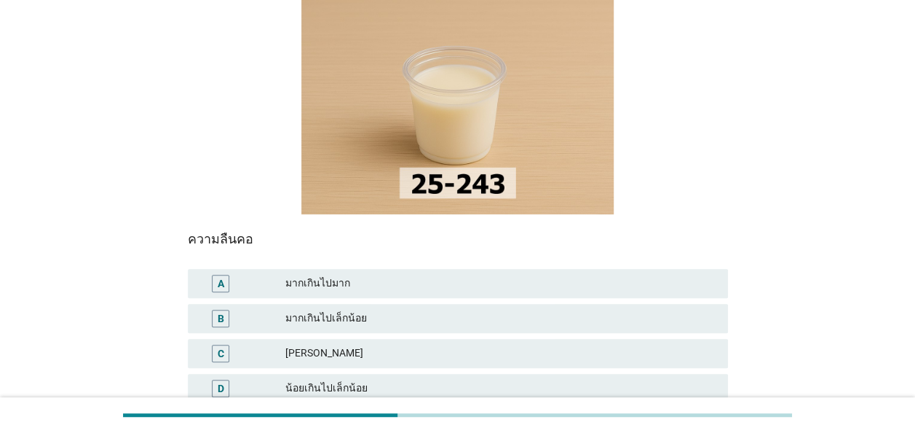
drag, startPoint x: 329, startPoint y: 328, endPoint x: 342, endPoint y: 335, distance: 15.0
click at [330, 344] on div "[PERSON_NAME]" at bounding box center [500, 352] width 431 height 17
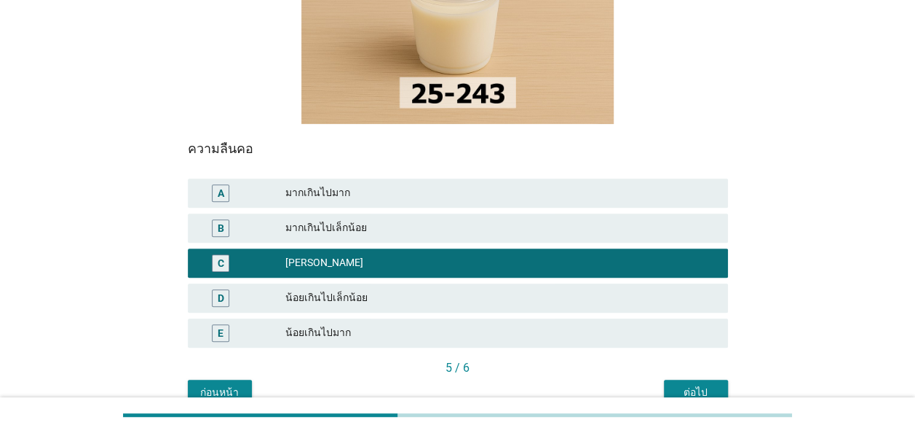
scroll to position [301, 0]
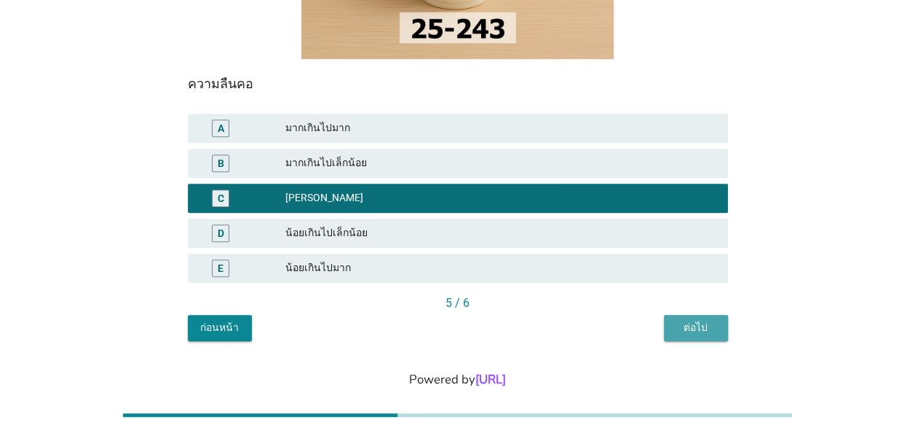
click at [687, 320] on div "ต่อไป" at bounding box center [696, 327] width 41 height 15
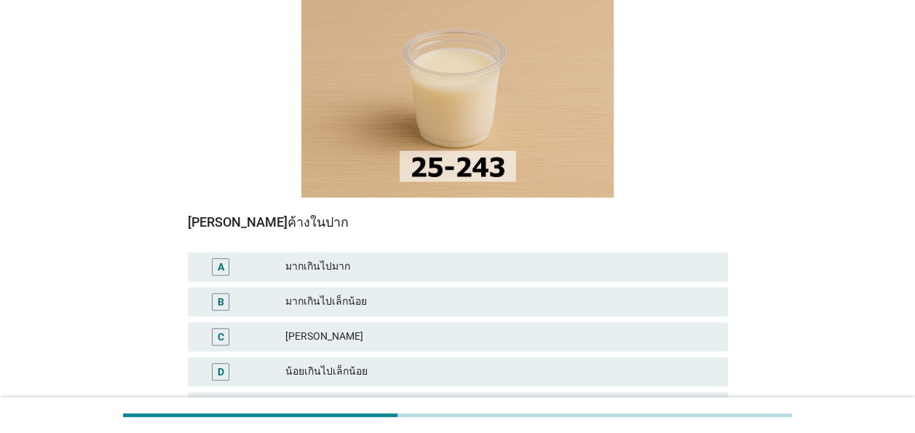
scroll to position [218, 0]
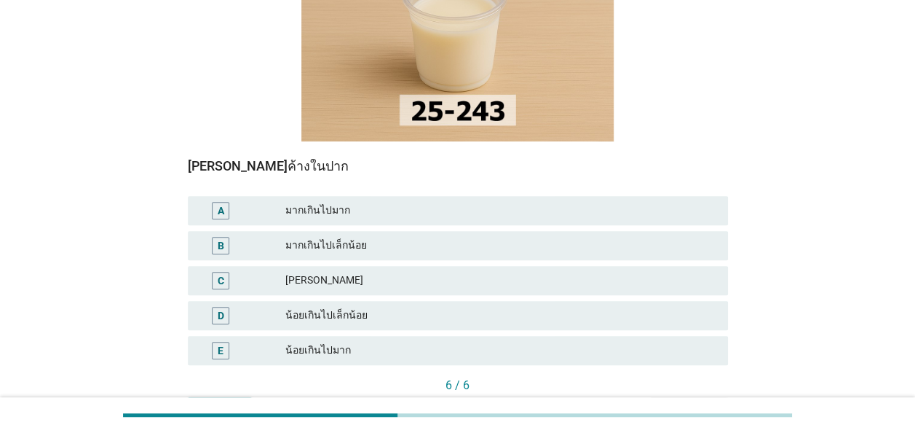
click at [333, 272] on div "[PERSON_NAME]" at bounding box center [500, 280] width 431 height 17
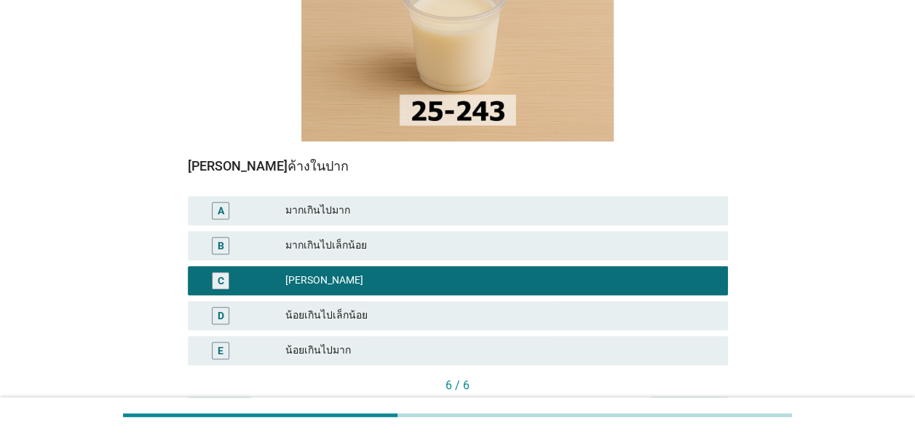
click at [690, 402] on div "คำถามต่อไป" at bounding box center [689, 409] width 55 height 15
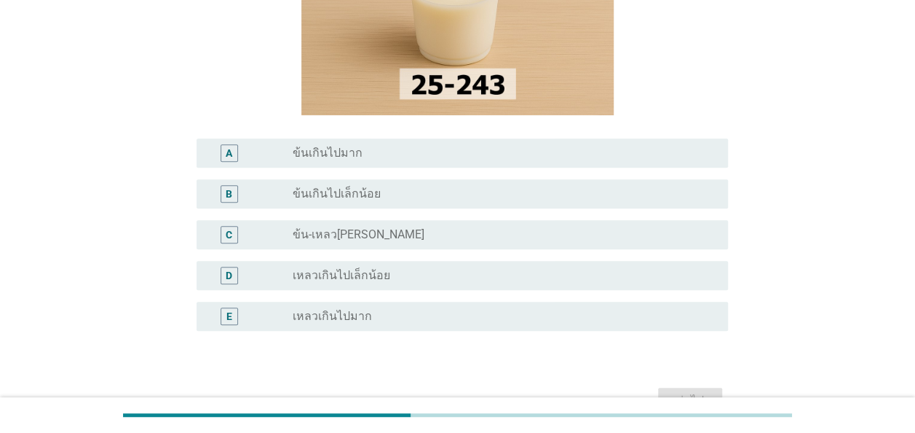
click at [402, 240] on div "radio_button_unchecked ข้น-เหลว[PERSON_NAME]" at bounding box center [499, 234] width 412 height 15
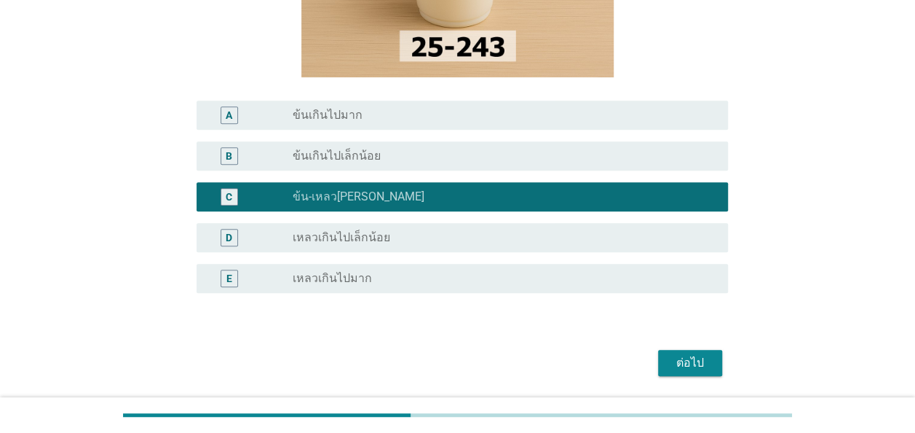
scroll to position [322, 0]
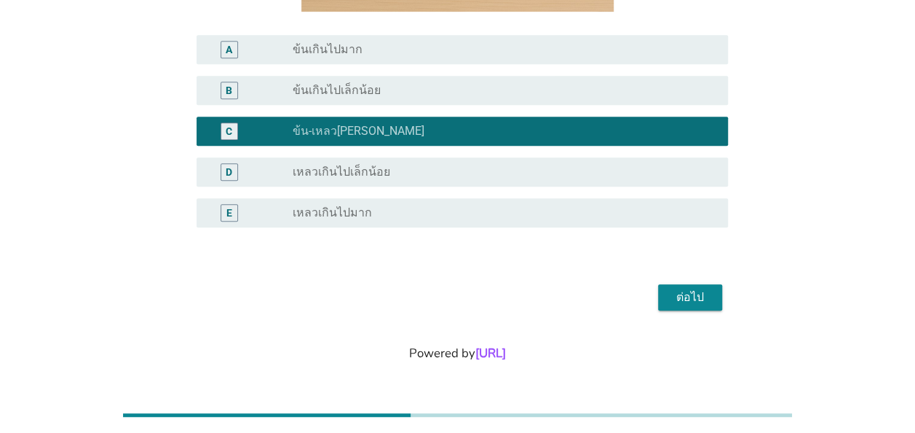
click at [693, 294] on div "ต่อไป" at bounding box center [690, 296] width 41 height 17
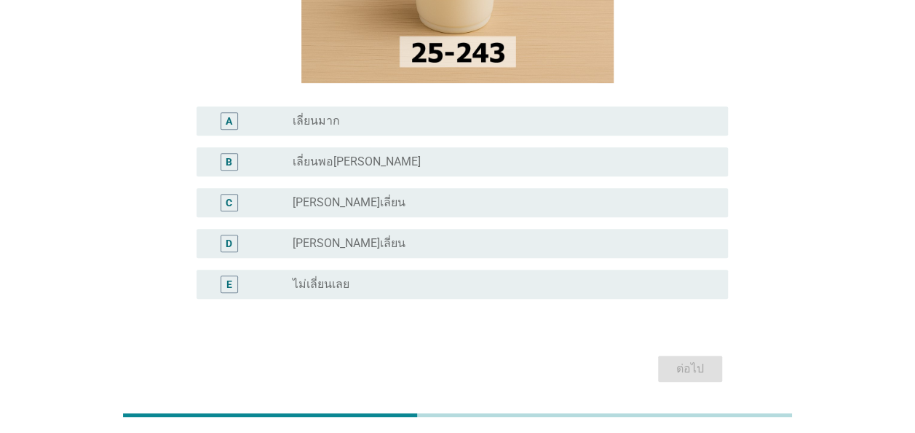
scroll to position [218, 0]
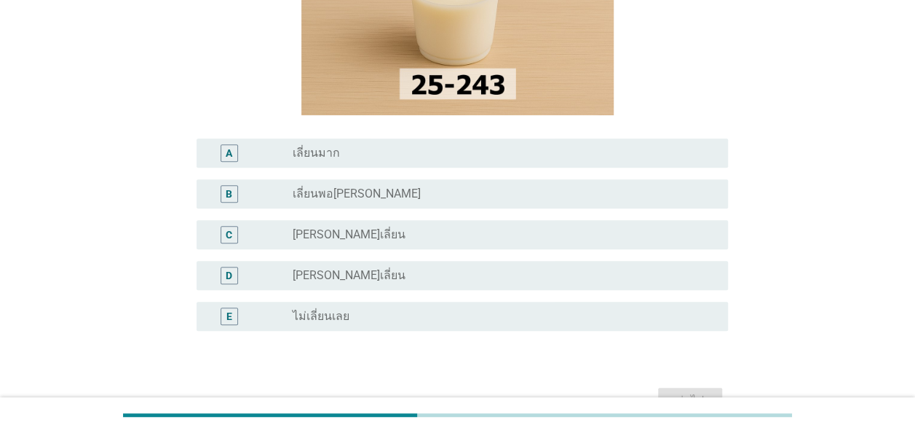
drag, startPoint x: 344, startPoint y: 280, endPoint x: 363, endPoint y: 288, distance: 19.9
click at [347, 280] on label "[PERSON_NAME]เลี่ยน" at bounding box center [349, 275] width 113 height 15
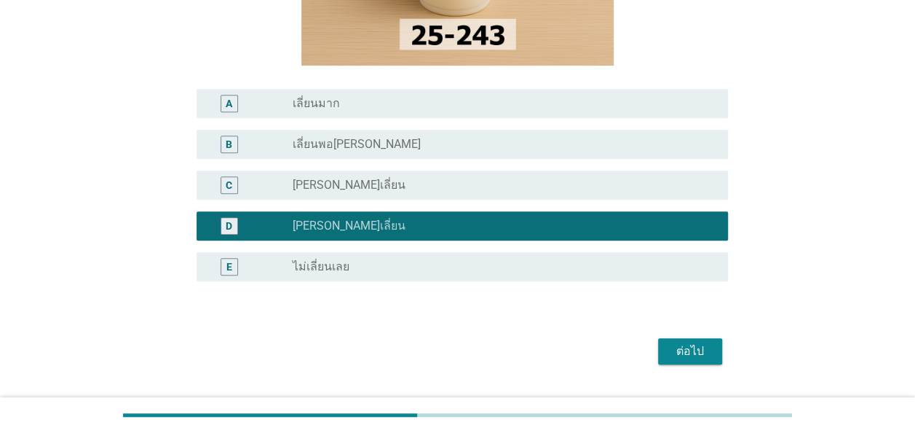
scroll to position [291, 0]
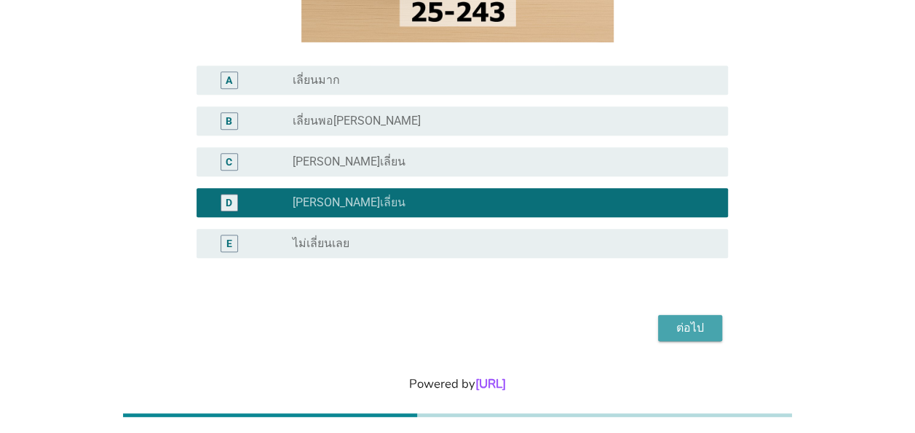
click at [697, 331] on div "ต่อไป" at bounding box center [690, 327] width 41 height 17
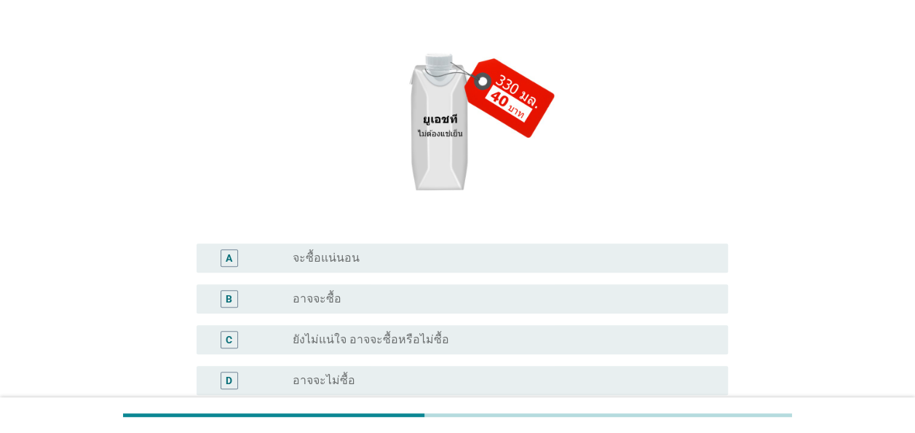
scroll to position [364, 0]
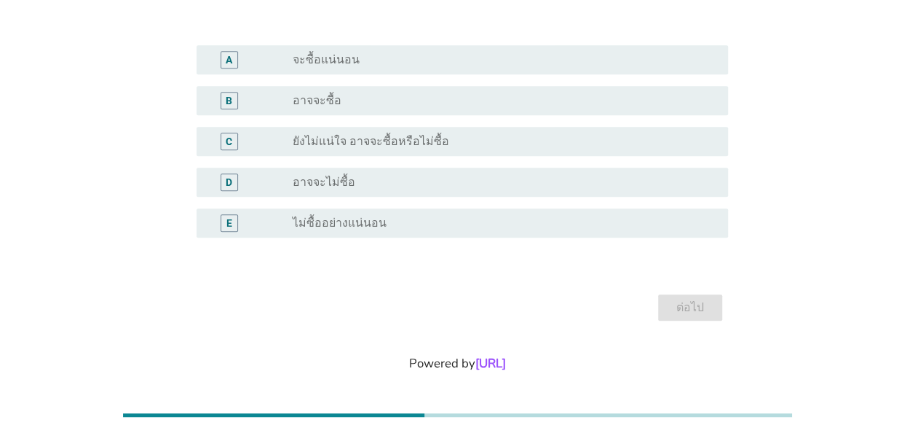
click at [382, 188] on div "radio_button_unchecked อาจจะไม่ซื้อ" at bounding box center [499, 182] width 412 height 15
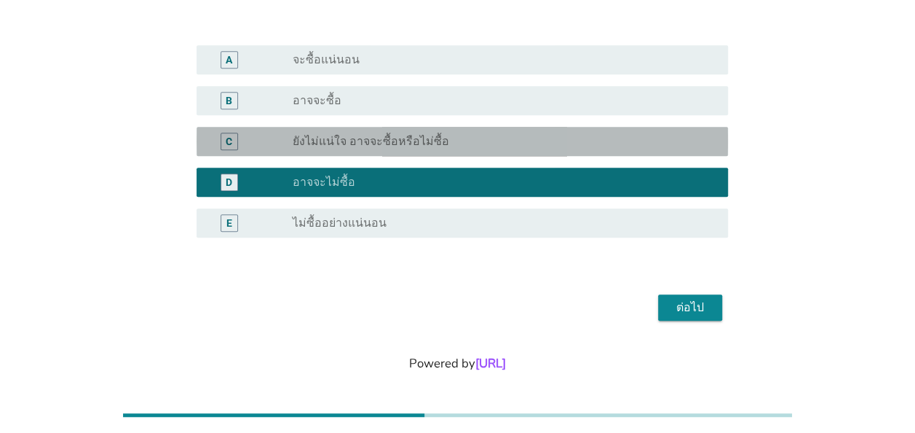
click at [454, 140] on div "radio_button_unchecked ยังไม่แน่ใจ อาจจะซื้อหรือไม่ซื้อ" at bounding box center [499, 141] width 412 height 15
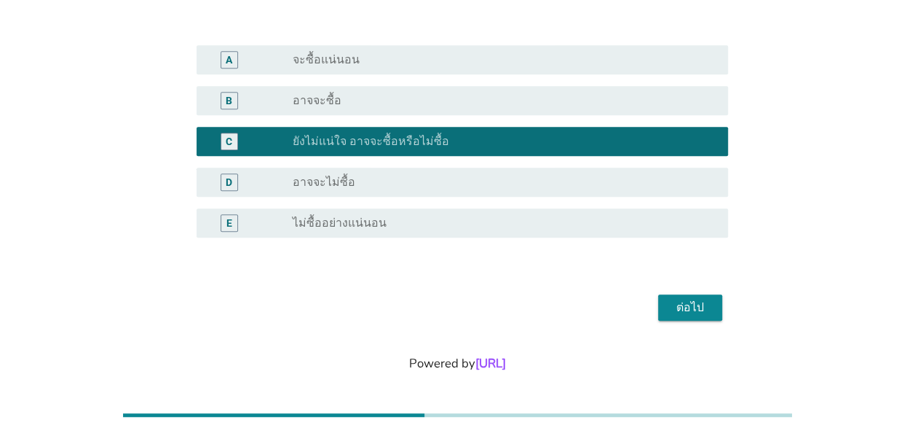
click at [707, 301] on div "ต่อไป" at bounding box center [690, 307] width 41 height 17
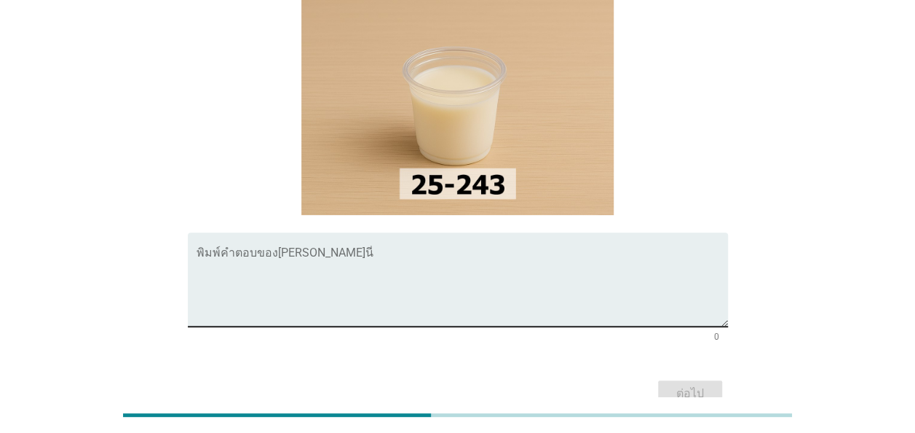
scroll to position [146, 0]
click at [315, 249] on textarea "พิมพ์คำตอบของคุณ ที่นี่" at bounding box center [463, 287] width 532 height 76
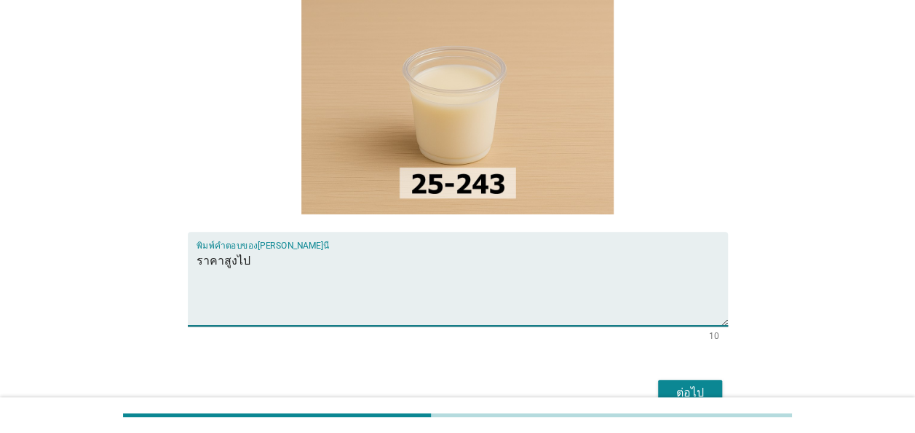
click at [251, 249] on textarea "ราคาสูงไป" at bounding box center [463, 287] width 532 height 76
type textarea "ราคา"
drag, startPoint x: 669, startPoint y: 358, endPoint x: 683, endPoint y: 377, distance: 23.9
click at [681, 379] on button "ต่อไป" at bounding box center [690, 392] width 64 height 26
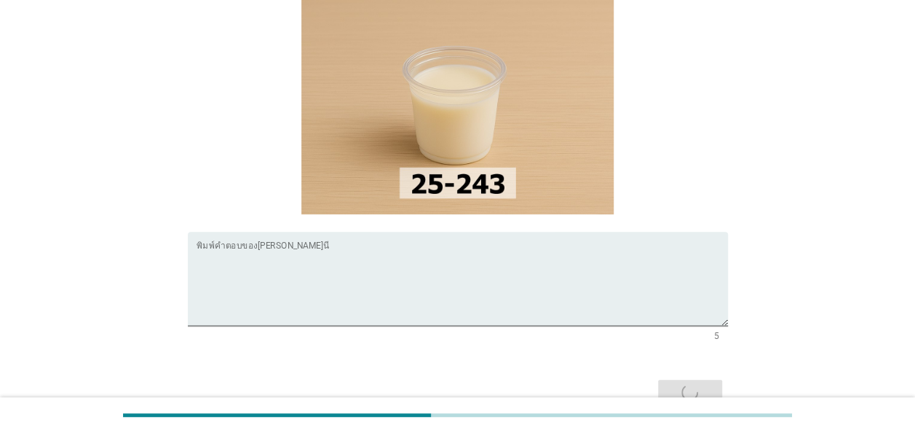
scroll to position [0, 0]
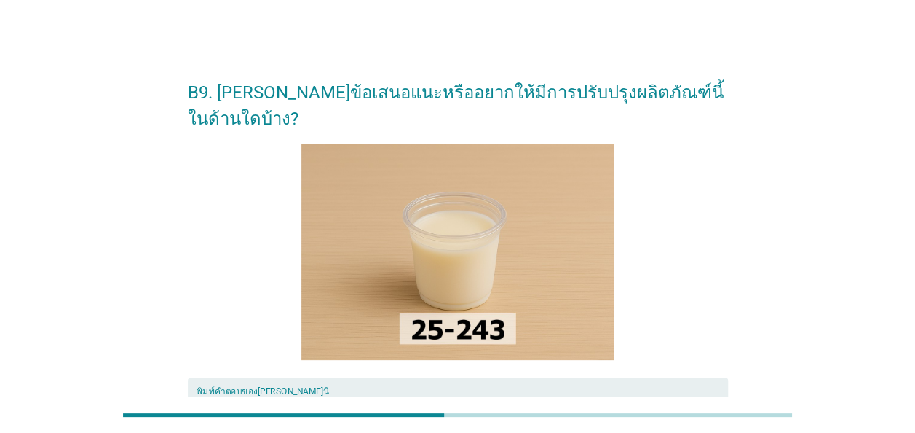
click at [279, 395] on textarea "พิมพ์คำตอบของคุณ ที่นี่" at bounding box center [463, 433] width 532 height 76
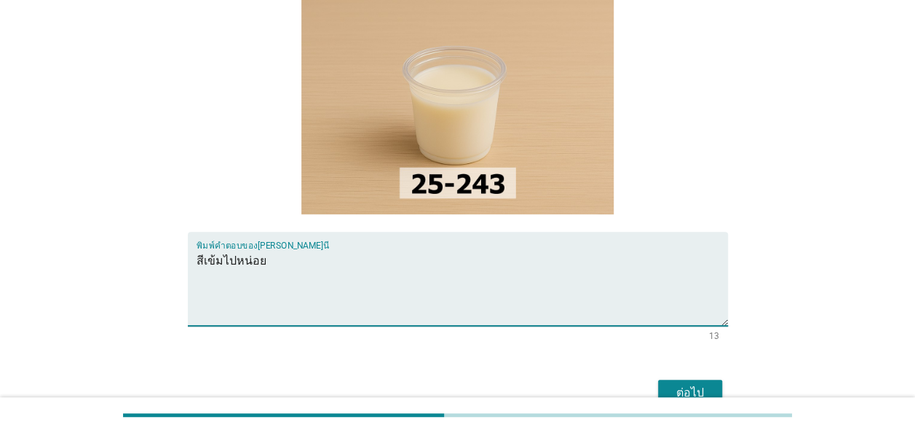
scroll to position [215, 0]
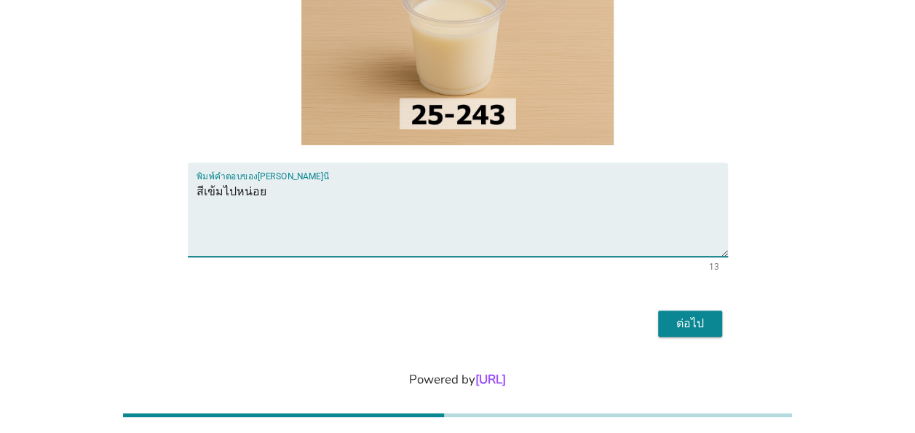
type textarea "สีเข้มไปหน่อย"
click at [696, 315] on div "ต่อไป" at bounding box center [690, 323] width 41 height 17
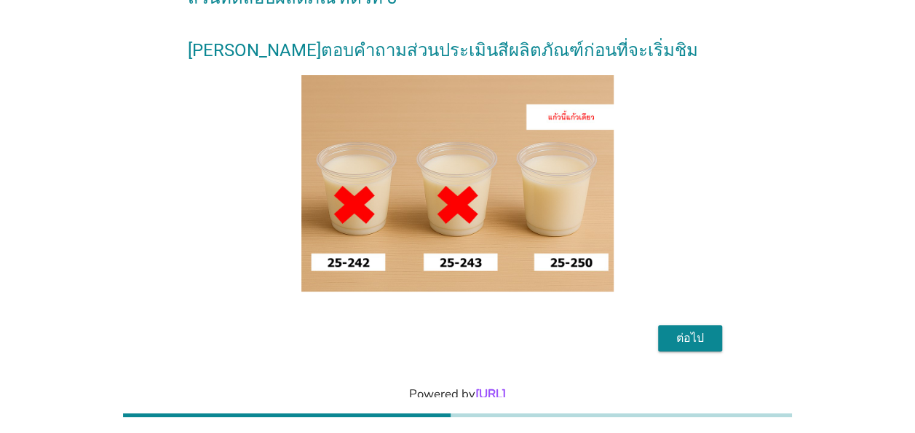
scroll to position [63, 0]
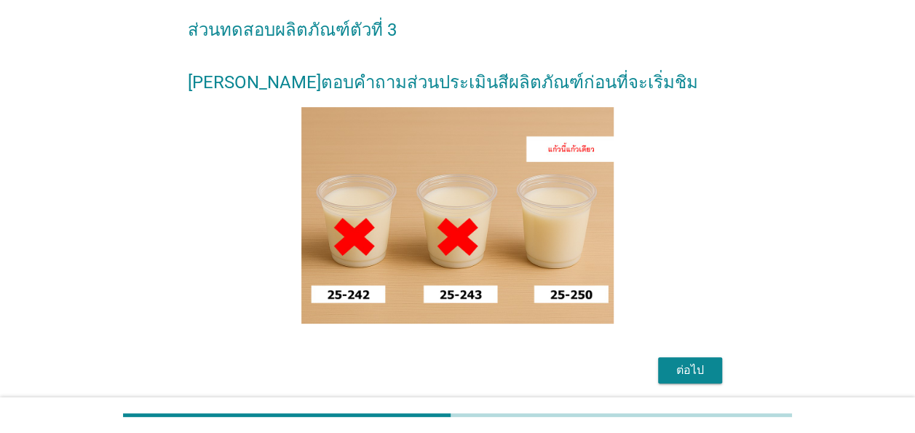
click at [689, 369] on div "ต่อไป" at bounding box center [690, 369] width 41 height 17
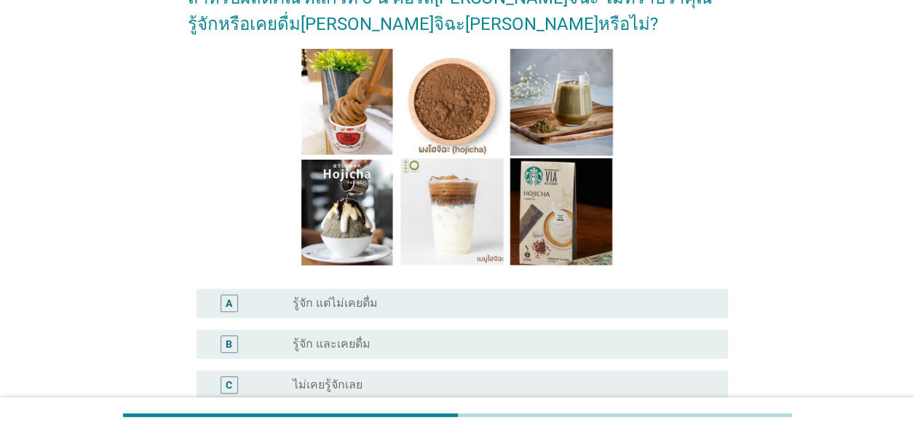
scroll to position [146, 0]
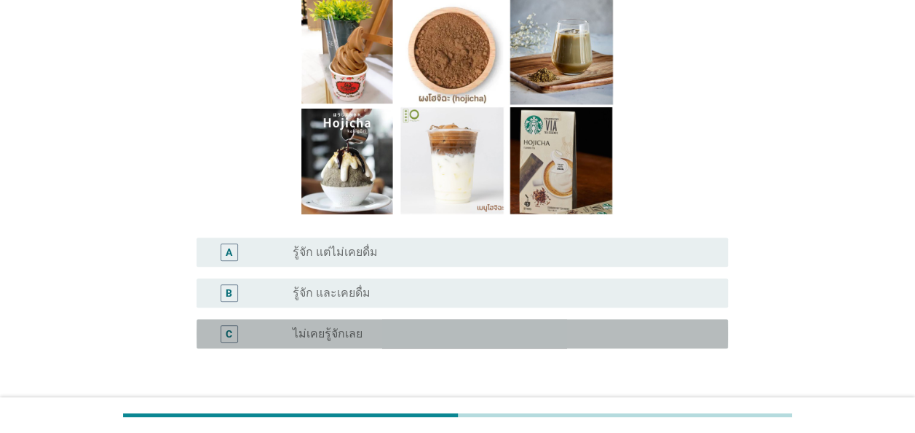
click at [344, 339] on label "ไม่เคยรู้จักเลย" at bounding box center [328, 333] width 70 height 15
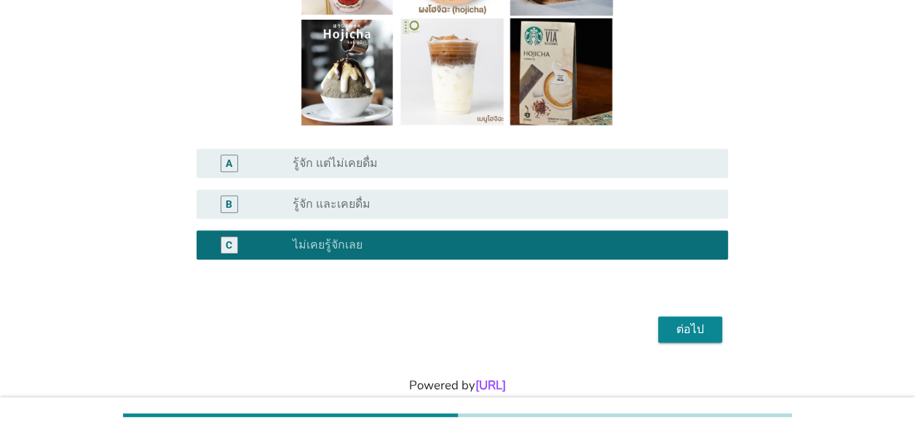
scroll to position [267, 0]
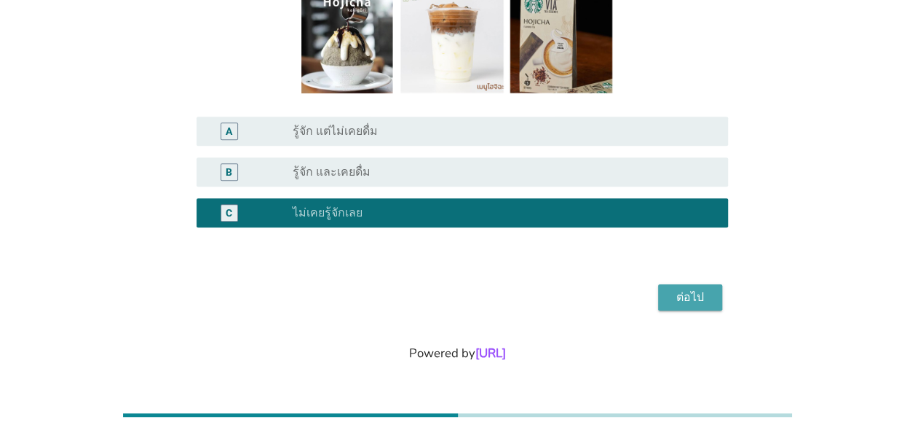
click at [685, 303] on div "ต่อไป" at bounding box center [690, 296] width 41 height 17
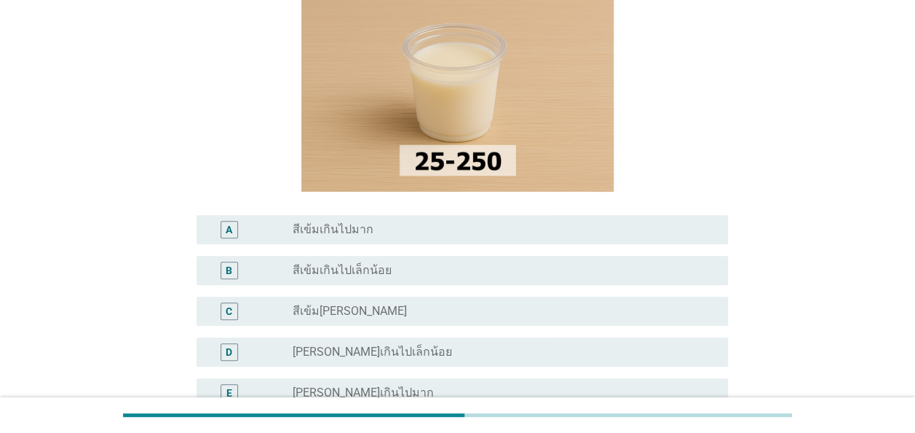
scroll to position [146, 0]
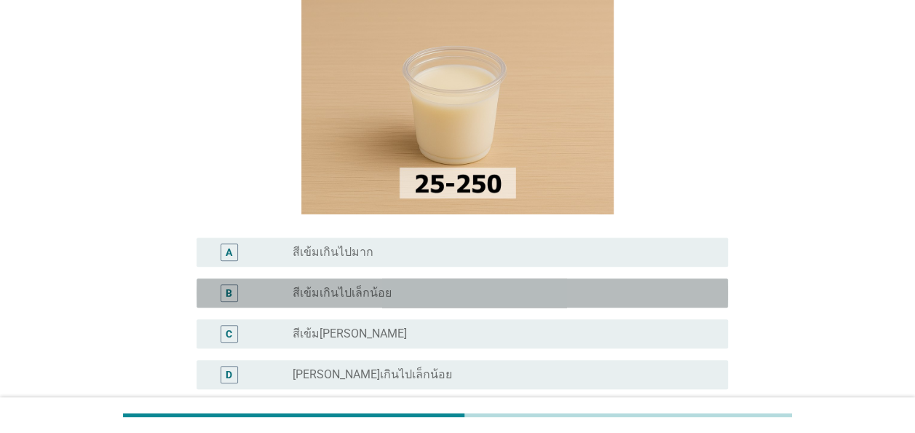
click at [390, 291] on div "radio_button_unchecked สีเข้มเกินไปเล็กน้อย" at bounding box center [499, 292] width 412 height 15
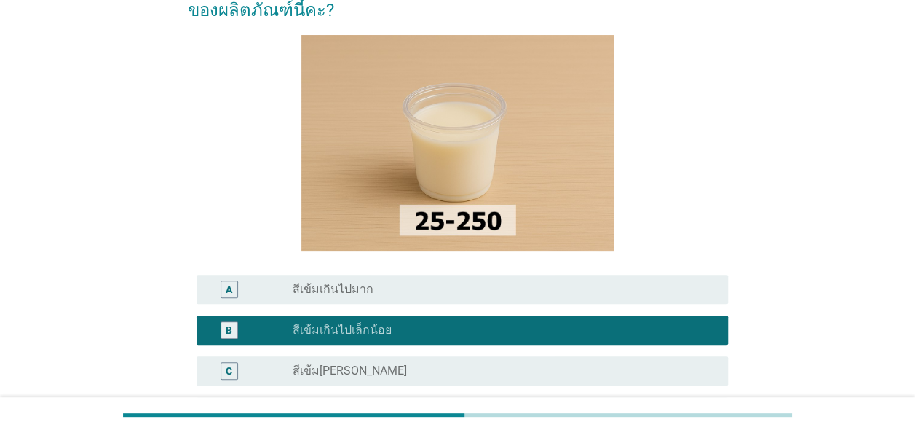
scroll to position [218, 0]
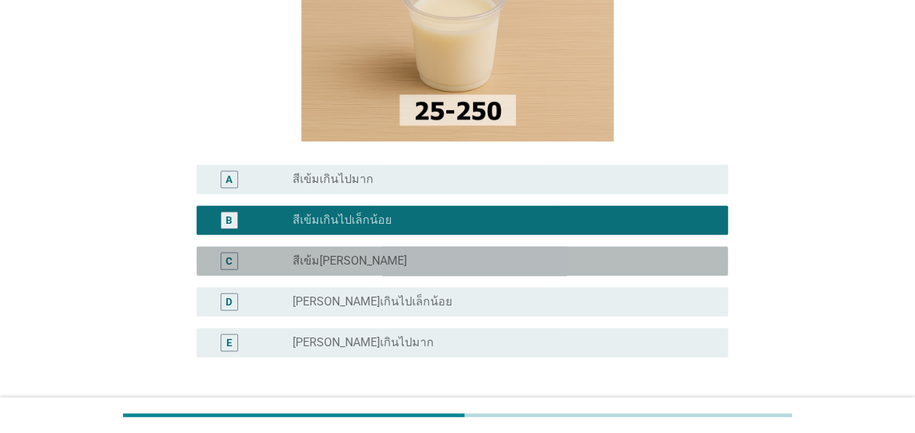
click at [354, 269] on div "radio_button_unchecked สีเข้ม[PERSON_NAME]" at bounding box center [505, 260] width 424 height 17
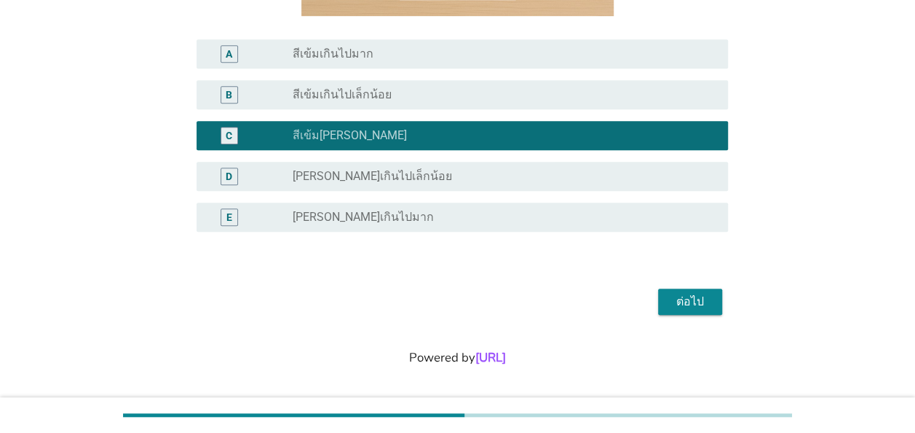
scroll to position [348, 0]
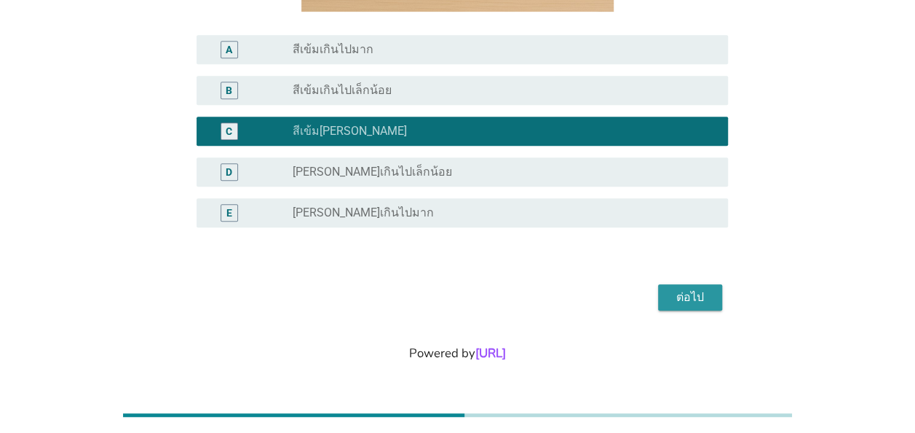
drag, startPoint x: 689, startPoint y: 296, endPoint x: 681, endPoint y: 296, distance: 8.0
click at [689, 296] on div "ต่อไป" at bounding box center [690, 296] width 41 height 17
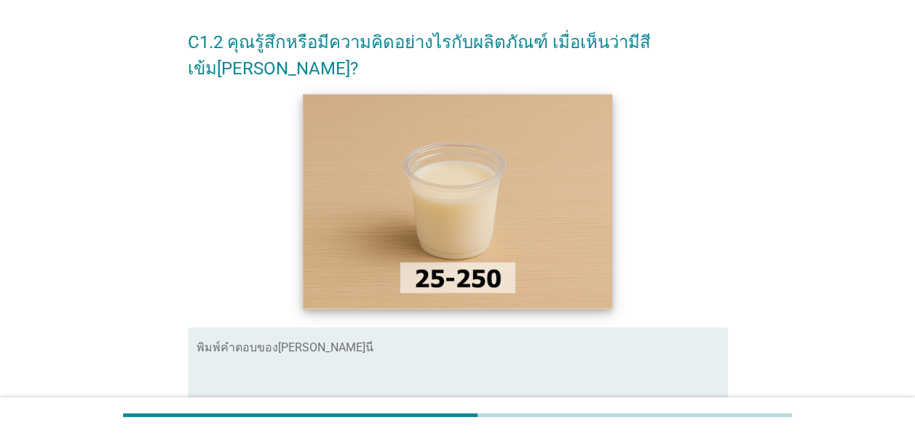
scroll to position [73, 0]
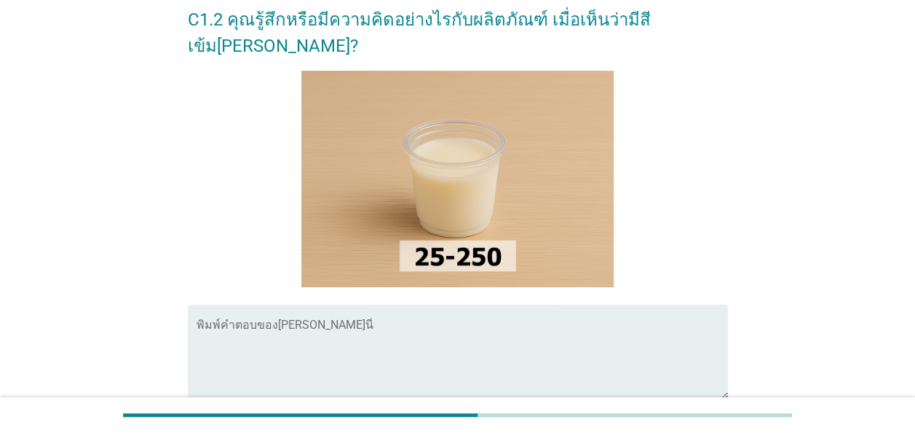
click at [252, 322] on textarea "พิมพ์คำตอบของคุณ ที่นี่" at bounding box center [463, 360] width 532 height 76
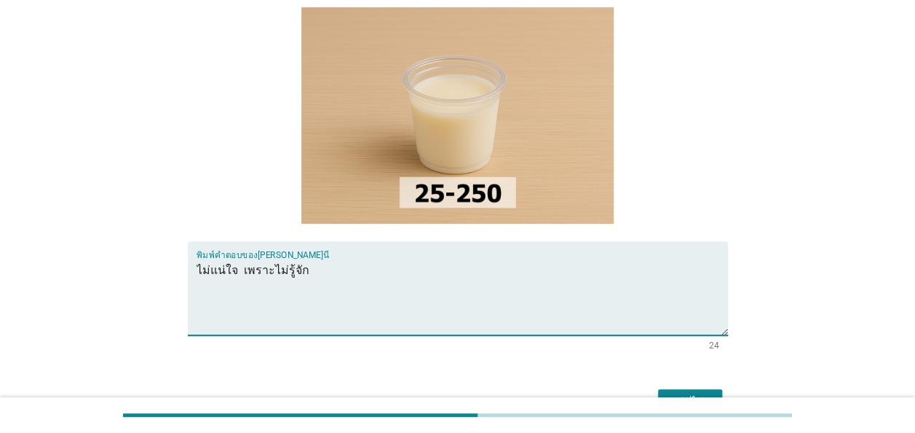
scroll to position [215, 0]
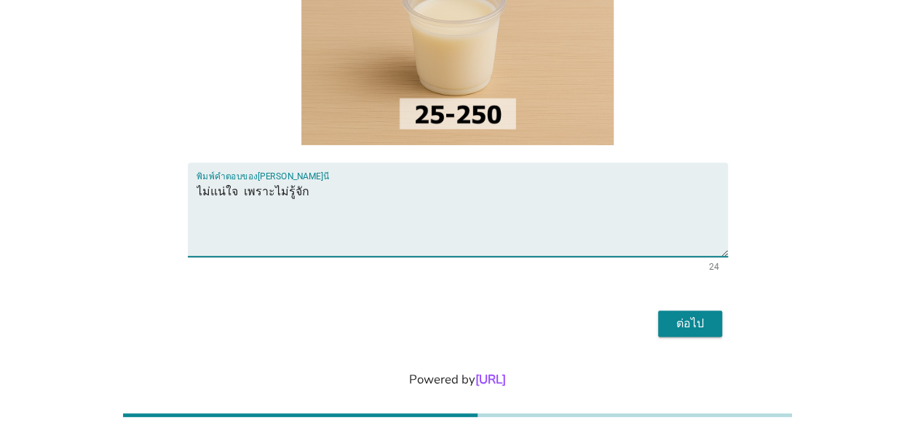
type textarea "ไม่แน่ใจ เพราะไม่รู้จัก"
click at [686, 315] on div "ต่อไป" at bounding box center [690, 323] width 41 height 17
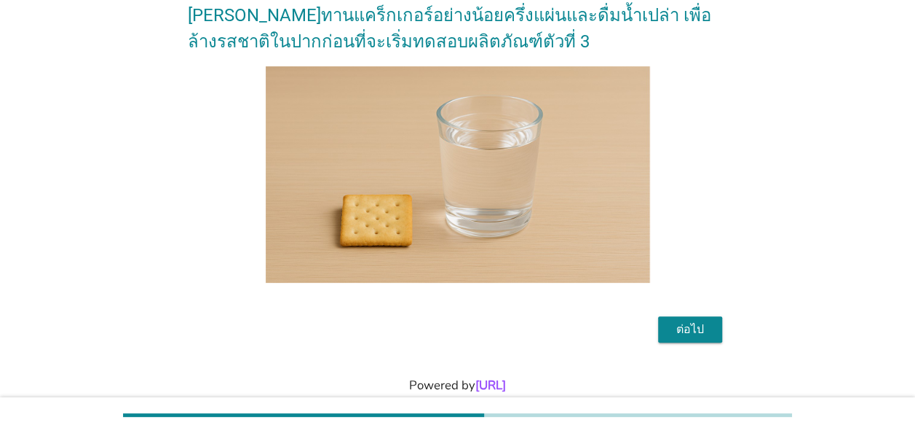
scroll to position [109, 0]
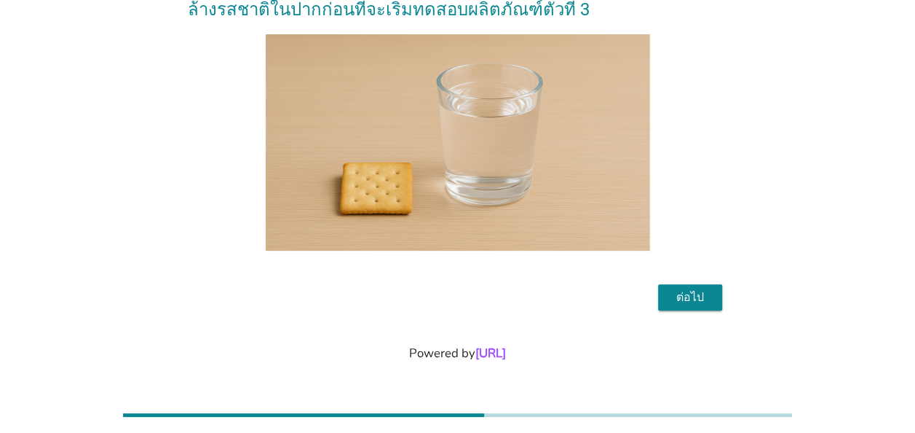
click at [701, 296] on div "ต่อไป" at bounding box center [690, 296] width 41 height 17
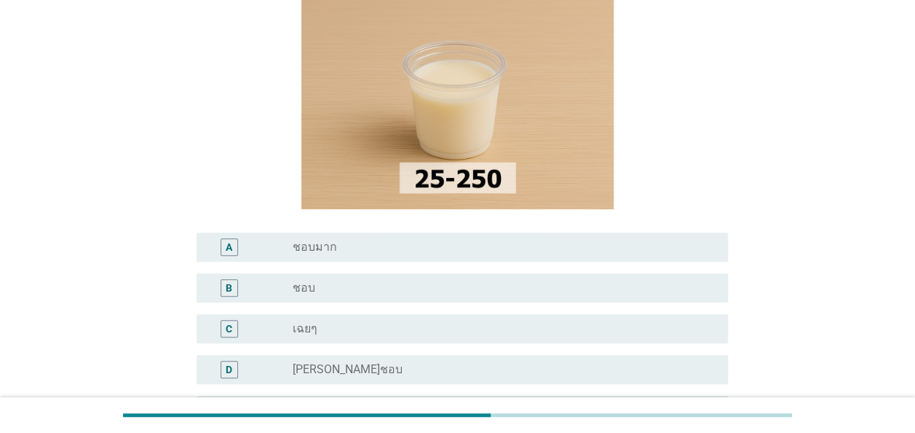
scroll to position [218, 0]
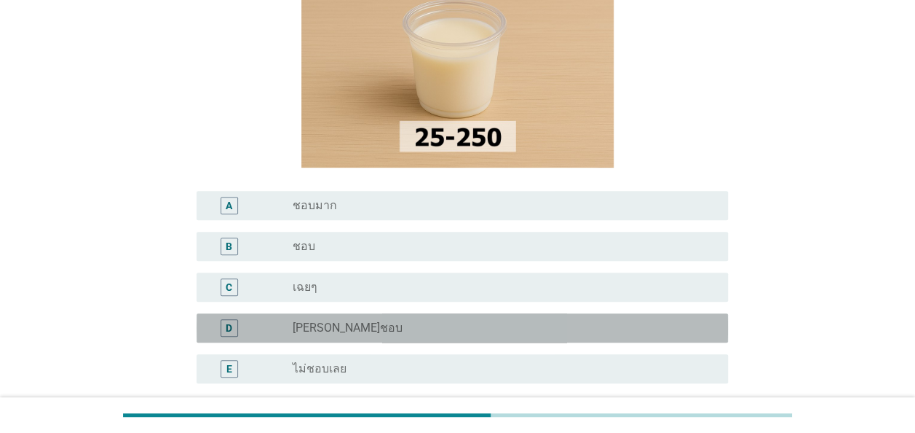
click at [347, 322] on label "[PERSON_NAME]ชอบ" at bounding box center [348, 327] width 110 height 15
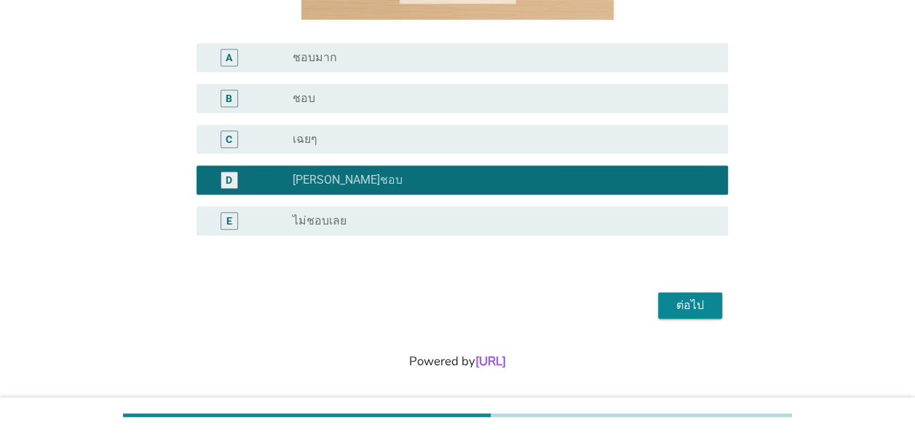
scroll to position [374, 0]
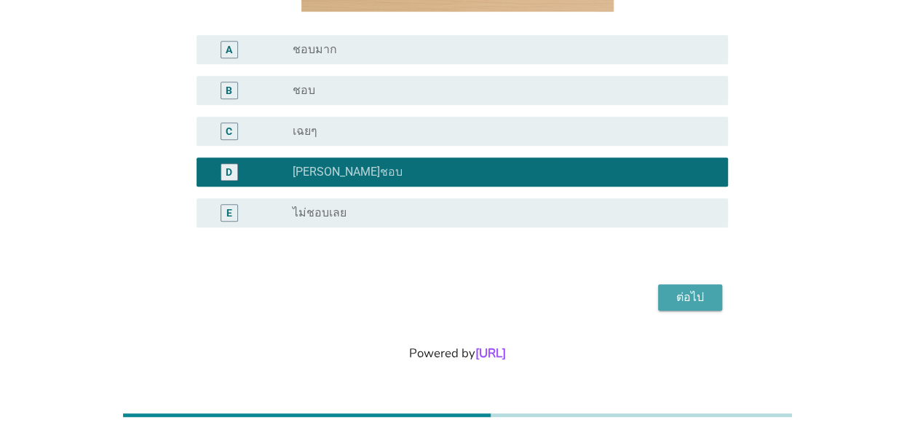
click at [694, 304] on div "ต่อไป" at bounding box center [690, 296] width 41 height 17
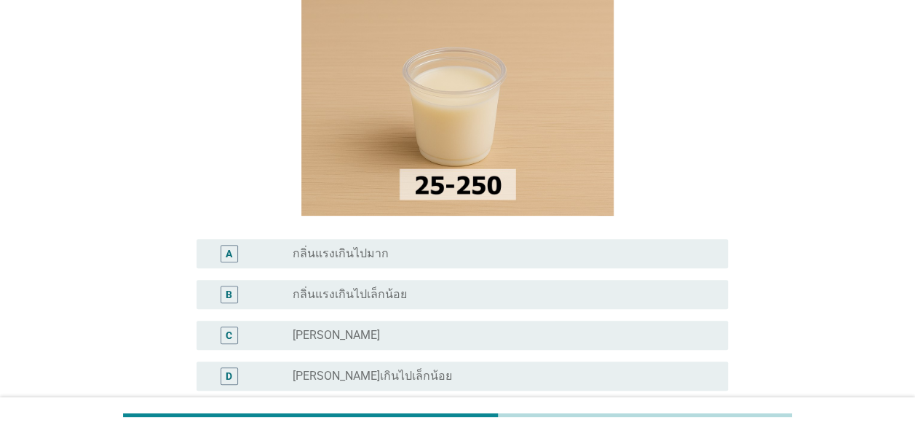
scroll to position [146, 0]
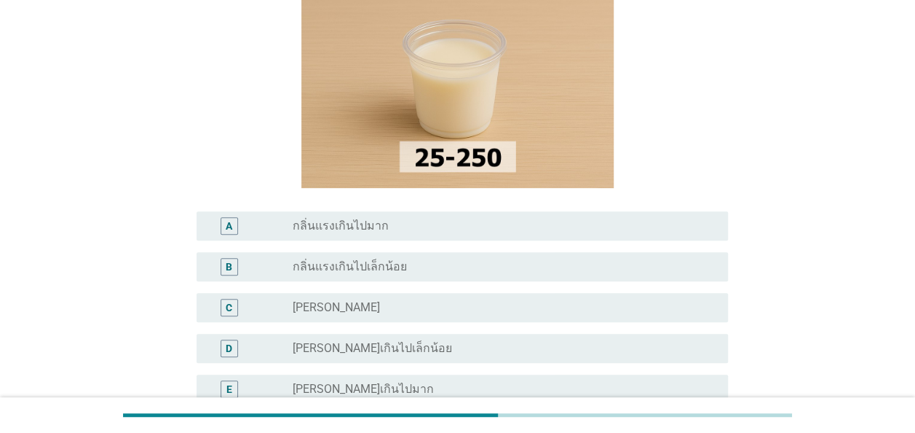
click at [387, 269] on label "กลิ่นแรงเกินไปเล็กน้อย" at bounding box center [350, 266] width 114 height 15
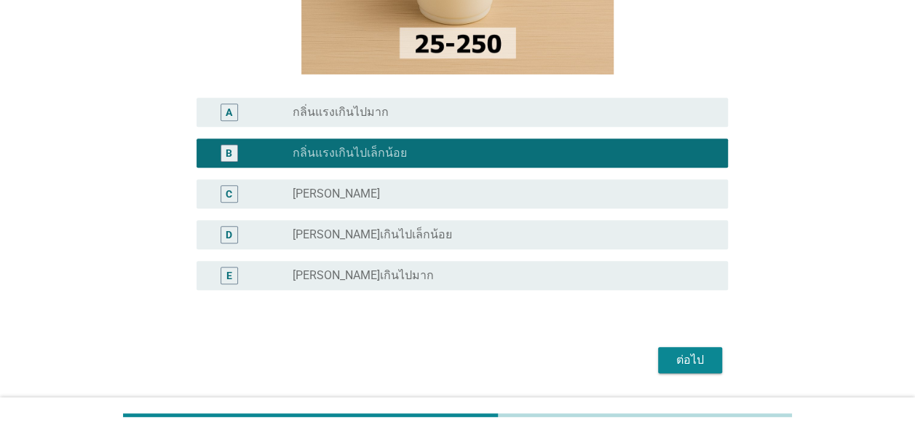
scroll to position [291, 0]
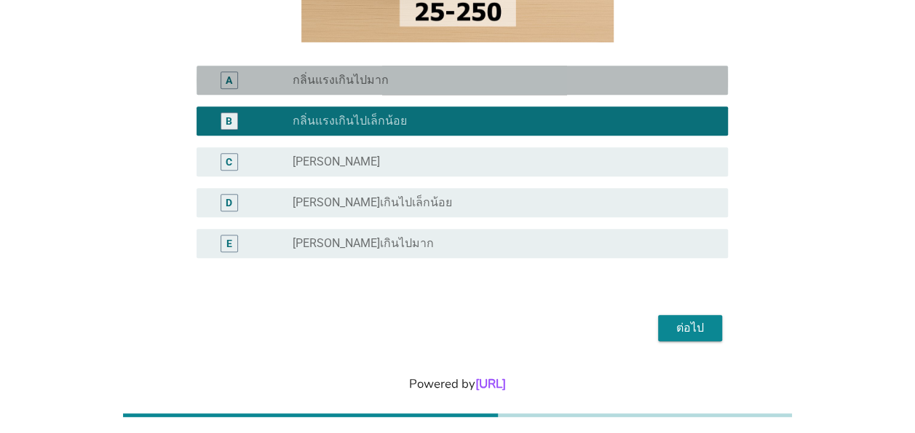
click at [360, 82] on label "กลิ่นแรงเกินไปมาก" at bounding box center [341, 80] width 96 height 15
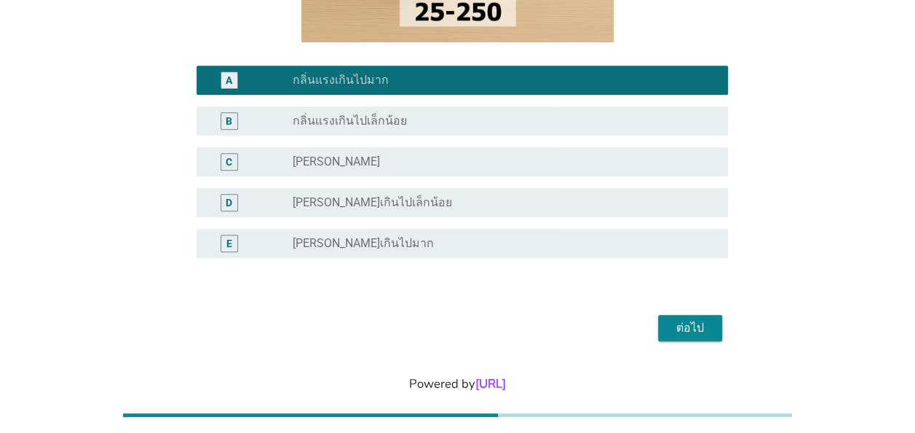
click at [402, 115] on div "radio_button_unchecked กลิ่นแรงเกินไปเล็กน้อย" at bounding box center [499, 121] width 412 height 15
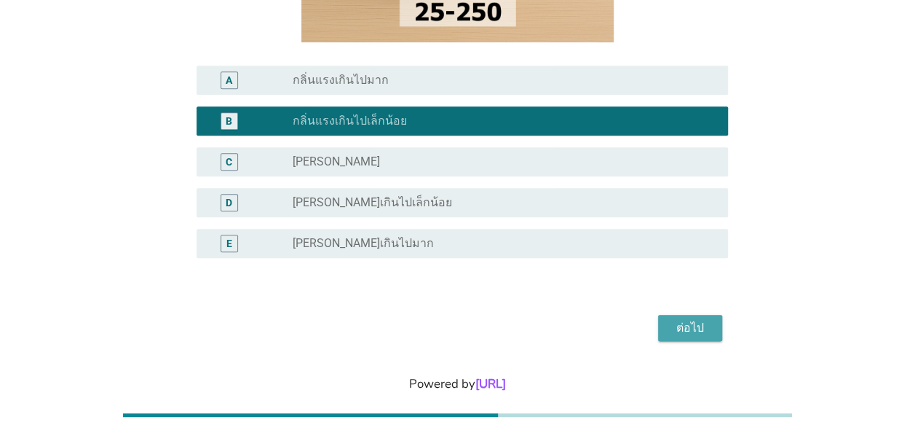
click at [684, 328] on div "ต่อไป" at bounding box center [690, 327] width 41 height 17
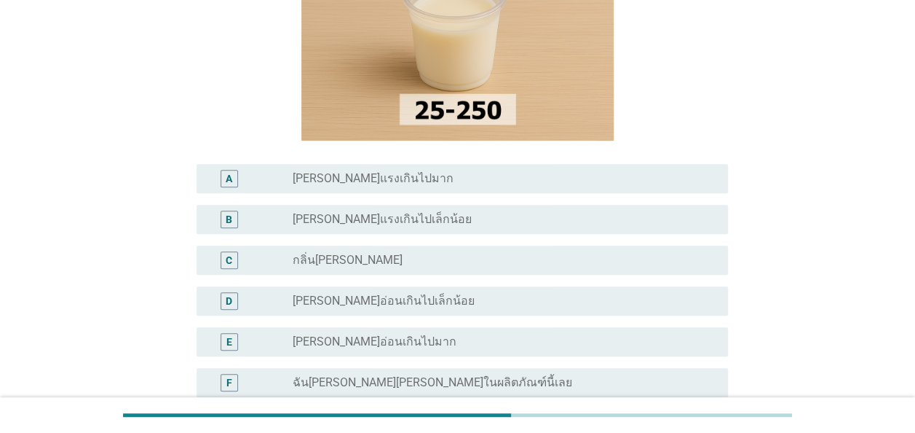
scroll to position [218, 0]
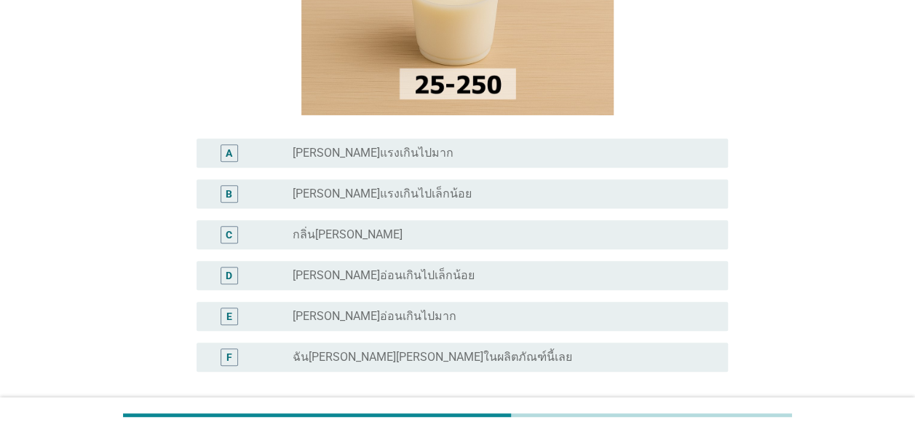
click at [399, 197] on label "[PERSON_NAME]แรงเกินไปเล็กน้อย" at bounding box center [382, 193] width 179 height 15
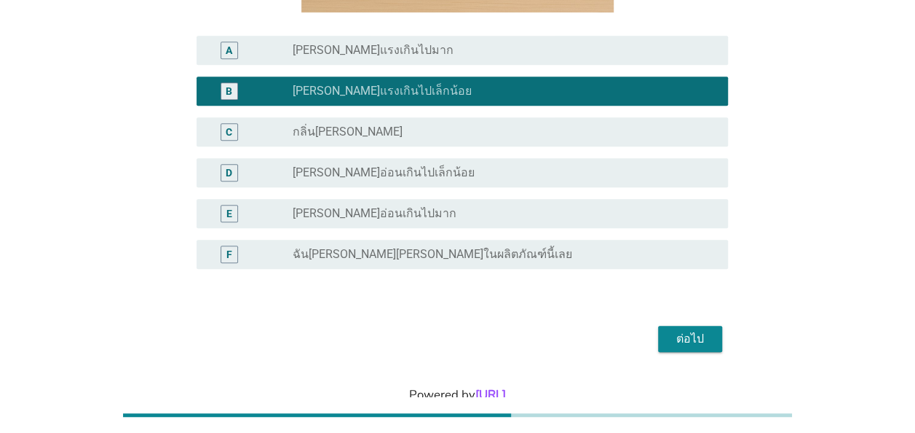
scroll to position [290, 0]
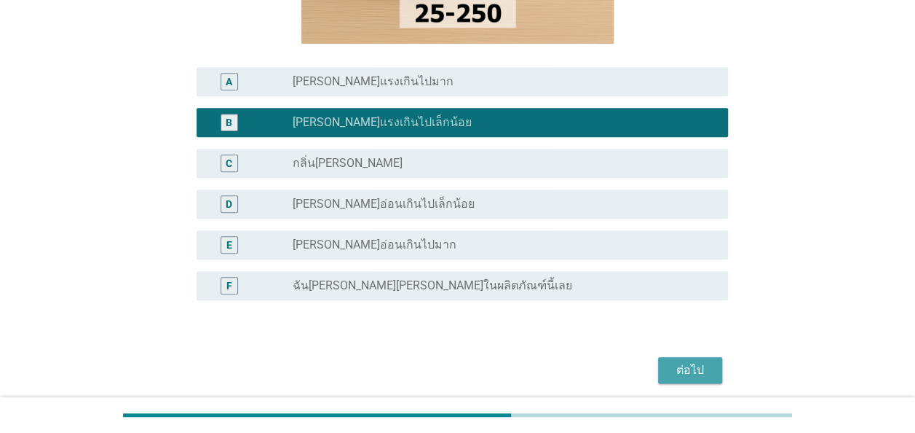
click at [685, 368] on div "ต่อไป" at bounding box center [690, 369] width 41 height 17
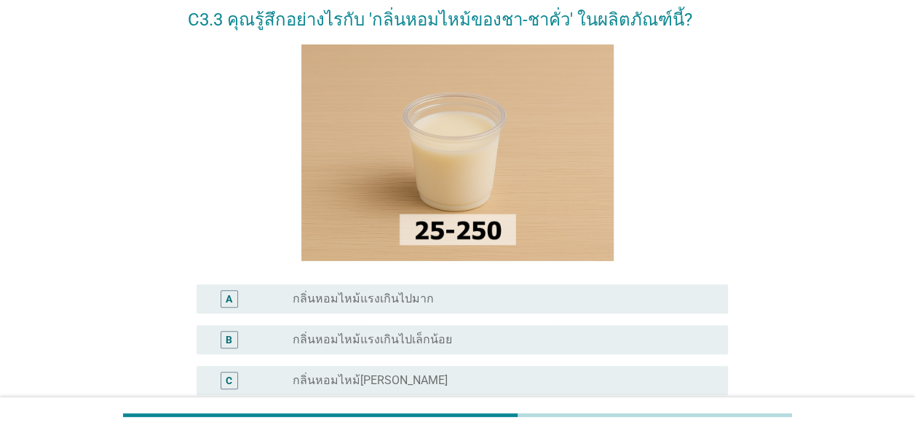
scroll to position [146, 0]
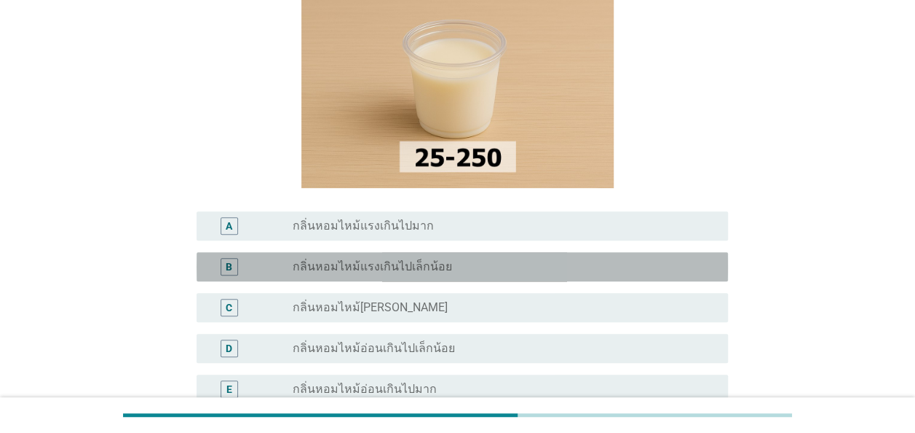
click at [452, 269] on div "radio_button_unchecked กลิ่นหอมไหม้แรงเกินไปเล็กน้อย" at bounding box center [499, 266] width 412 height 15
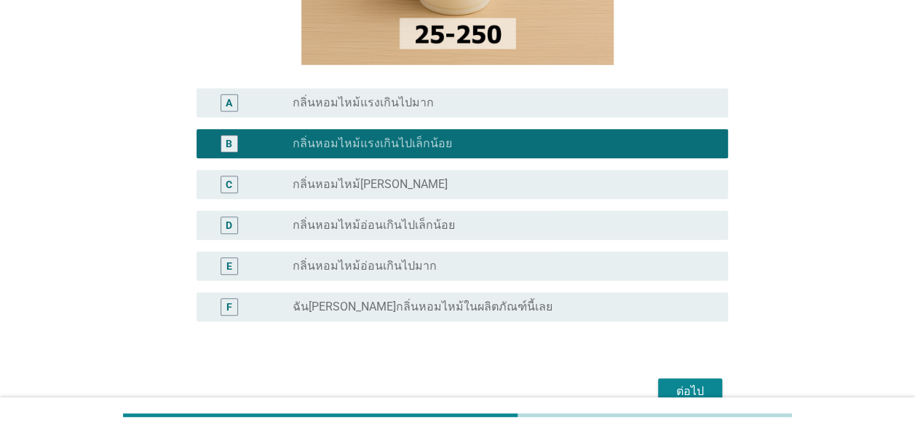
scroll to position [291, 0]
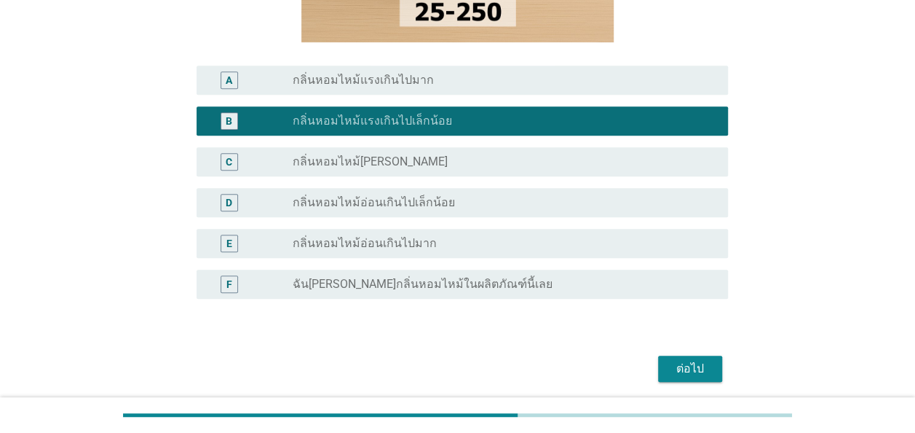
click at [696, 360] on div "ต่อไป" at bounding box center [690, 368] width 41 height 17
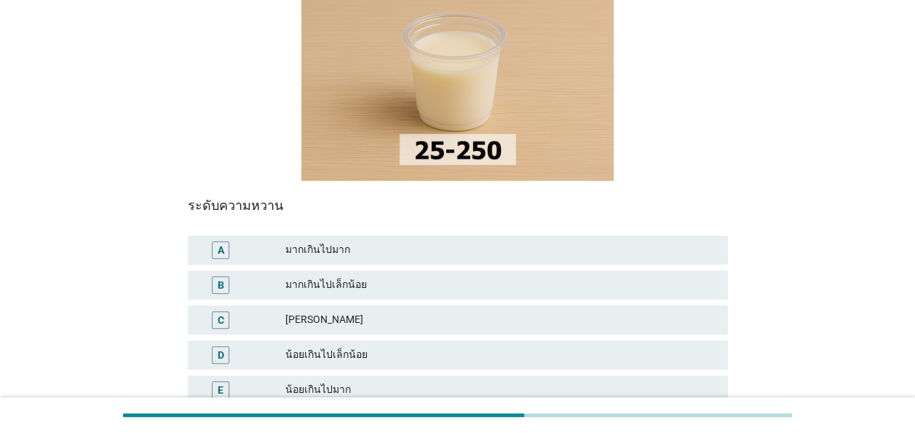
scroll to position [218, 0]
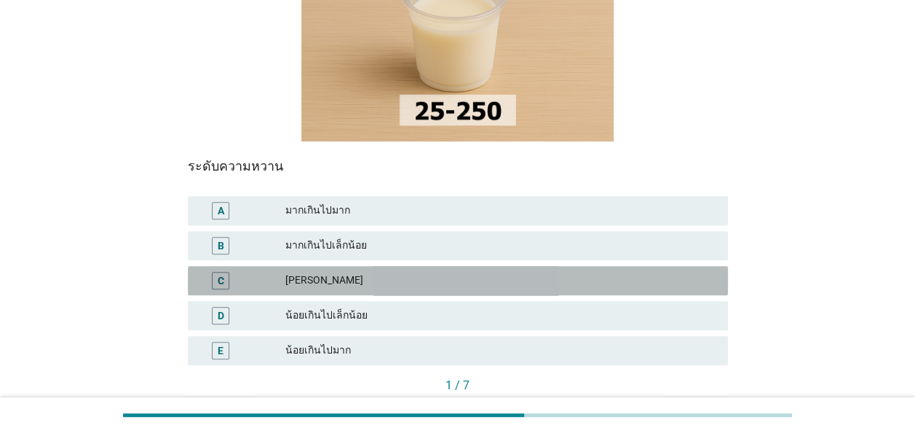
click at [326, 272] on div "[PERSON_NAME]" at bounding box center [500, 280] width 431 height 17
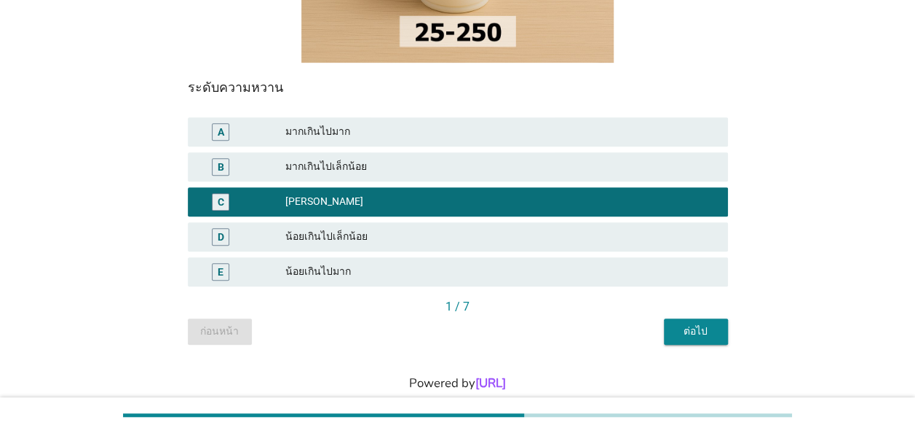
scroll to position [301, 0]
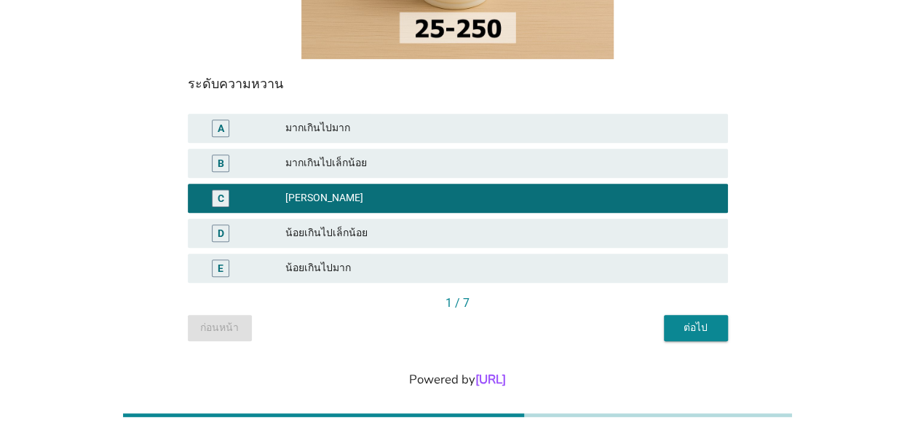
click at [695, 320] on div "ต่อไป" at bounding box center [696, 327] width 41 height 15
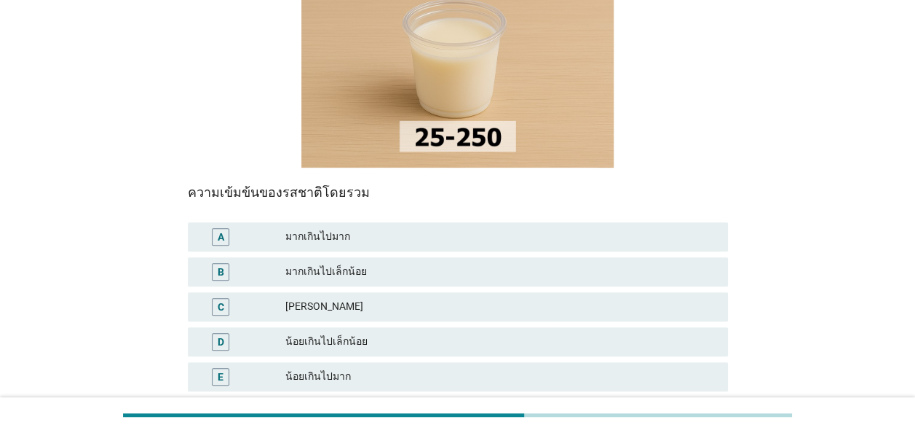
scroll to position [218, 0]
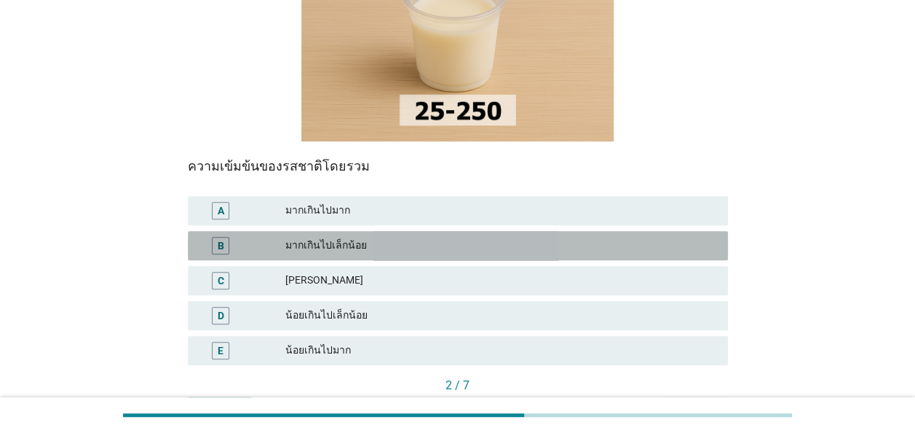
click at [375, 237] on div "มากเกินไปเล็กน้อย" at bounding box center [500, 245] width 431 height 17
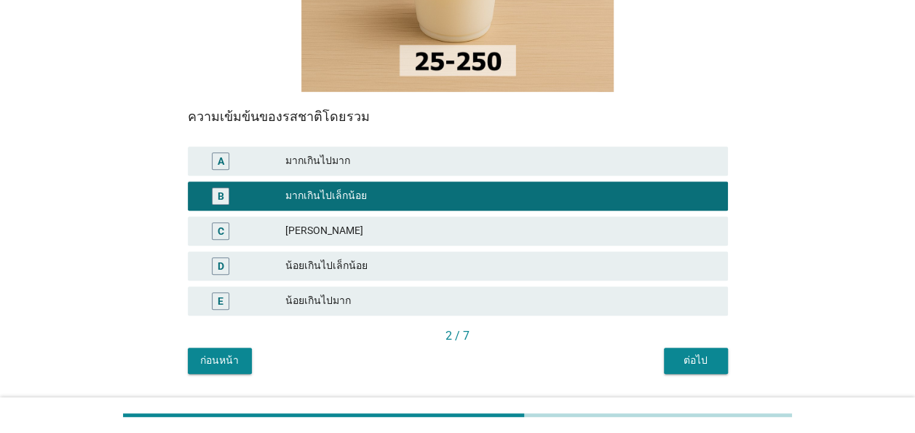
scroll to position [291, 0]
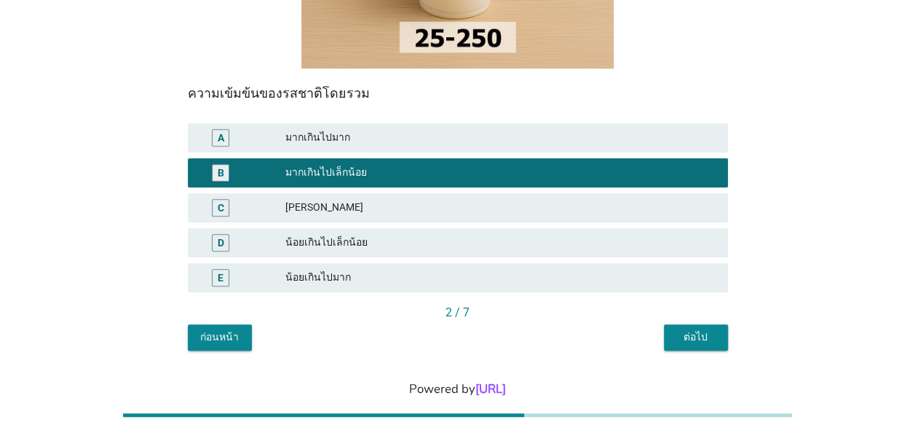
click at [706, 329] on div "ต่อไป" at bounding box center [696, 336] width 41 height 15
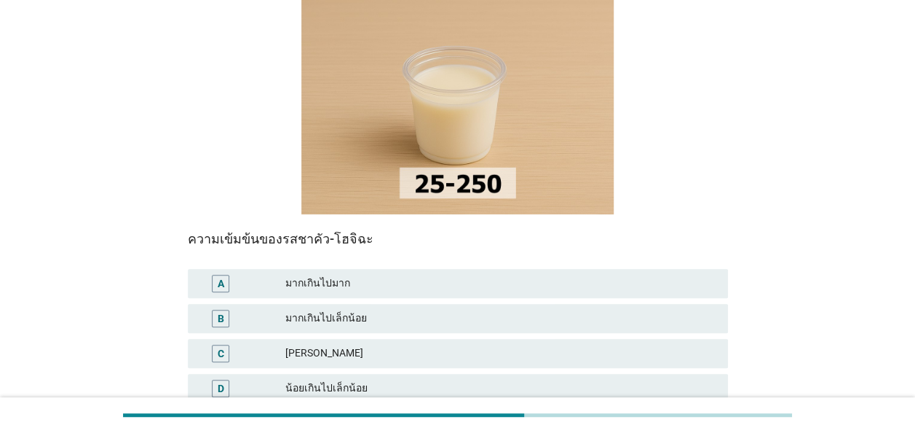
scroll to position [218, 0]
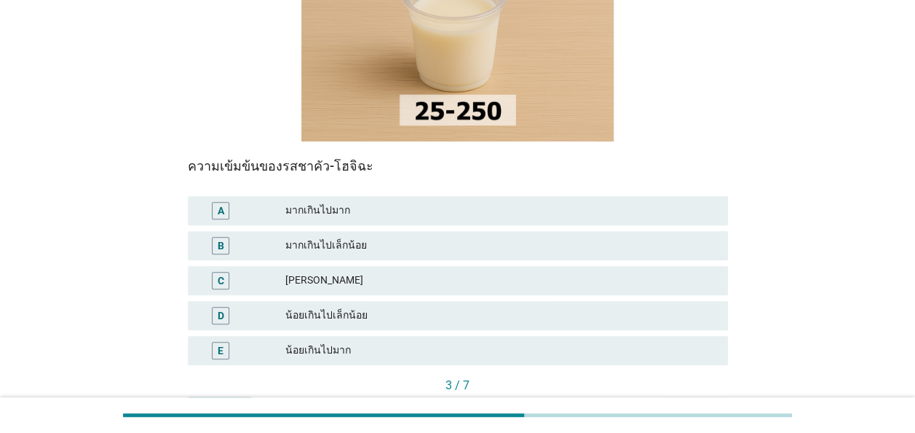
click at [363, 237] on div "มากเกินไปเล็กน้อย" at bounding box center [500, 245] width 431 height 17
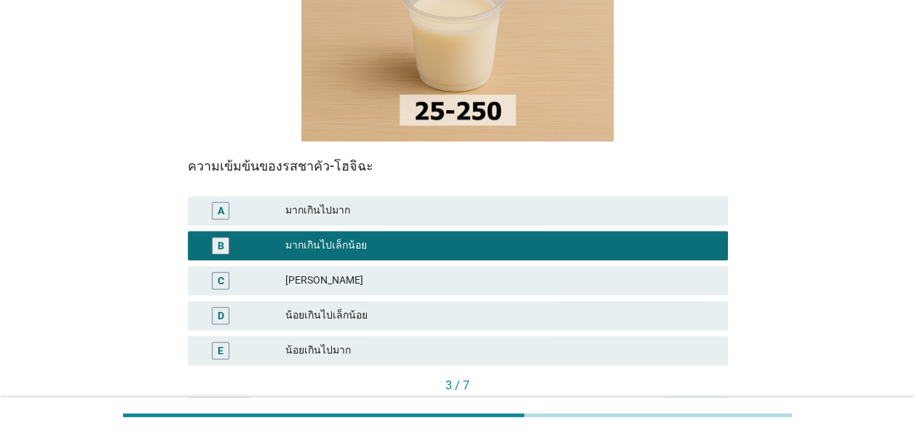
click at [694, 402] on div "ต่อไป" at bounding box center [696, 409] width 41 height 15
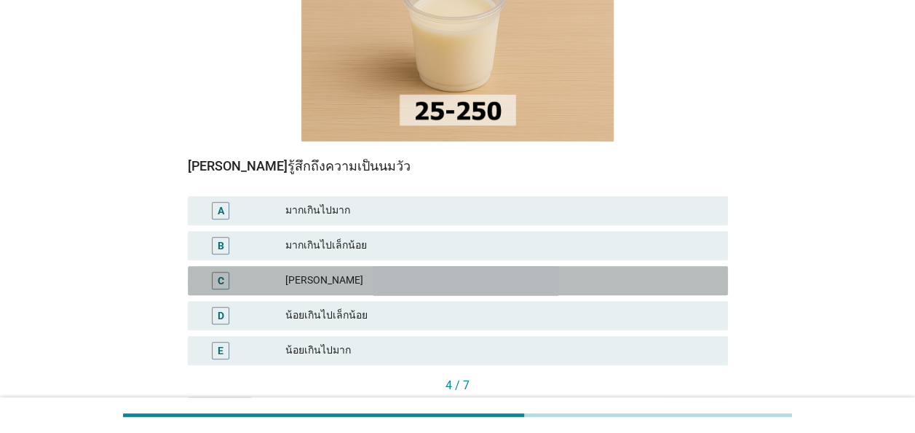
drag, startPoint x: 355, startPoint y: 256, endPoint x: 623, endPoint y: 326, distance: 277.7
click at [360, 272] on div "[PERSON_NAME]" at bounding box center [500, 280] width 431 height 17
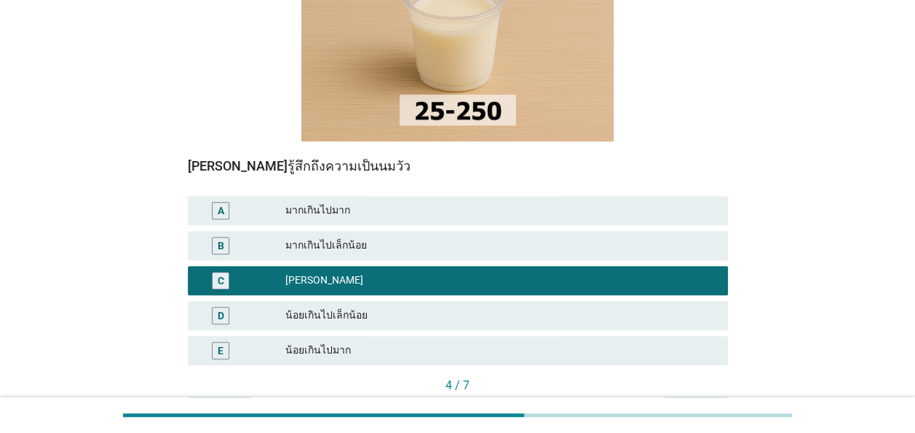
scroll to position [291, 0]
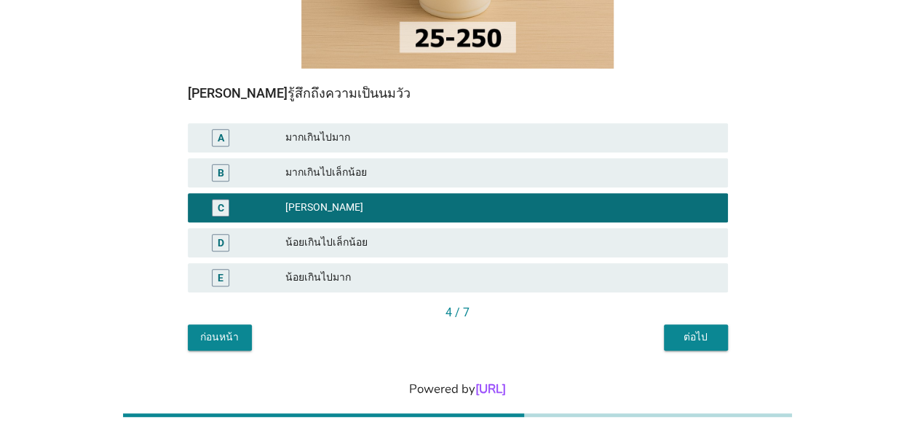
click at [698, 324] on button "ต่อไป" at bounding box center [696, 337] width 64 height 26
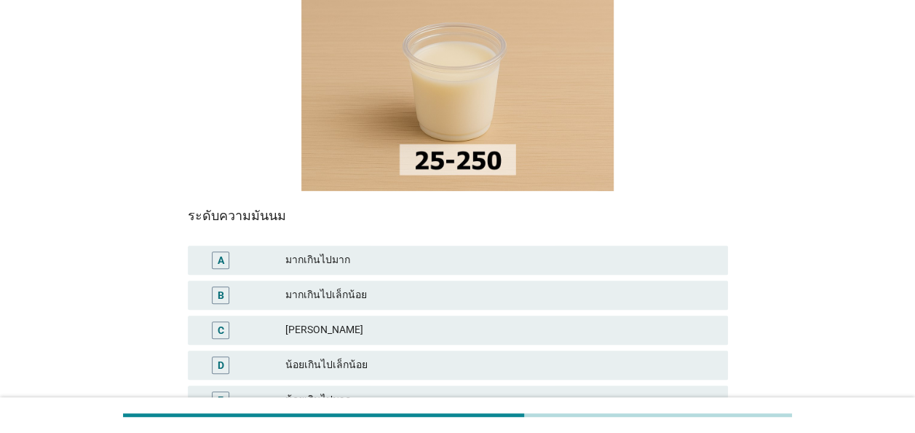
scroll to position [218, 0]
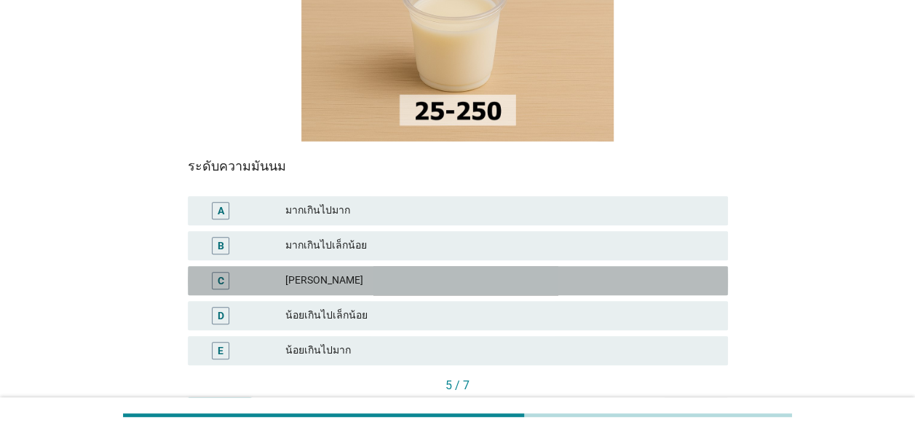
click at [334, 266] on div "C [PERSON_NAME]" at bounding box center [458, 280] width 540 height 29
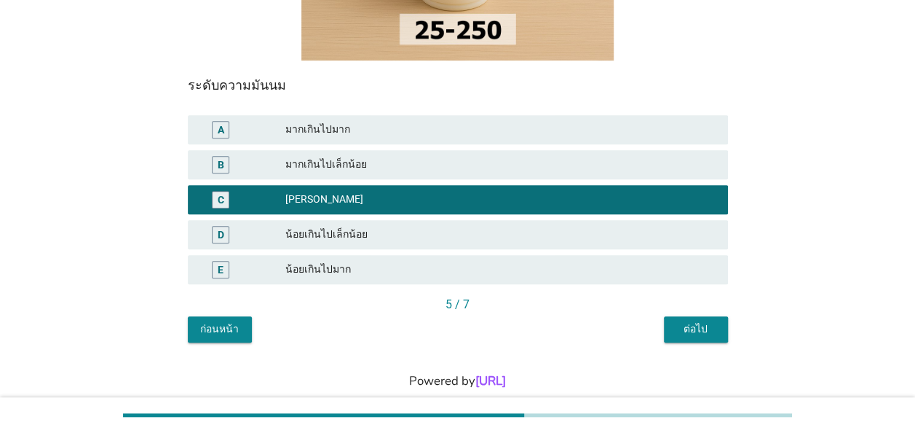
scroll to position [301, 0]
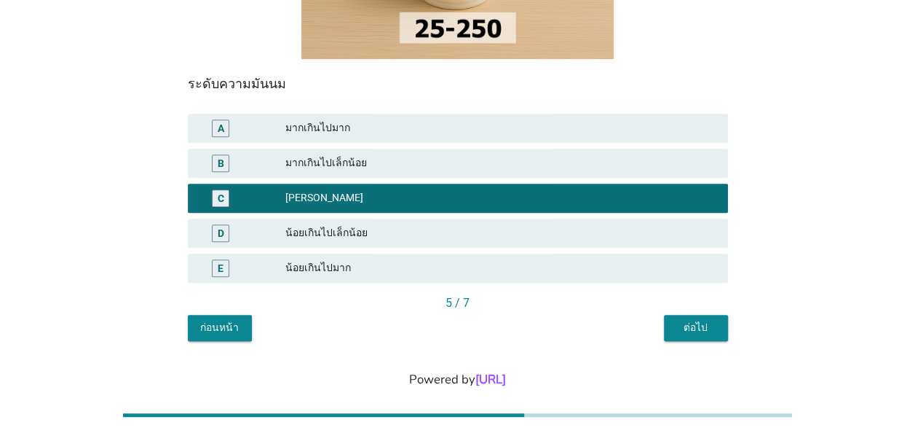
drag, startPoint x: 706, startPoint y: 306, endPoint x: 670, endPoint y: 301, distance: 36.0
click at [705, 320] on div "ต่อไป" at bounding box center [696, 327] width 41 height 15
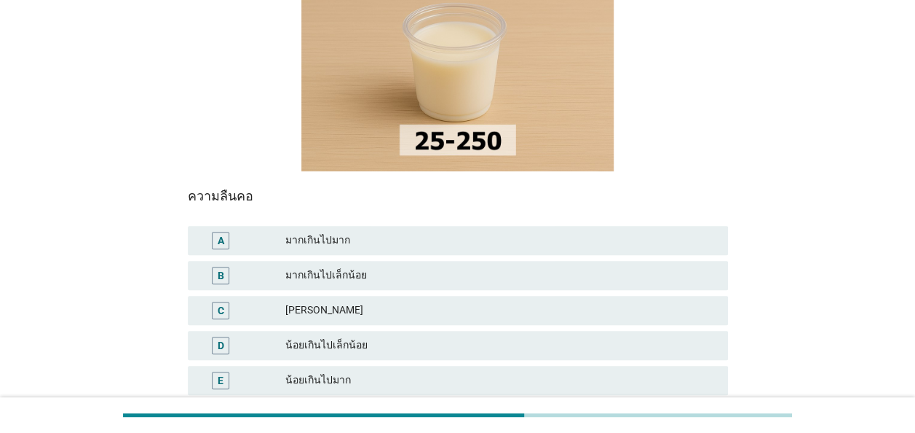
scroll to position [218, 0]
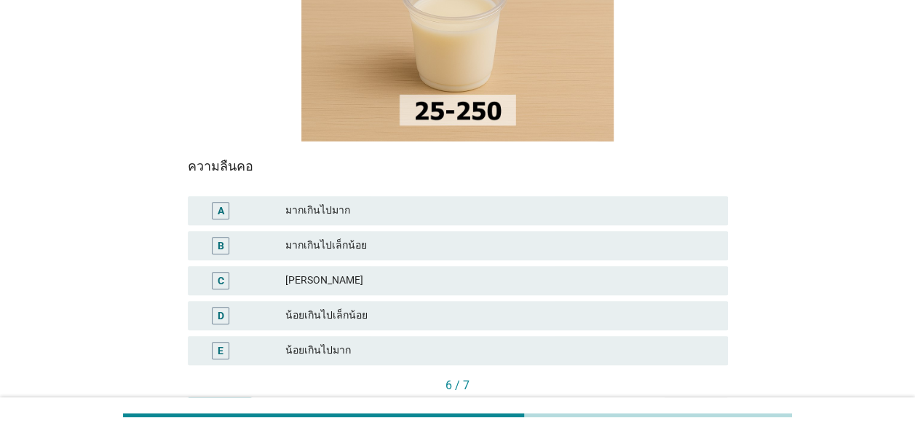
click at [345, 307] on div "น้อยเกินไปเล็กน้อย" at bounding box center [500, 315] width 431 height 17
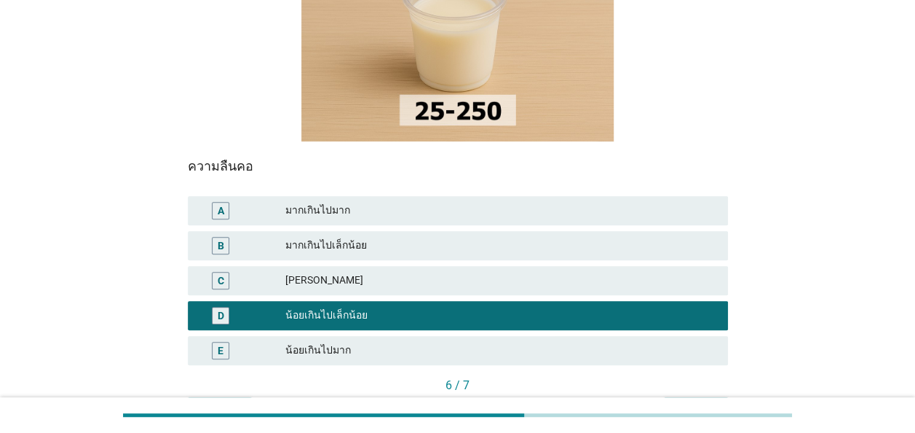
scroll to position [291, 0]
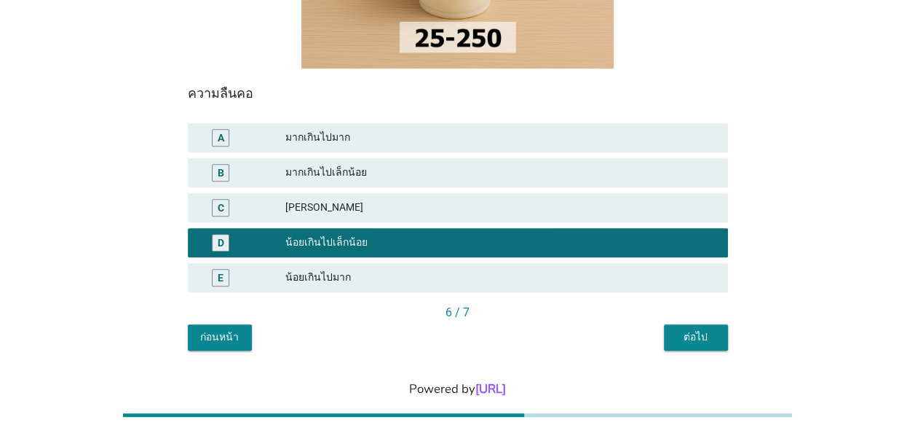
click at [687, 329] on div "ต่อไป" at bounding box center [696, 336] width 41 height 15
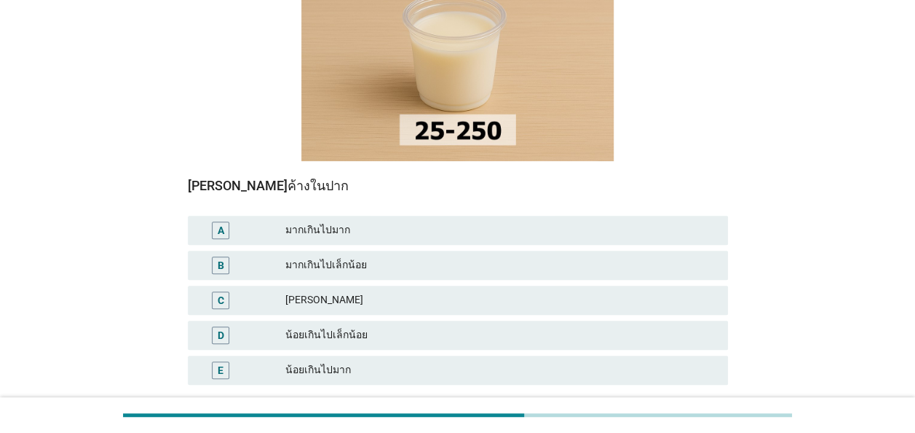
scroll to position [301, 0]
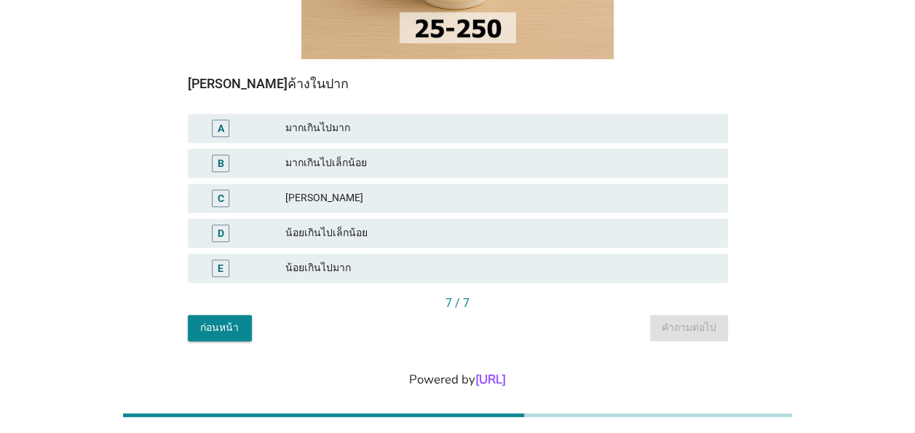
click at [345, 154] on div "มากเกินไปเล็กน้อย" at bounding box center [500, 162] width 431 height 17
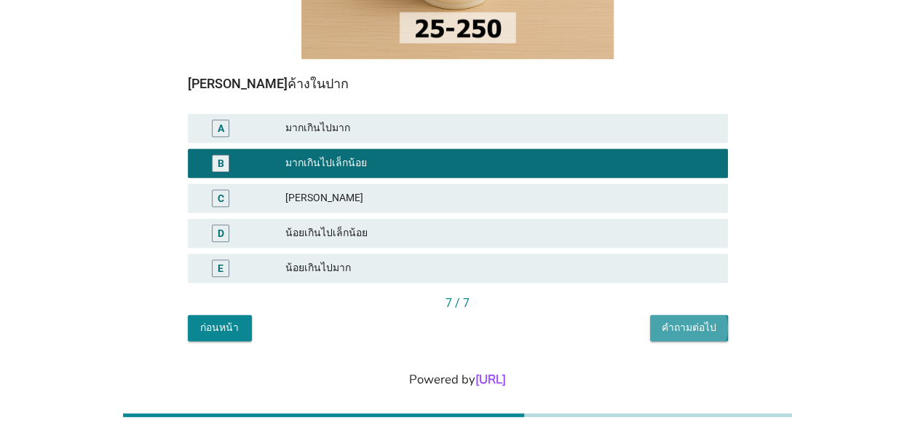
click at [690, 320] on div "คำถามต่อไป" at bounding box center [689, 327] width 55 height 15
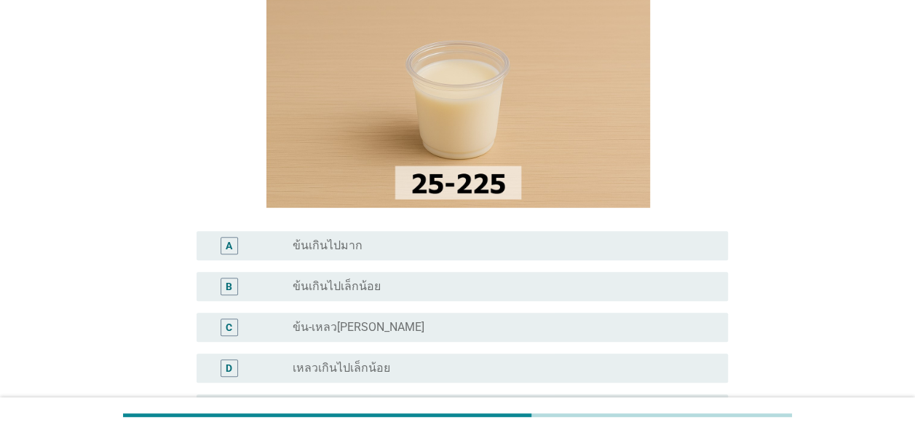
scroll to position [146, 0]
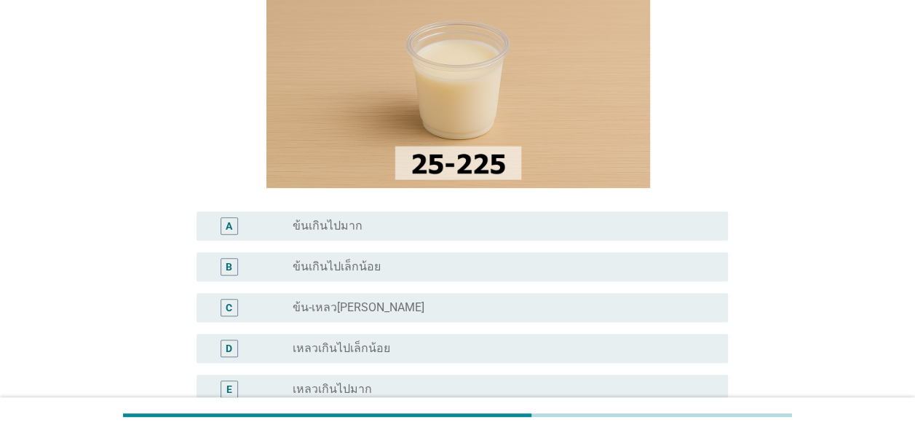
click at [378, 268] on div "radio_button_unchecked ข้นเกินไปเล็กน้อย" at bounding box center [499, 266] width 412 height 15
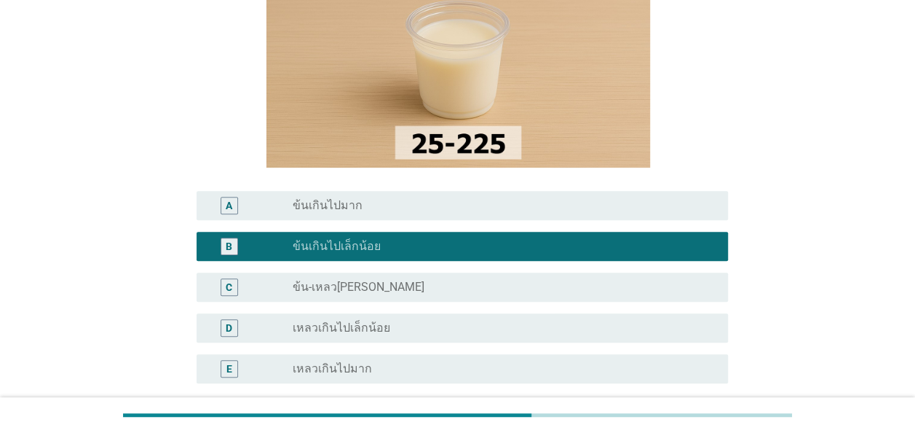
scroll to position [322, 0]
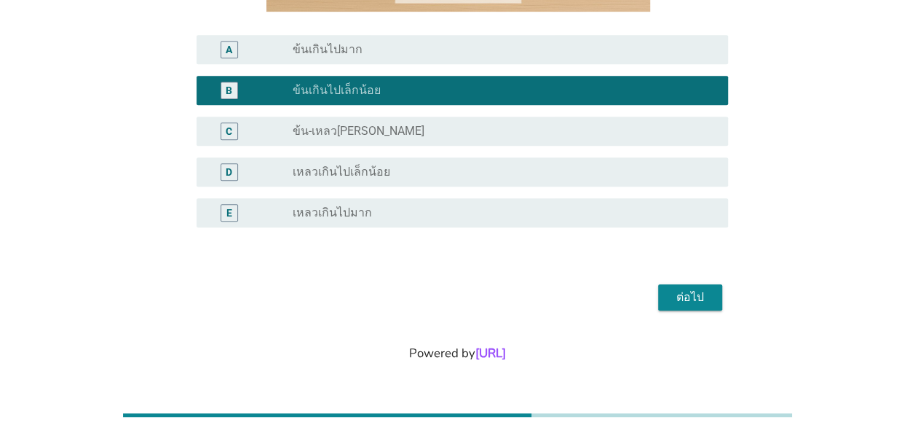
click at [695, 297] on div "ต่อไป" at bounding box center [690, 296] width 41 height 17
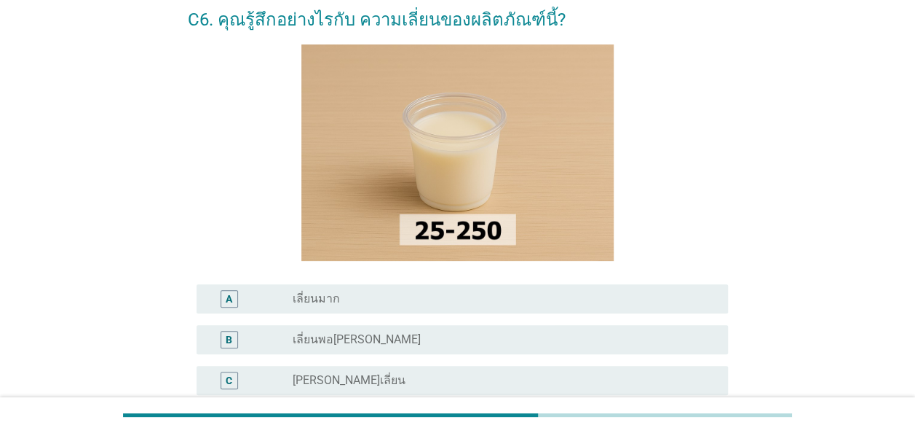
scroll to position [146, 0]
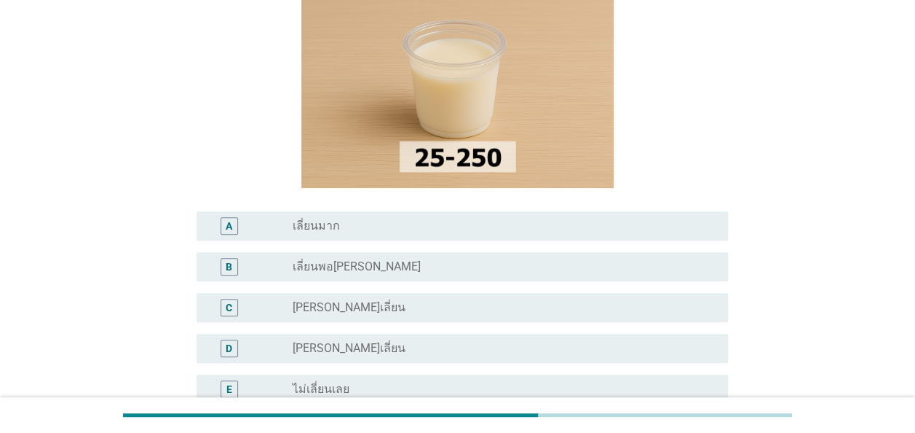
click at [362, 309] on div "radio_button_unchecked [PERSON_NAME]เลี่ยน" at bounding box center [499, 307] width 412 height 15
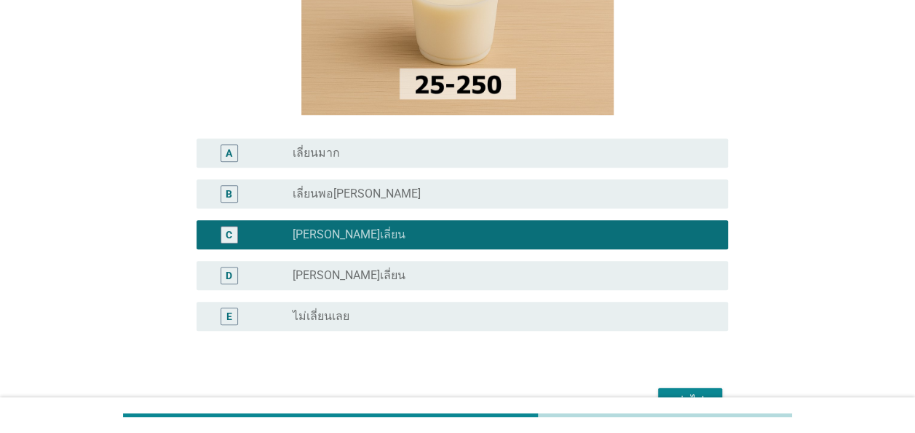
scroll to position [291, 0]
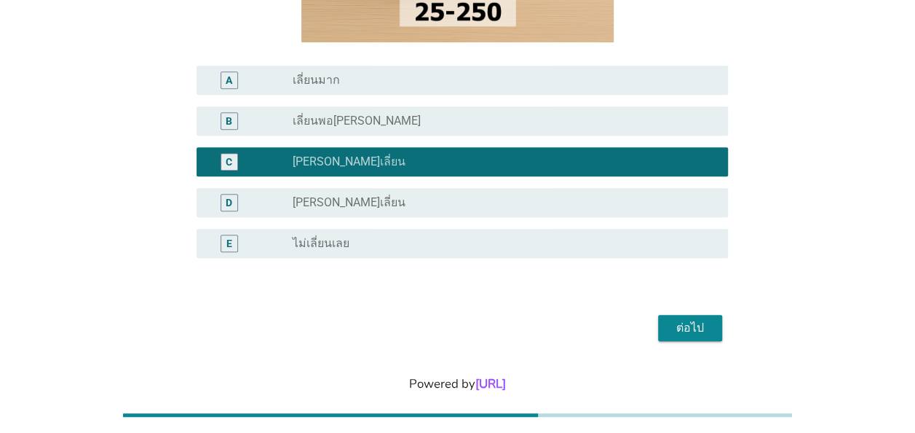
click at [395, 203] on div "radio_button_unchecked [PERSON_NAME]เลี่ยน" at bounding box center [499, 202] width 412 height 15
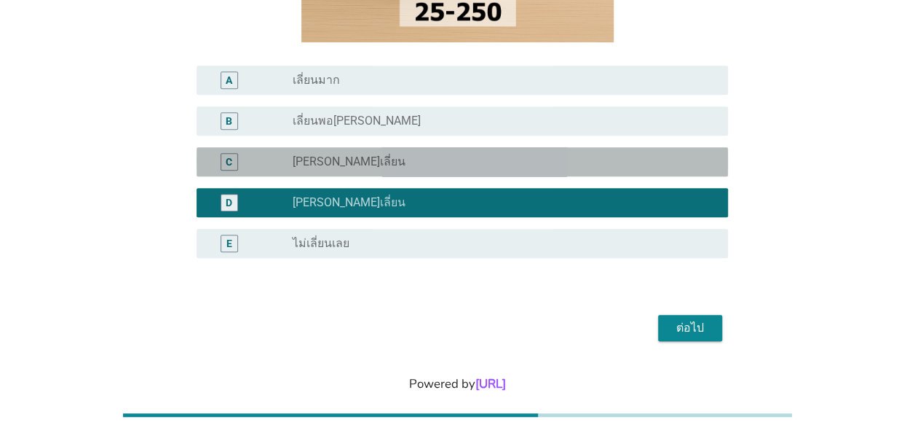
click at [382, 163] on div "radio_button_unchecked [PERSON_NAME]เลี่ยน" at bounding box center [499, 161] width 412 height 15
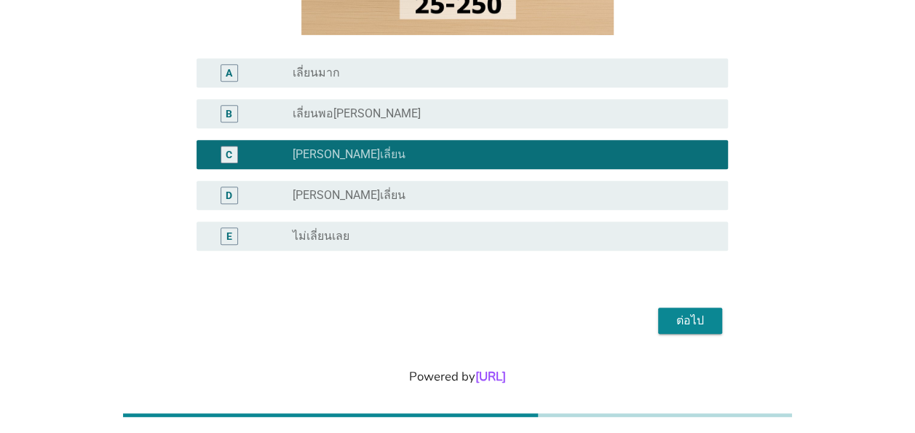
scroll to position [322, 0]
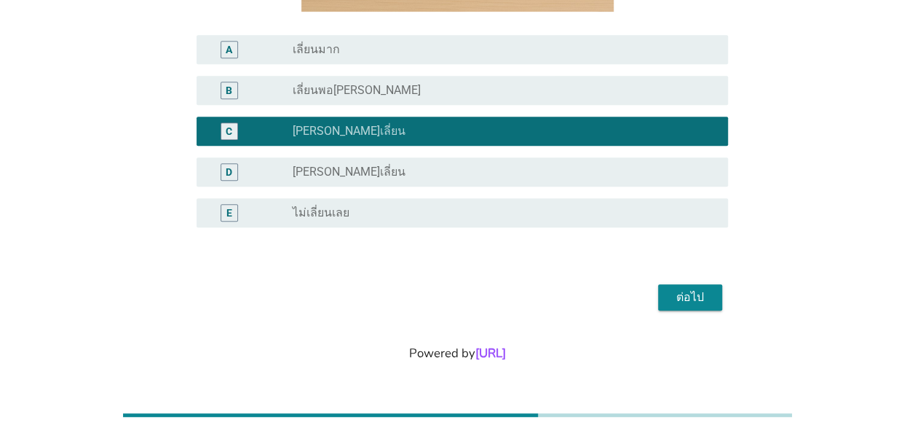
click at [695, 291] on div "ต่อไป" at bounding box center [690, 296] width 41 height 17
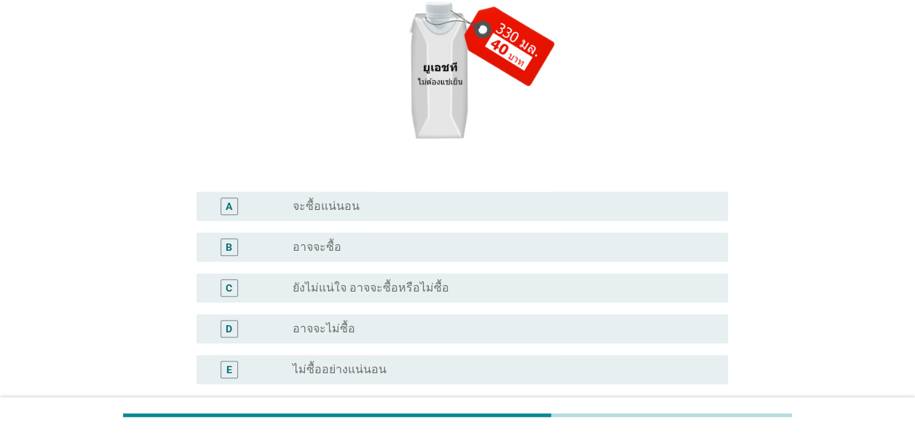
scroll to position [218, 0]
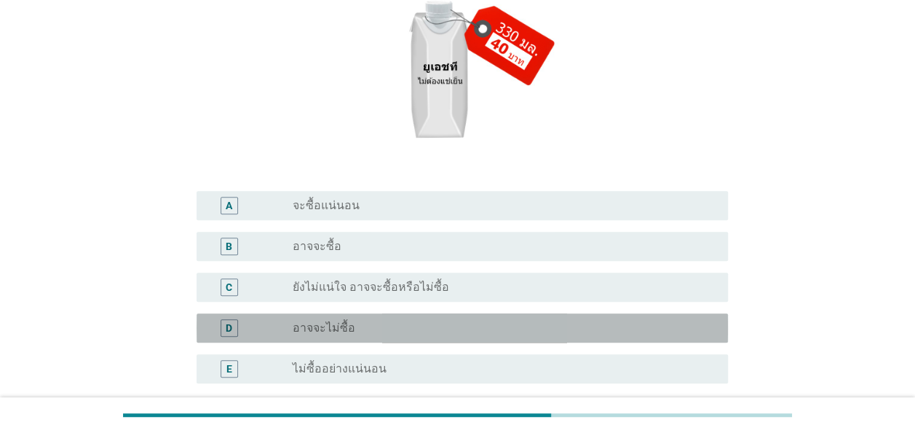
click at [361, 328] on div "radio_button_unchecked อาจจะไม่ซื้อ" at bounding box center [499, 327] width 412 height 15
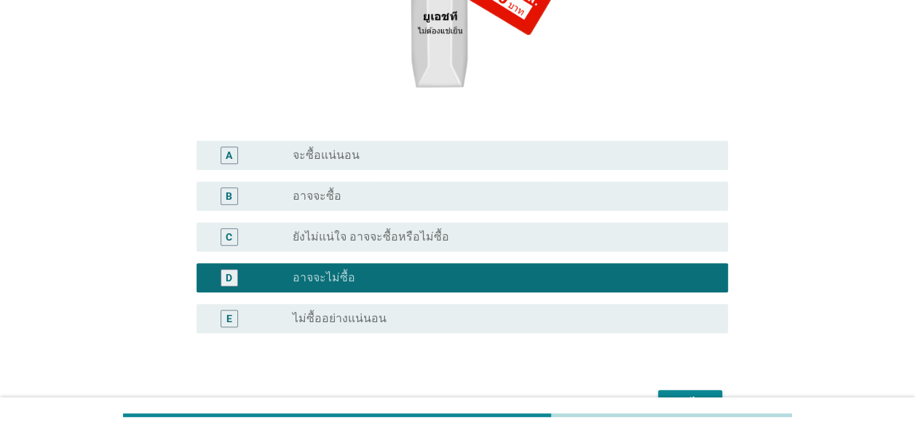
scroll to position [291, 0]
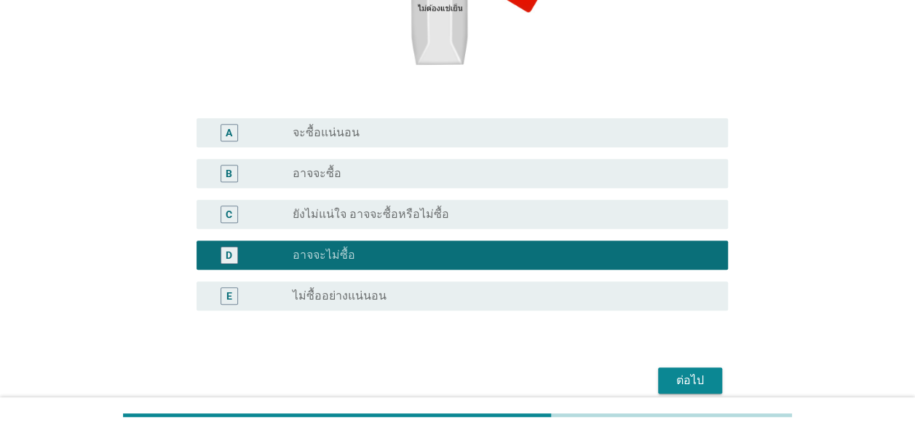
click at [695, 377] on div "ต่อไป" at bounding box center [690, 379] width 41 height 17
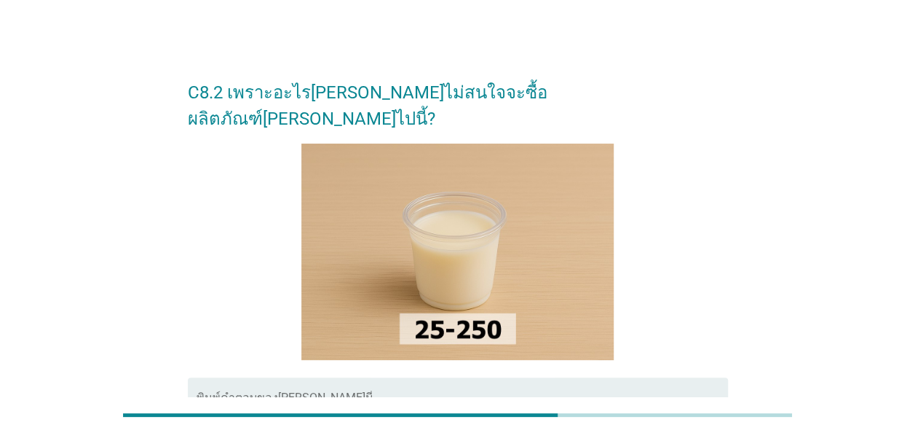
click at [257, 395] on textarea "พิมพ์คำตอบของคุณ ที่นี่" at bounding box center [463, 433] width 532 height 76
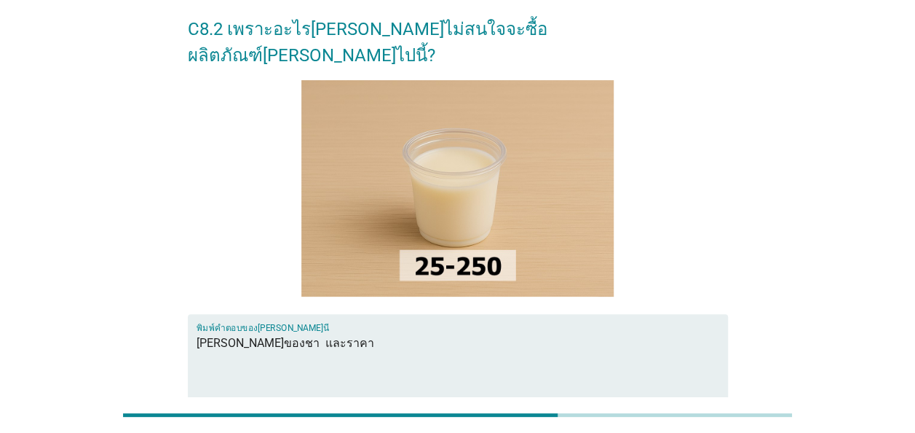
scroll to position [215, 0]
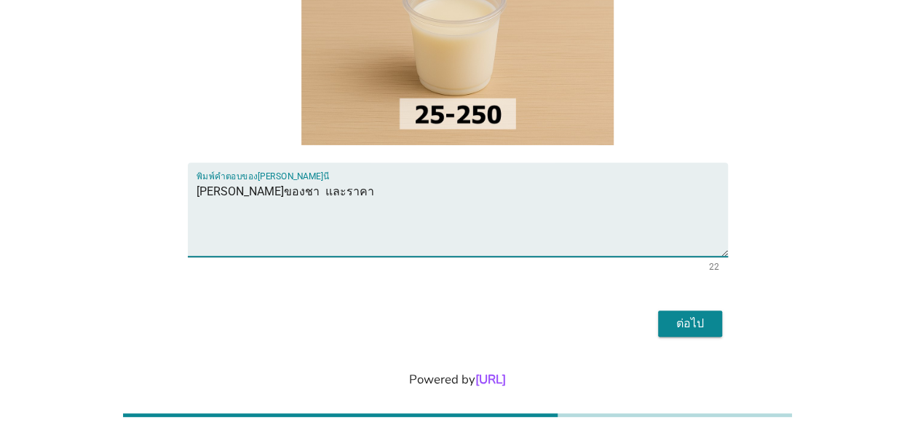
type textarea "[PERSON_NAME]ของชา และราคา"
click at [697, 315] on div "ต่อไป" at bounding box center [690, 323] width 41 height 17
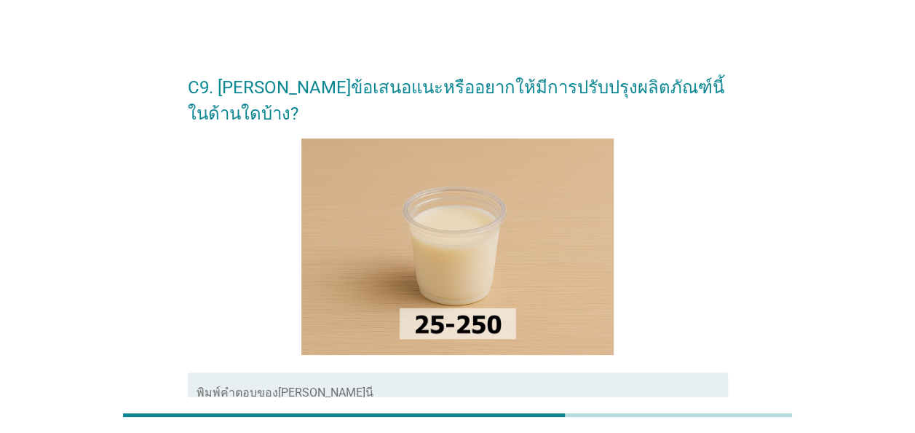
scroll to position [73, 0]
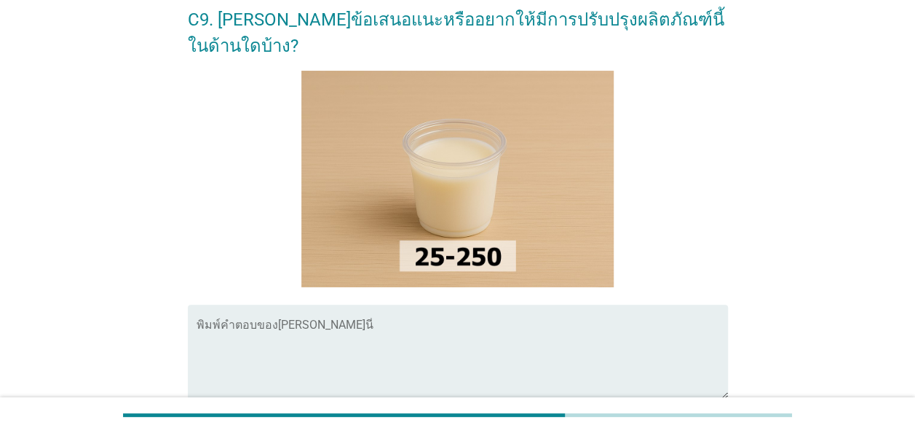
click at [218, 322] on textarea "พิมพ์คำตอบของคุณ ที่นี่" at bounding box center [463, 360] width 532 height 76
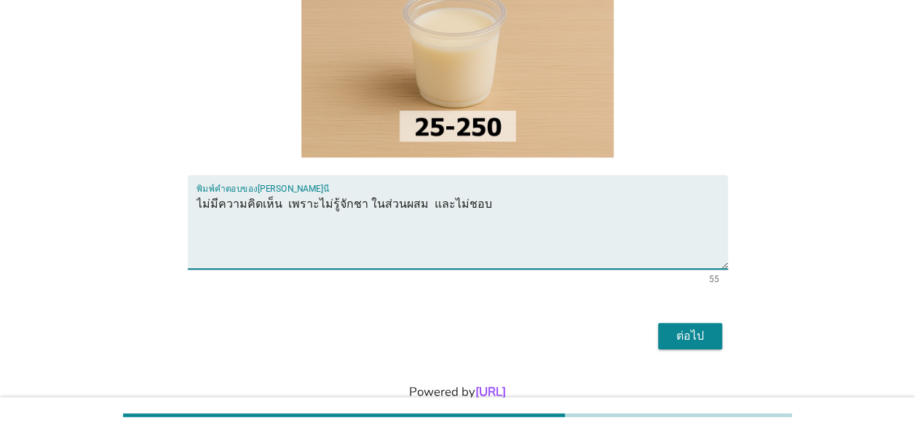
scroll to position [215, 0]
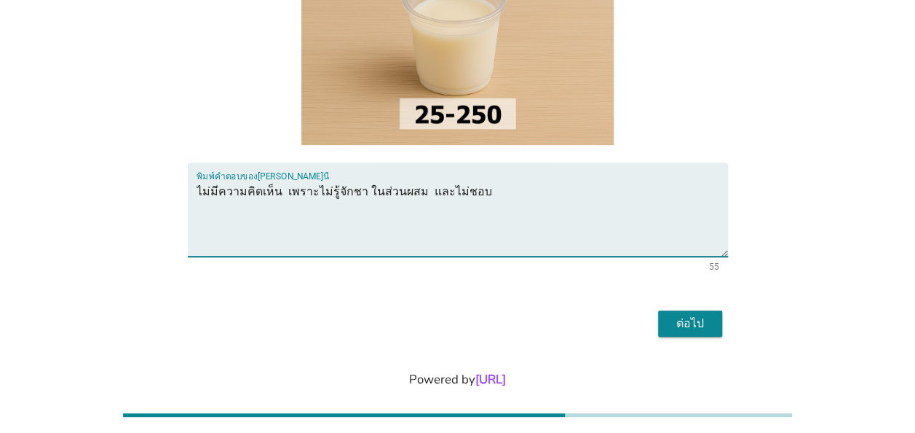
type textarea "ไม่มีความคิดเห็น เพราะไม่รู้จักชา ในส่วนผสม และไม่ชอบ"
click at [703, 315] on div "ต่อไป" at bounding box center [690, 323] width 41 height 17
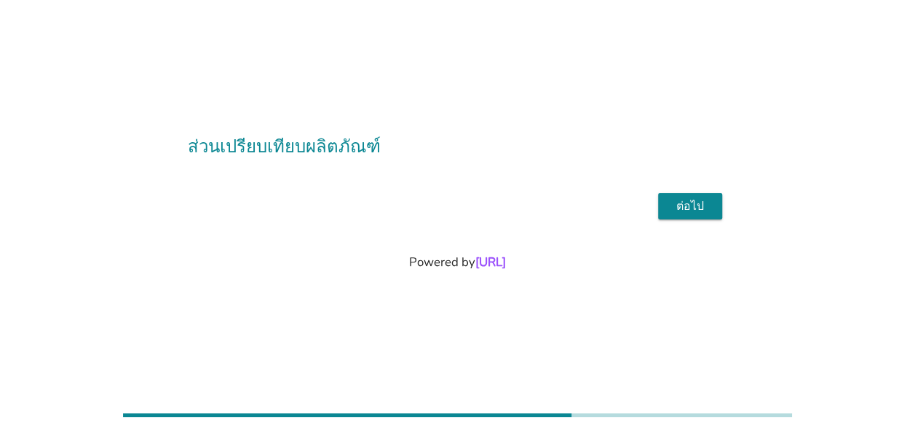
scroll to position [0, 0]
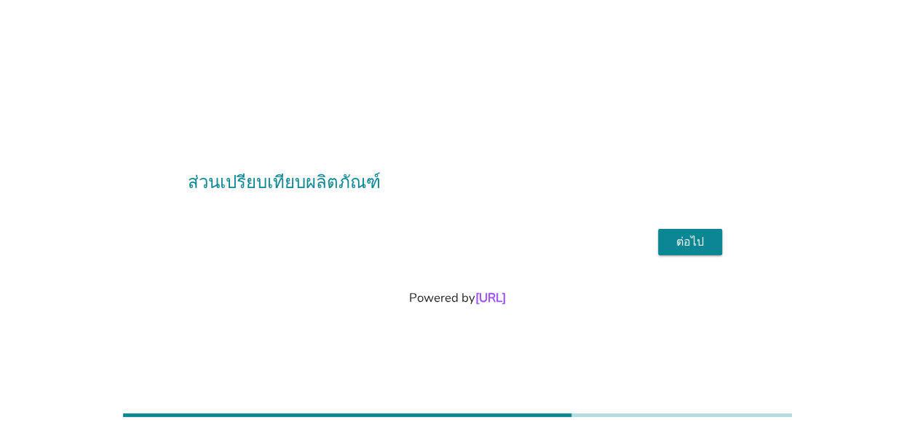
click at [690, 243] on div "ต่อไป" at bounding box center [690, 241] width 41 height 17
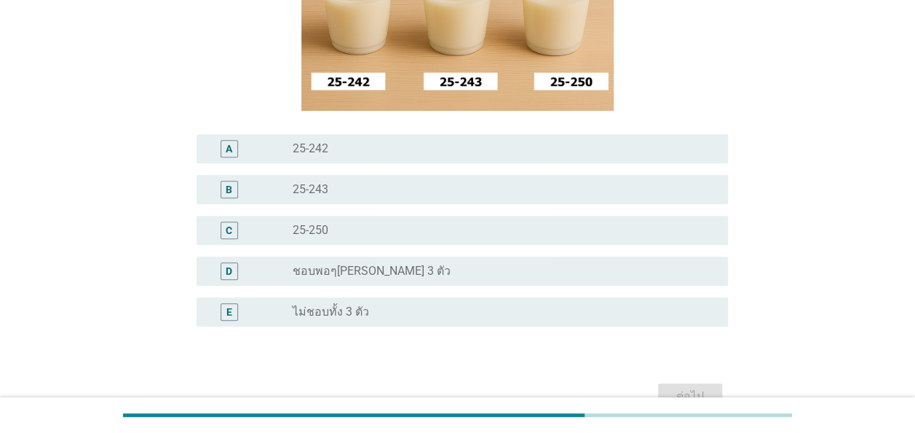
scroll to position [218, 0]
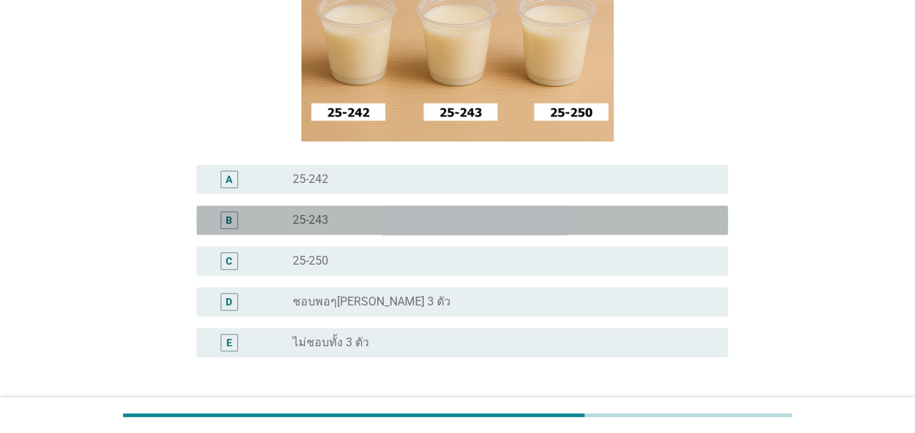
click at [387, 218] on div "radio_button_unchecked 25-243" at bounding box center [499, 220] width 412 height 15
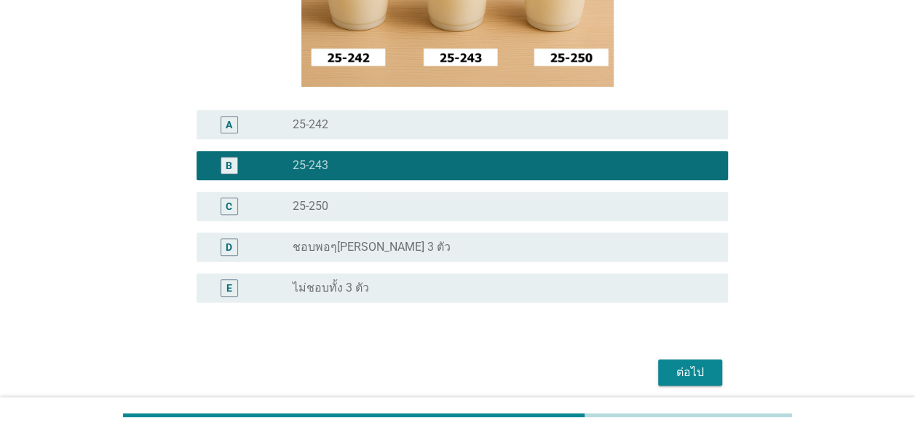
scroll to position [275, 0]
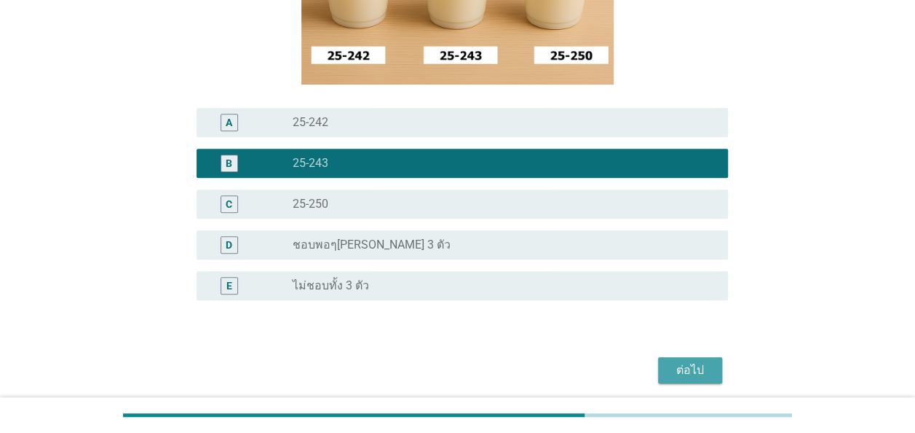
drag, startPoint x: 690, startPoint y: 373, endPoint x: 361, endPoint y: 304, distance: 335.5
click at [685, 370] on div "ต่อไป" at bounding box center [690, 369] width 41 height 17
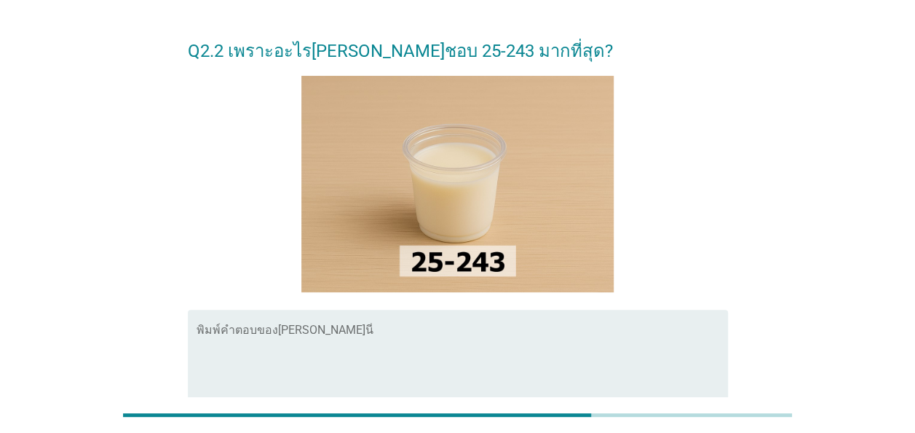
scroll to position [73, 0]
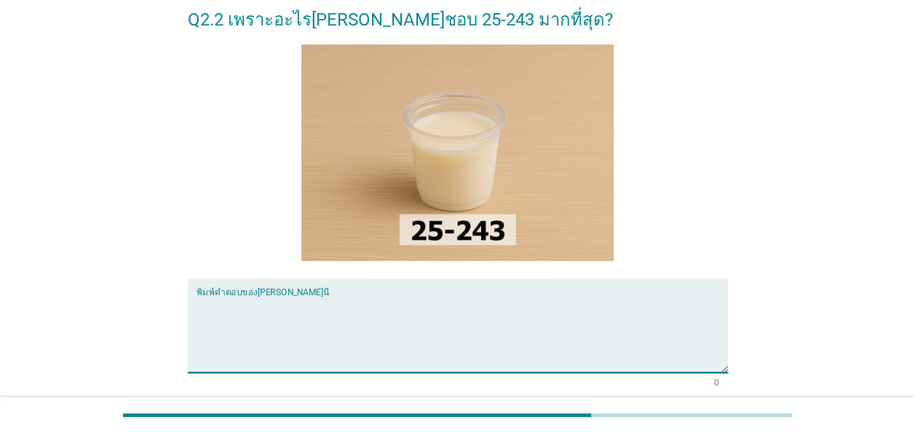
click at [313, 323] on textarea "พิมพ์คำตอบของคุณ ที่นี่" at bounding box center [463, 334] width 532 height 76
type textarea "ส"
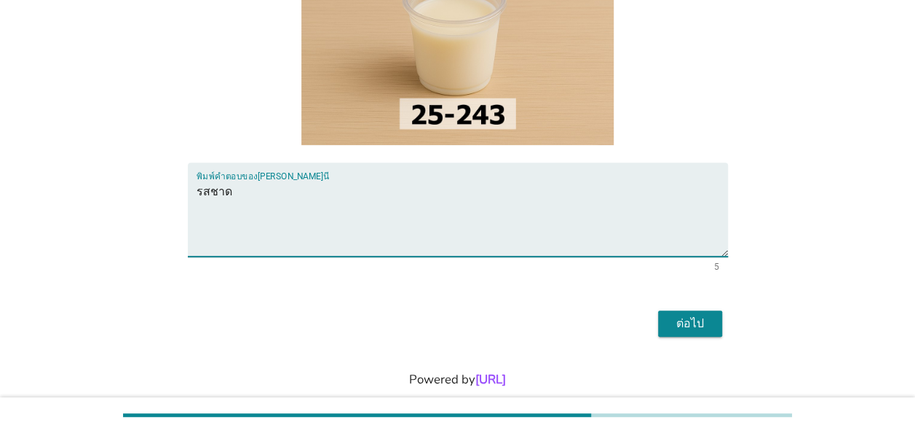
scroll to position [215, 0]
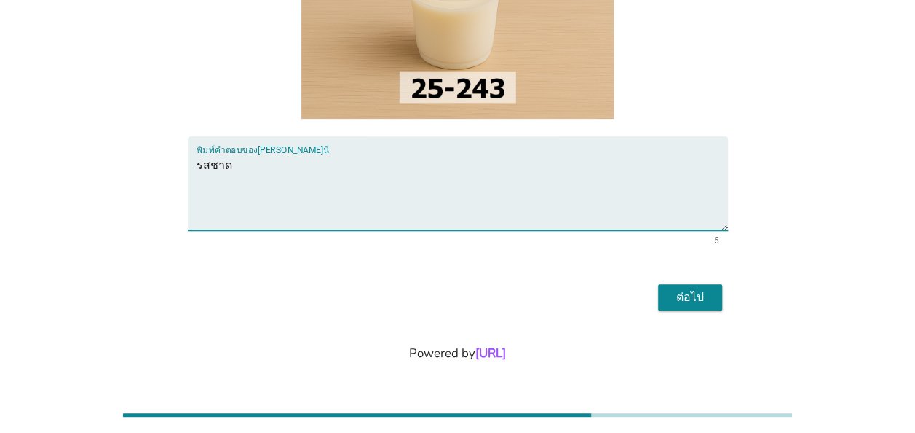
type textarea "รสชาด"
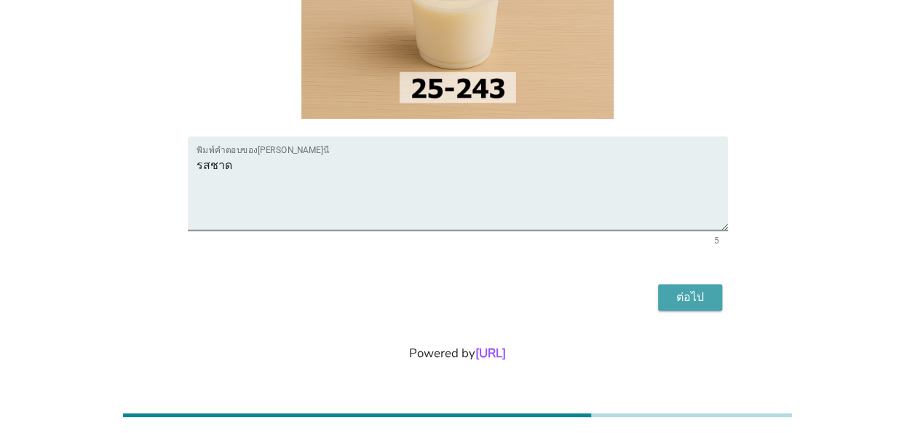
click at [698, 304] on div "ต่อไป" at bounding box center [690, 296] width 41 height 17
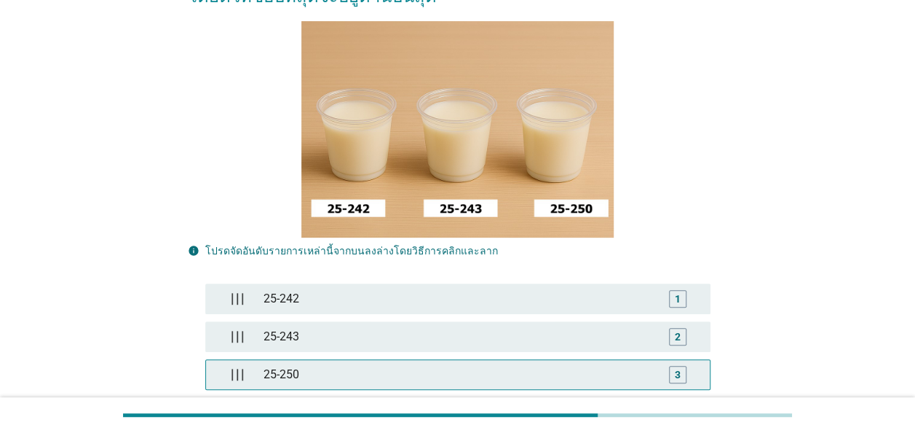
scroll to position [218, 0]
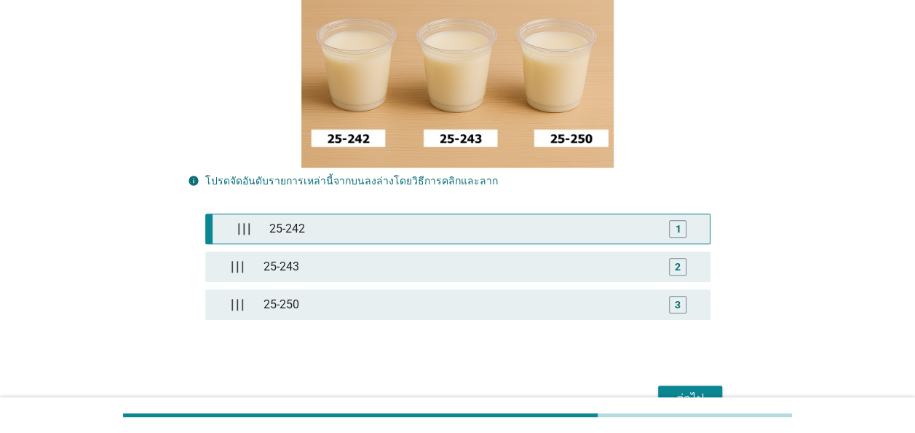
click at [331, 225] on div "25-242" at bounding box center [461, 228] width 395 height 29
click at [673, 229] on div "1" at bounding box center [677, 228] width 17 height 17
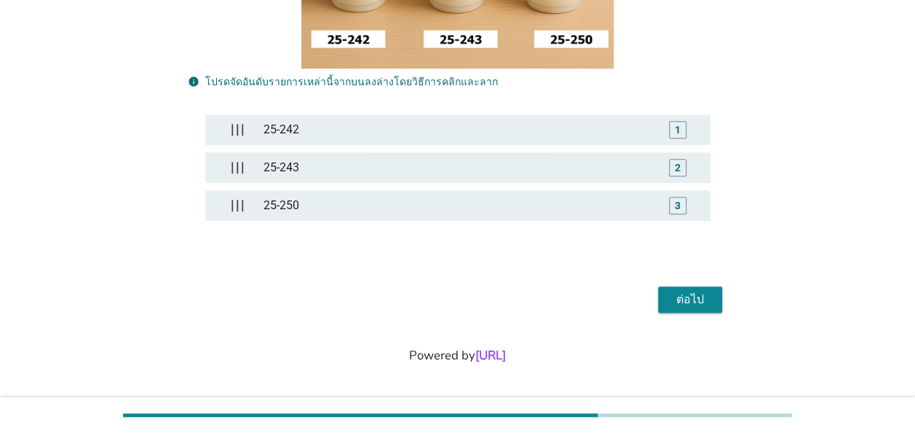
scroll to position [318, 0]
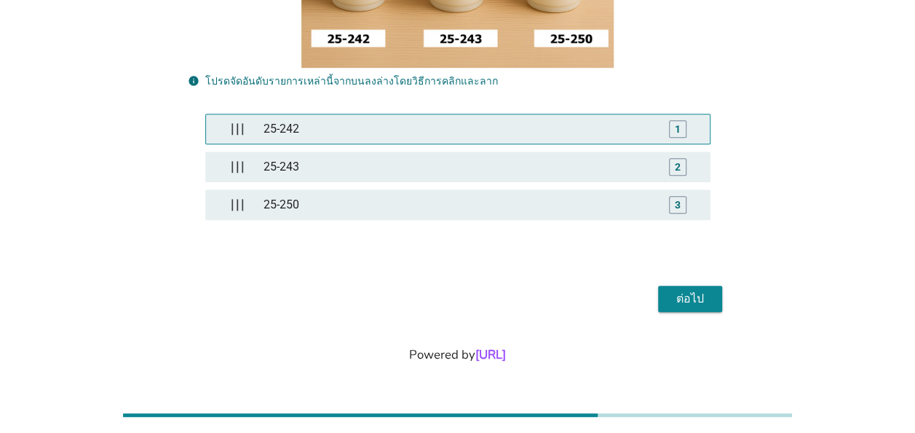
click at [680, 124] on div "1" at bounding box center [678, 128] width 6 height 15
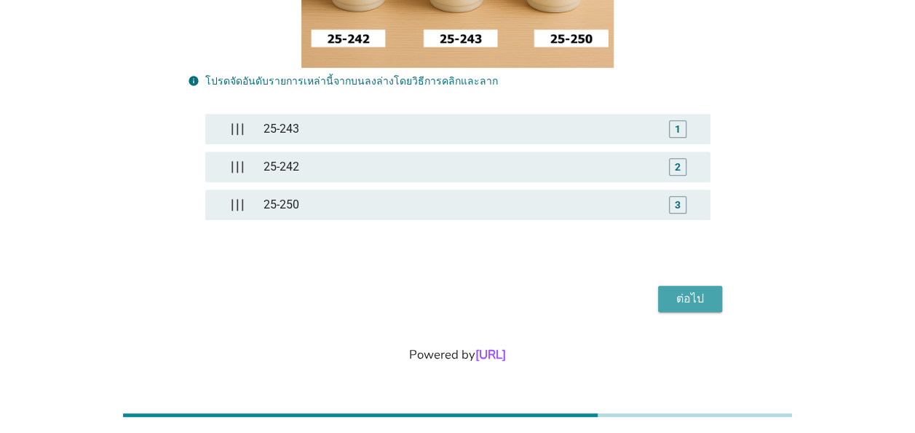
drag, startPoint x: 696, startPoint y: 298, endPoint x: 613, endPoint y: 291, distance: 83.3
click at [695, 298] on div "ต่อไป" at bounding box center [690, 298] width 41 height 17
click at [698, 300] on div "ต่อไป" at bounding box center [690, 298] width 41 height 17
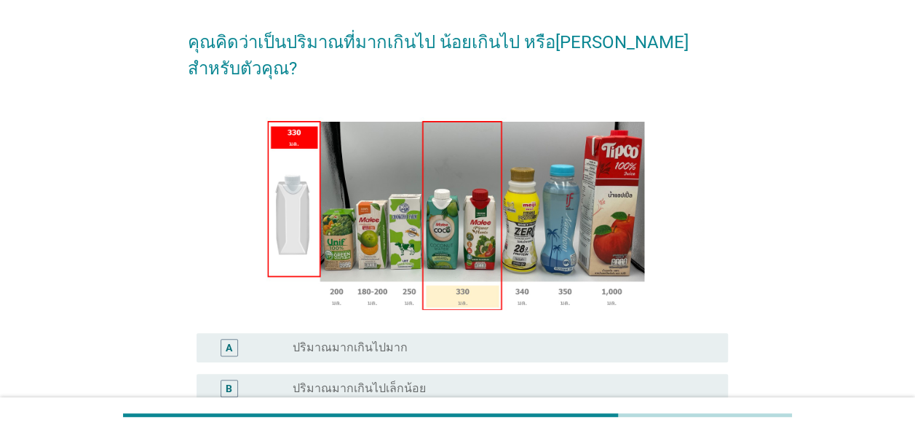
scroll to position [218, 0]
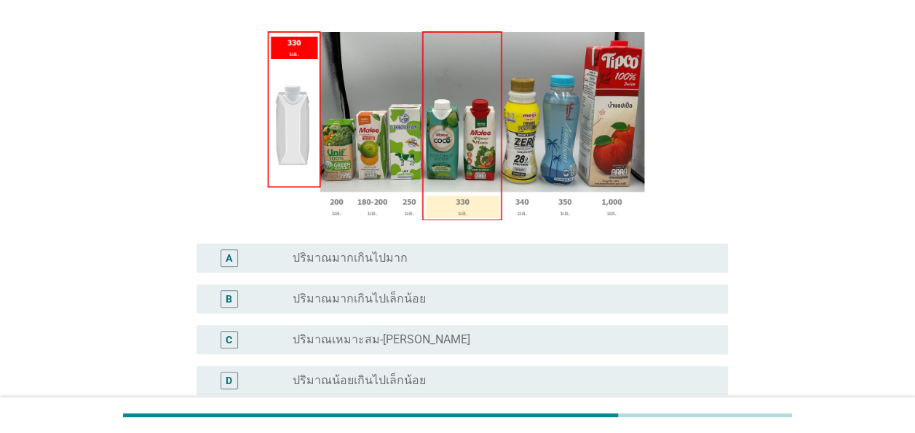
click at [393, 373] on label "ปริมาณน้อยเกินไปเล็กน้อย" at bounding box center [359, 380] width 133 height 15
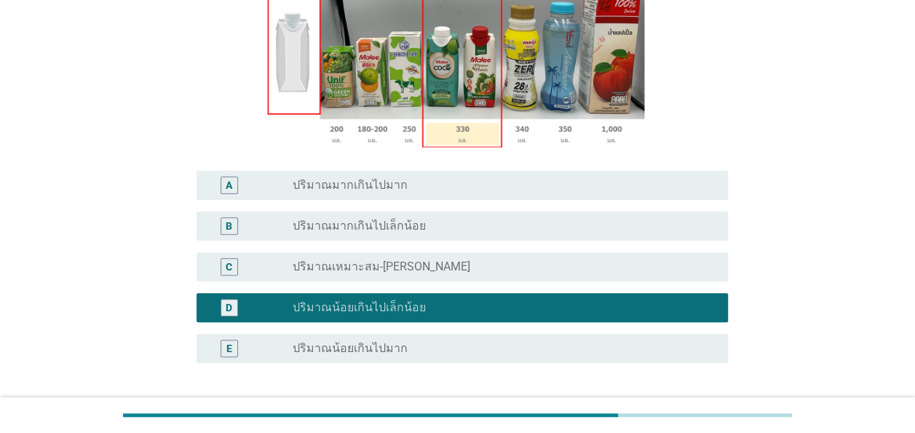
scroll to position [401, 0]
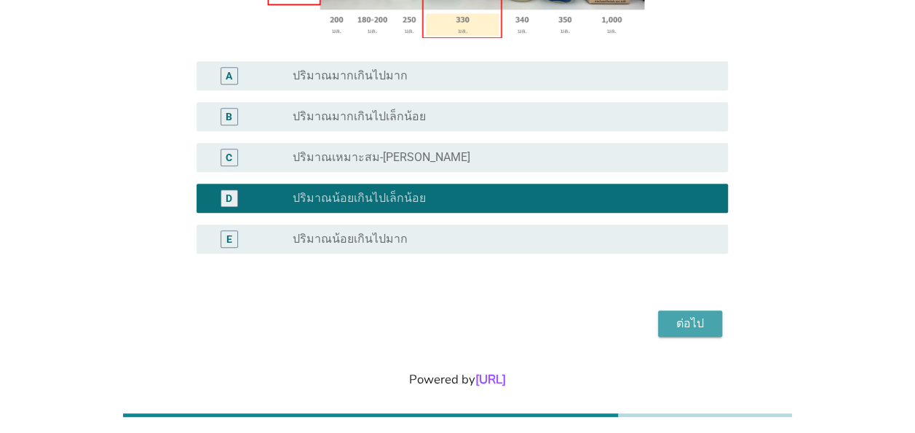
click at [693, 315] on div "ต่อไป" at bounding box center [690, 323] width 41 height 17
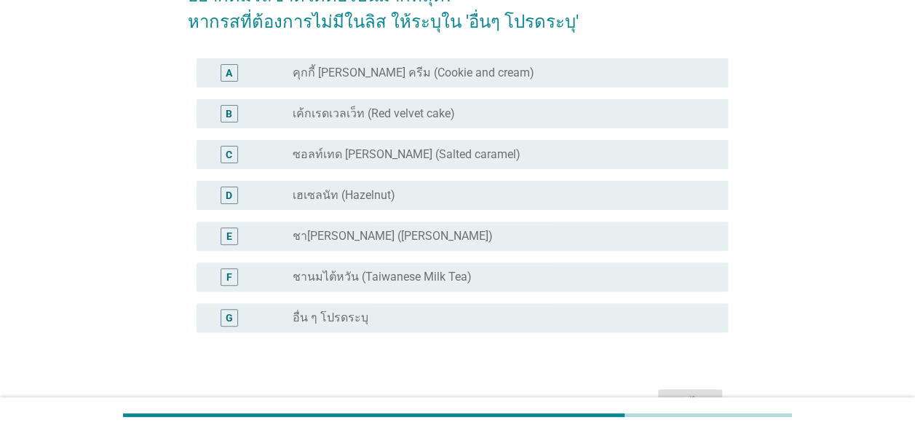
scroll to position [146, 0]
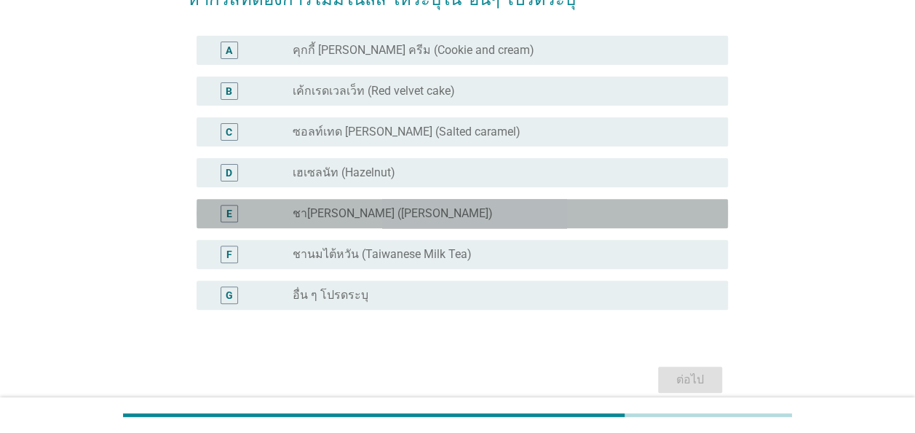
click at [320, 213] on label "ชา[PERSON_NAME] ([PERSON_NAME])" at bounding box center [393, 213] width 200 height 15
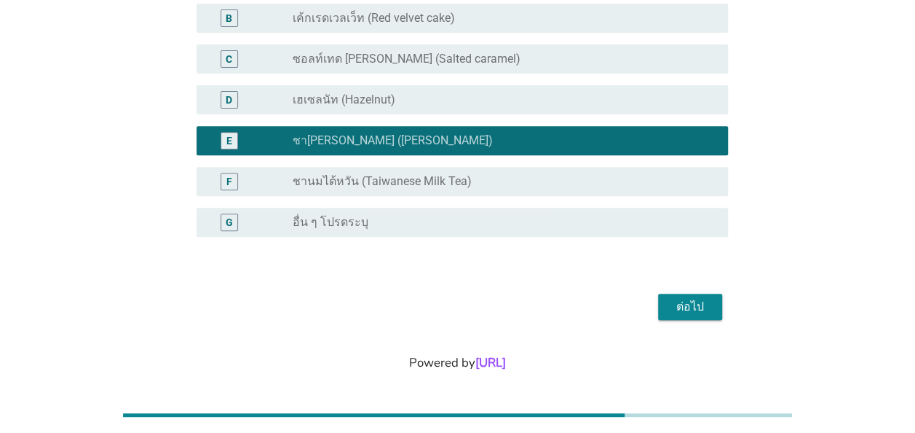
scroll to position [228, 0]
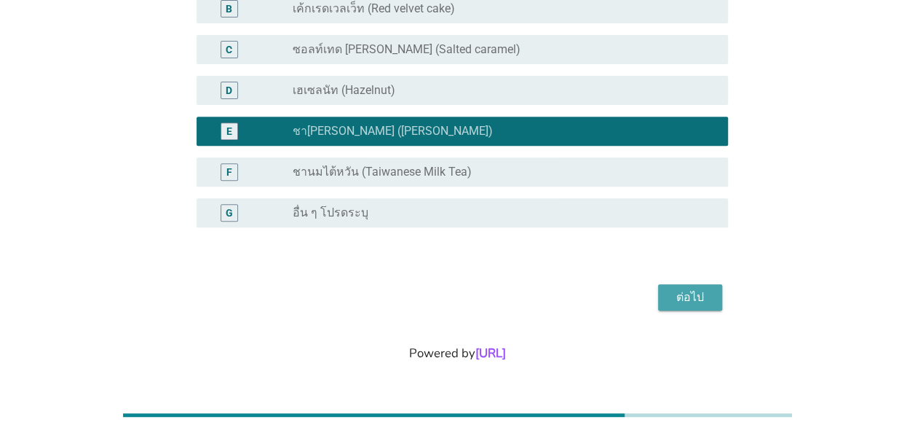
click at [701, 299] on div "ต่อไป" at bounding box center [690, 296] width 41 height 17
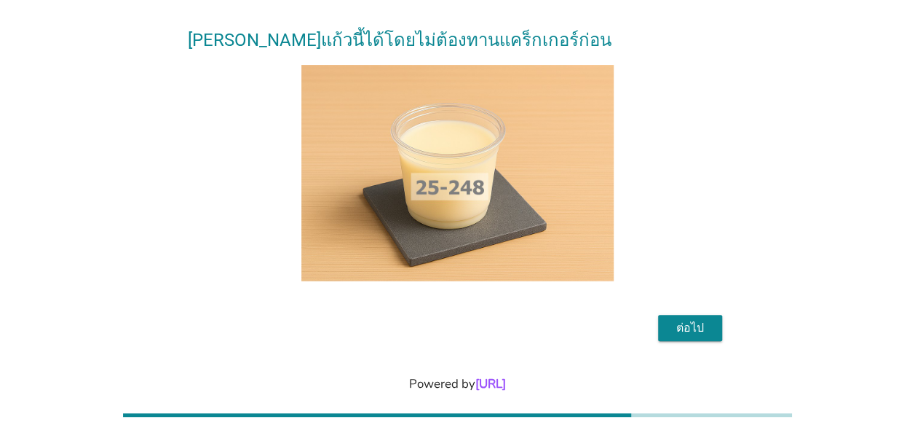
scroll to position [162, 0]
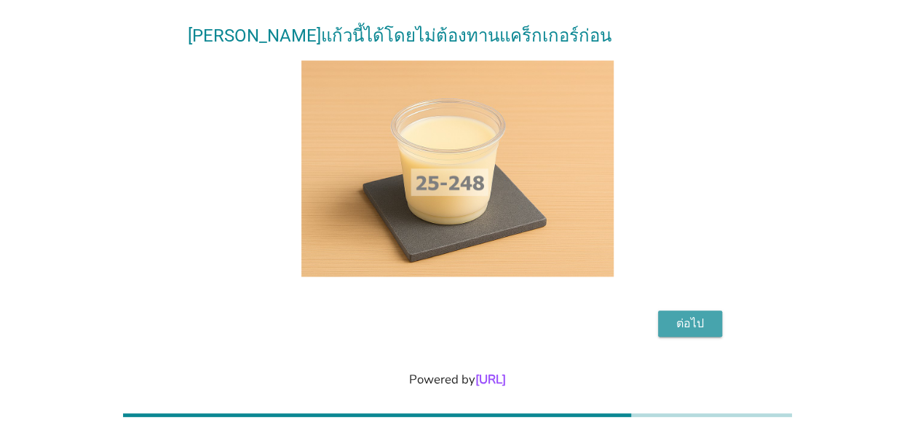
click at [695, 315] on div "ต่อไป" at bounding box center [690, 323] width 41 height 17
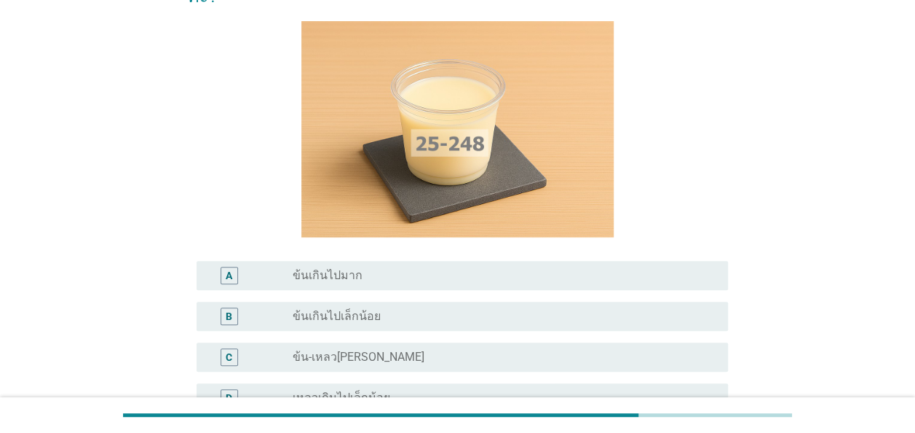
scroll to position [146, 0]
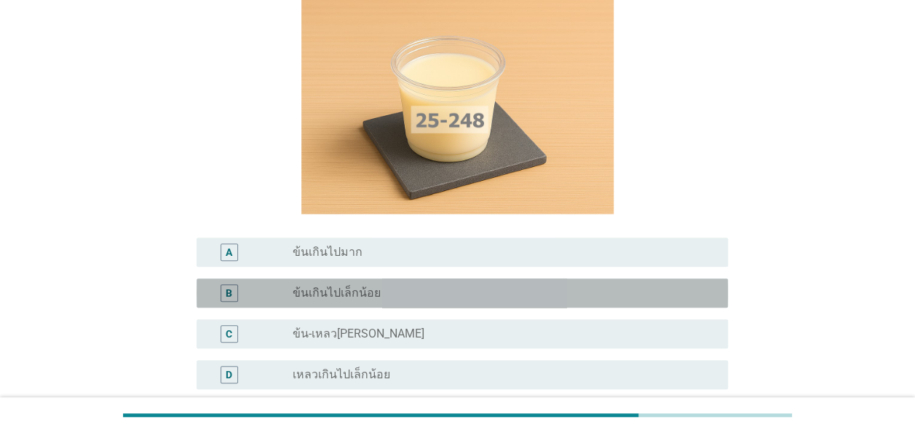
click at [385, 285] on div "radio_button_unchecked ข้นเกินไปเล็กน้อย" at bounding box center [499, 292] width 412 height 15
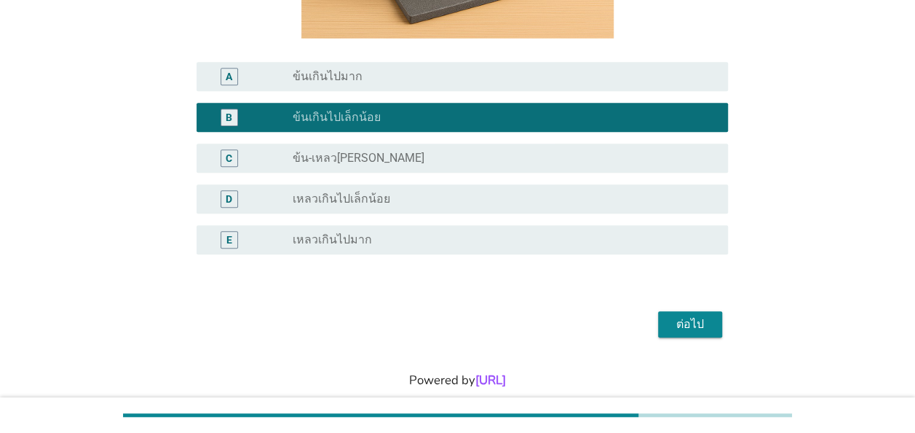
scroll to position [322, 0]
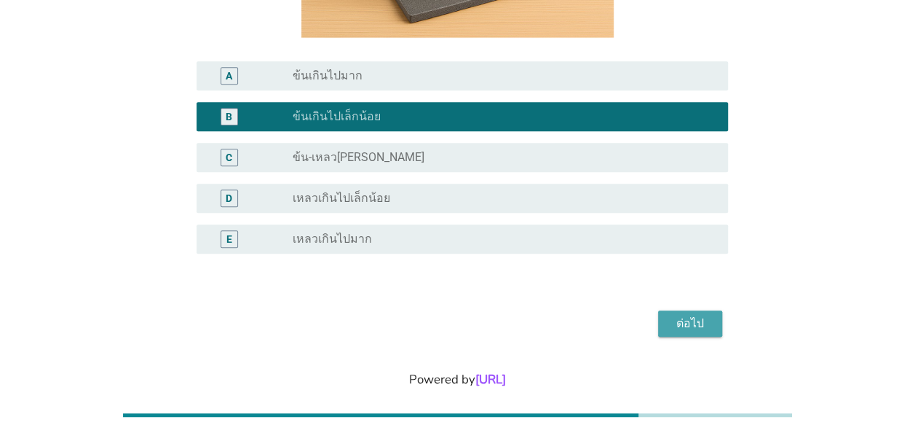
click at [695, 315] on div "ต่อไป" at bounding box center [690, 323] width 41 height 17
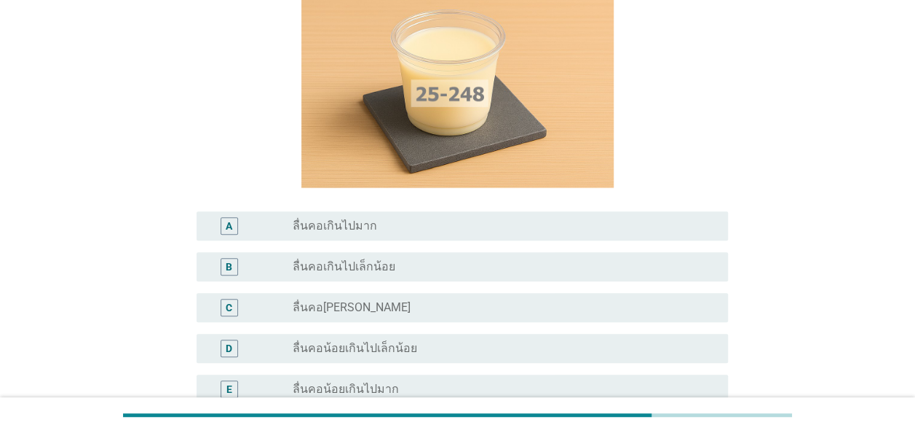
scroll to position [291, 0]
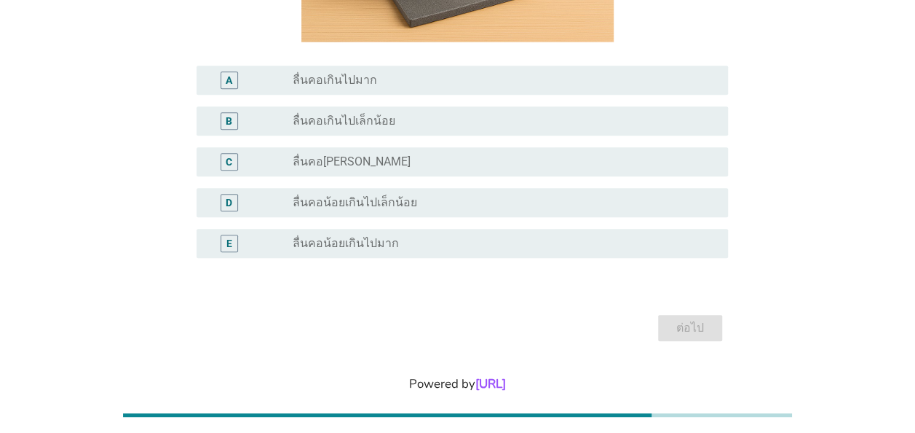
click at [395, 205] on label "ลื่นคอน้อยเกินไปเล็กน้อย" at bounding box center [355, 202] width 125 height 15
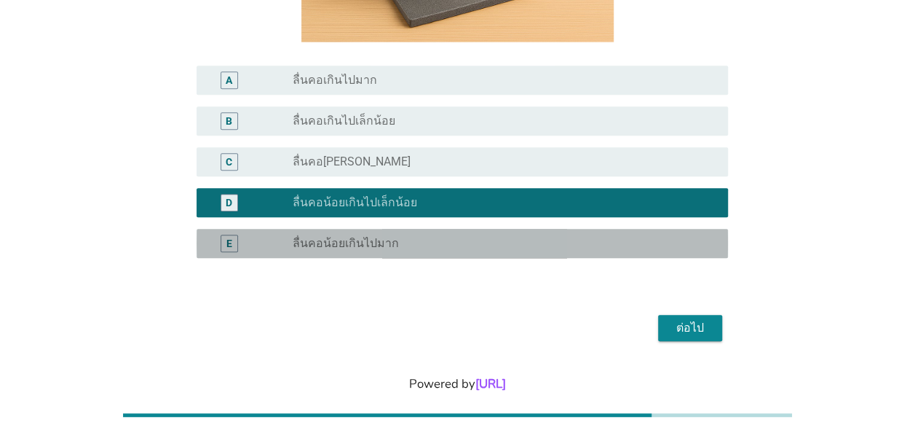
click at [388, 239] on label "ลื่นคอน้อยเกินไปมาก" at bounding box center [346, 243] width 106 height 15
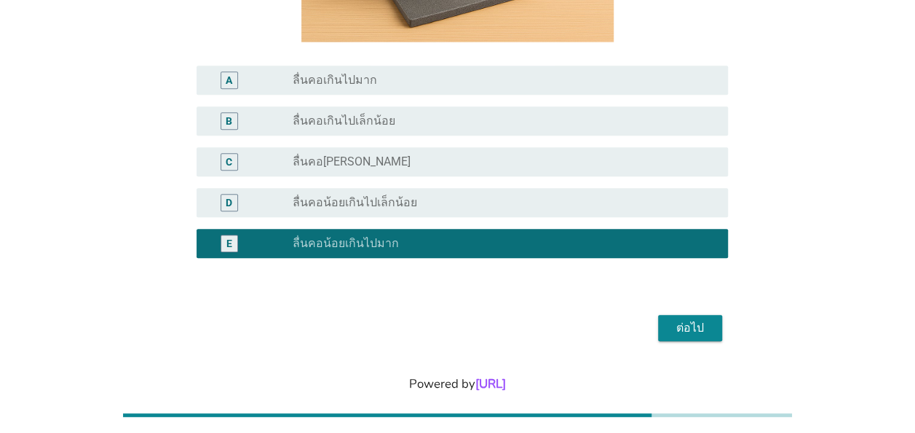
click at [678, 331] on div "ต่อไป" at bounding box center [690, 327] width 41 height 17
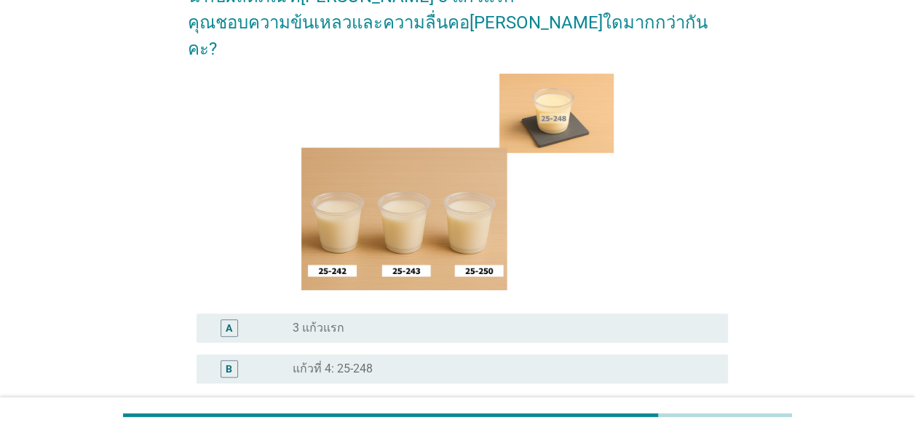
scroll to position [146, 0]
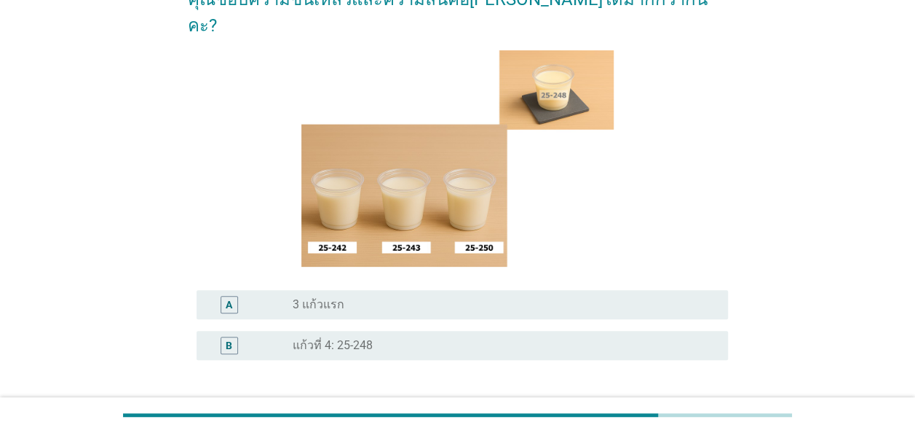
click at [379, 297] on div "radio_button_unchecked 3 แก้วแรก" at bounding box center [499, 304] width 412 height 15
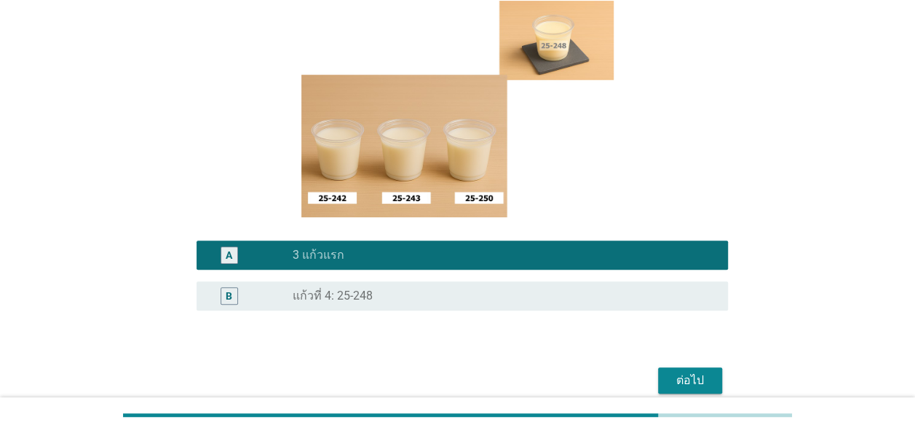
scroll to position [179, 0]
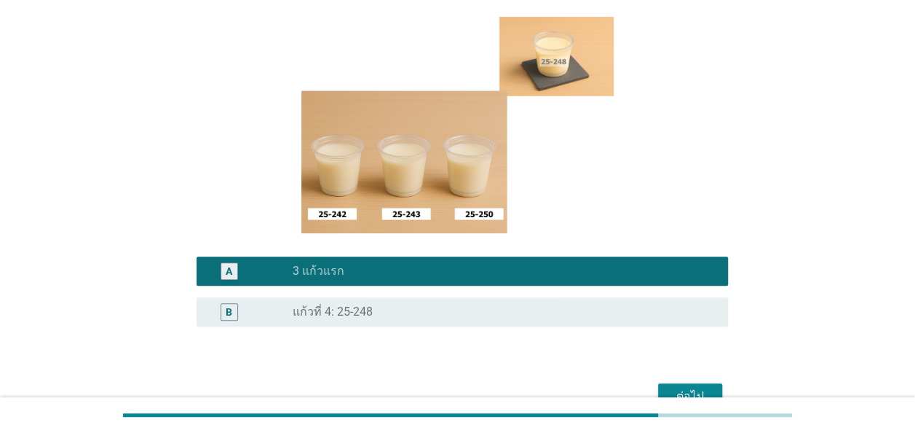
click at [699, 387] on div "ต่อไป" at bounding box center [690, 395] width 41 height 17
